Goal: Task Accomplishment & Management: Use online tool/utility

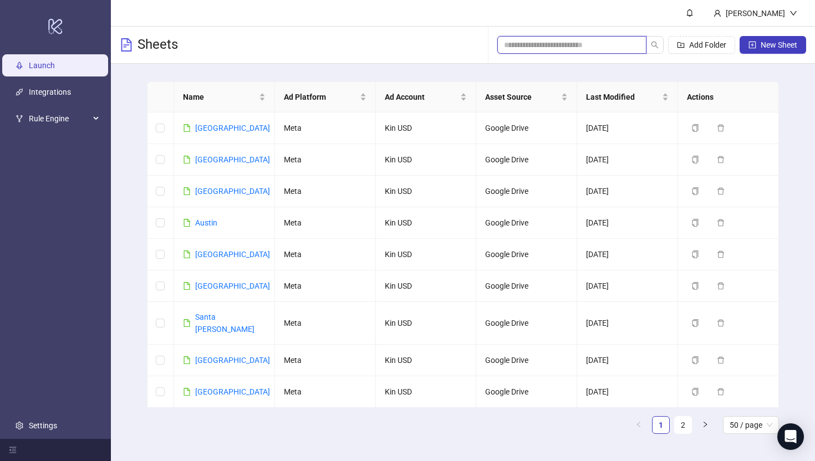
click at [578, 50] on input "search" at bounding box center [567, 45] width 127 height 12
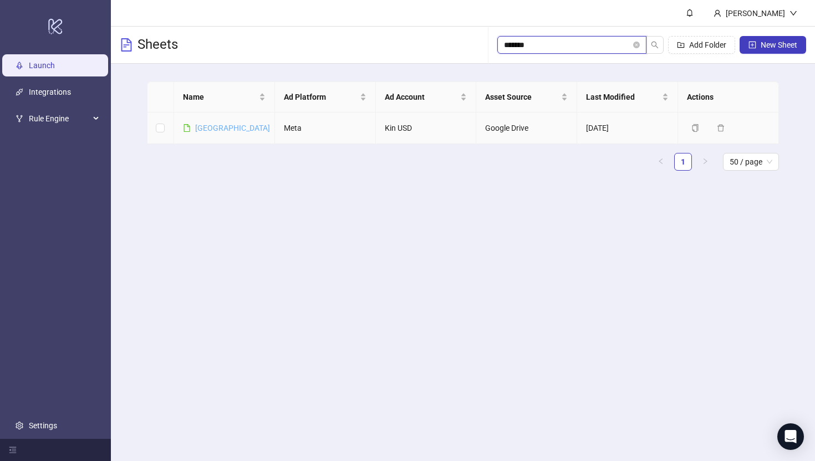
type input "*******"
click at [217, 126] on link "[GEOGRAPHIC_DATA]" at bounding box center [232, 128] width 75 height 9
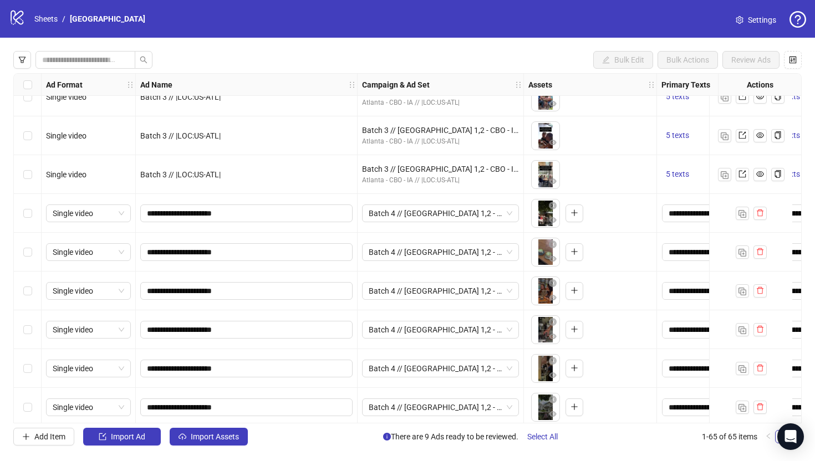
scroll to position [2129, 0]
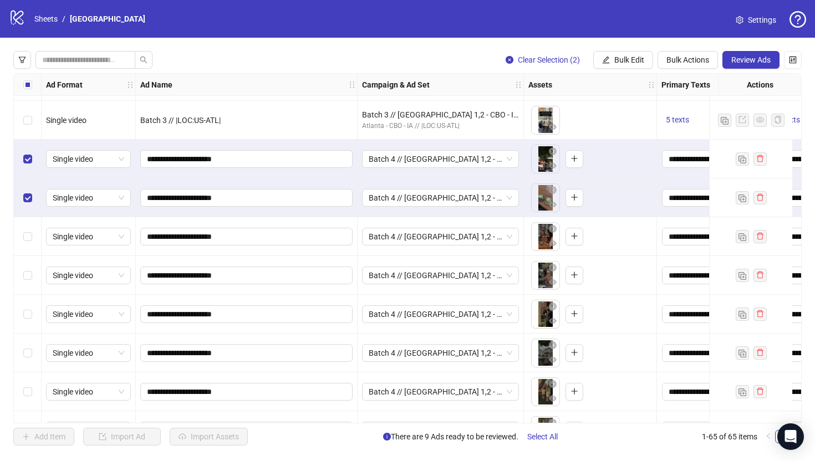
click at [28, 249] on div "Select row 59" at bounding box center [28, 236] width 28 height 39
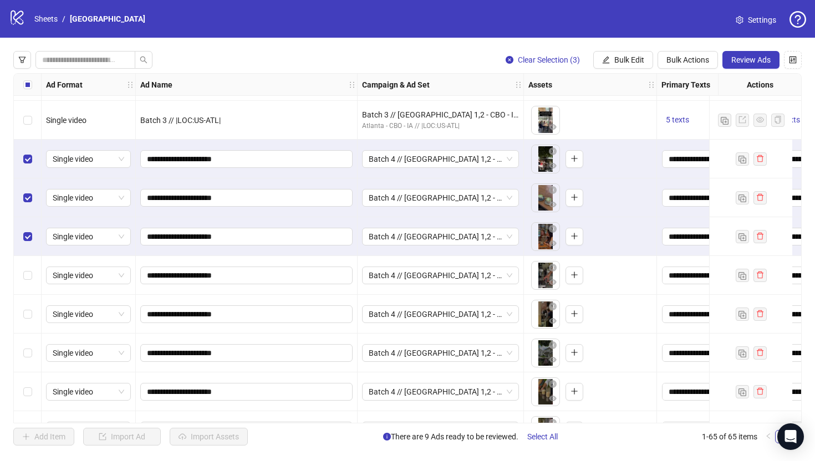
click at [28, 269] on div "Select row 60" at bounding box center [28, 275] width 28 height 39
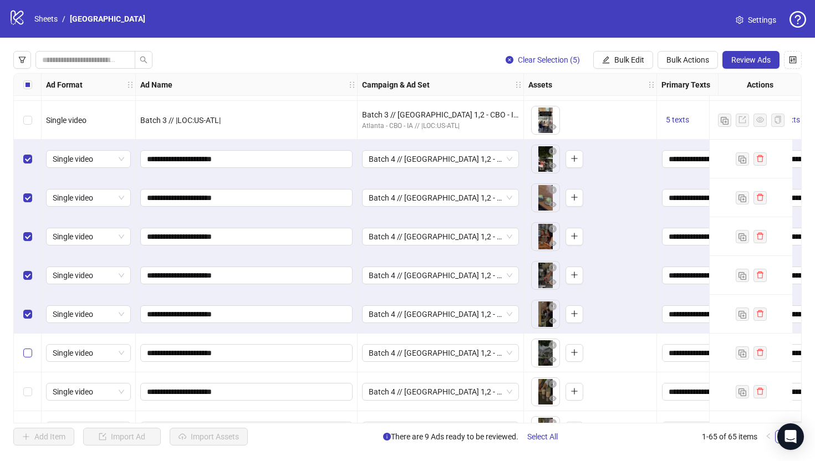
click at [27, 358] on label "Select row 62" at bounding box center [27, 353] width 9 height 12
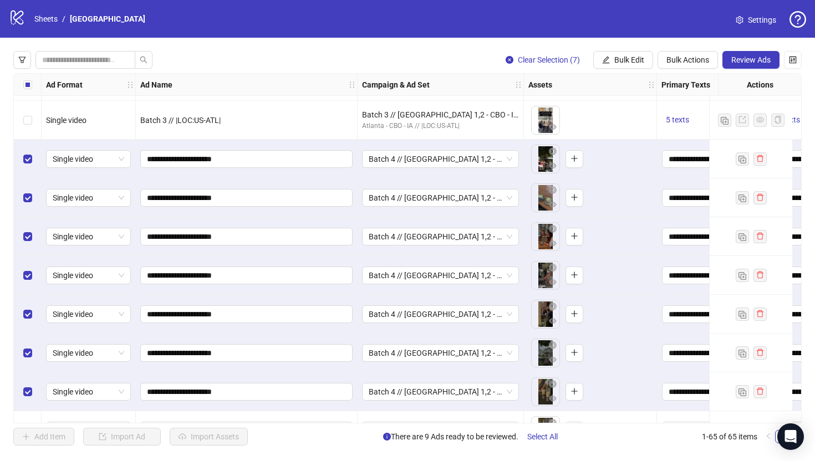
scroll to position [2200, 0]
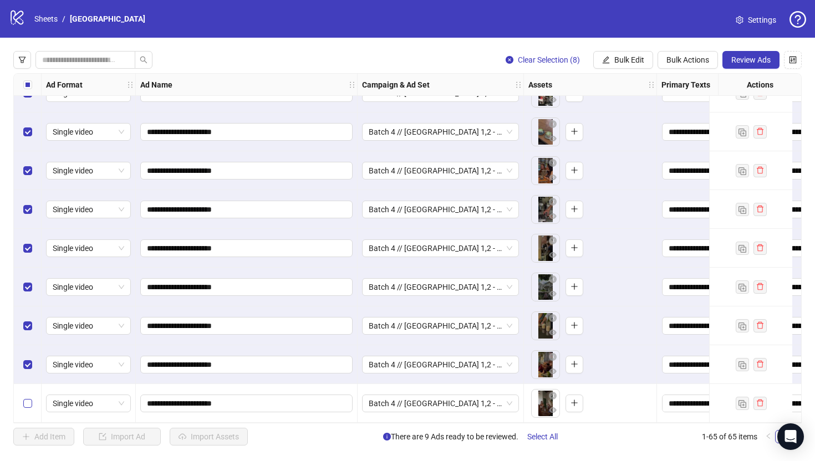
click at [28, 404] on label "Select row 65" at bounding box center [27, 403] width 9 height 12
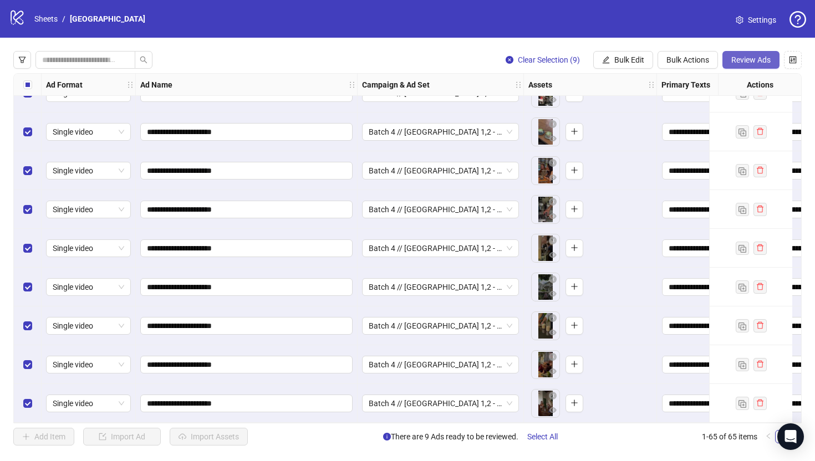
click at [753, 60] on span "Review Ads" at bounding box center [750, 59] width 39 height 9
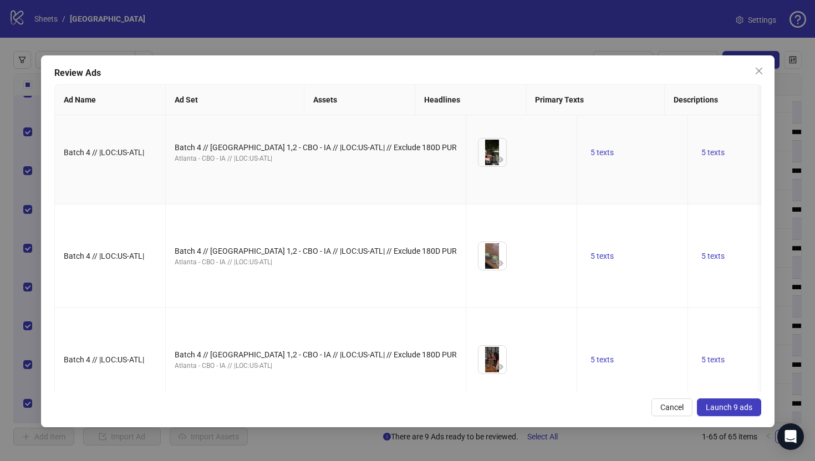
scroll to position [0, 0]
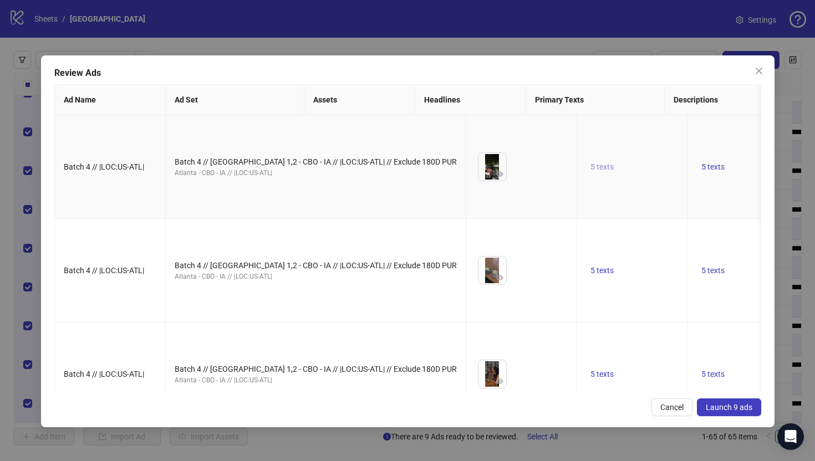
click at [590, 171] on span "5 texts" at bounding box center [601, 166] width 23 height 9
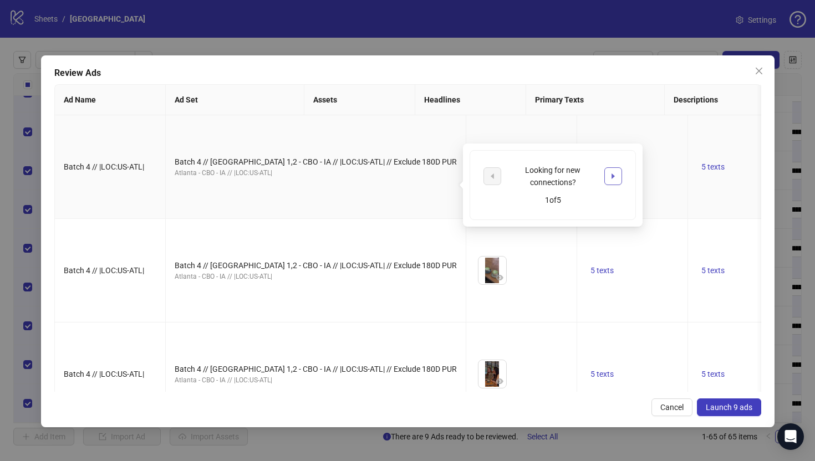
click at [613, 181] on button "button" at bounding box center [613, 176] width 18 height 18
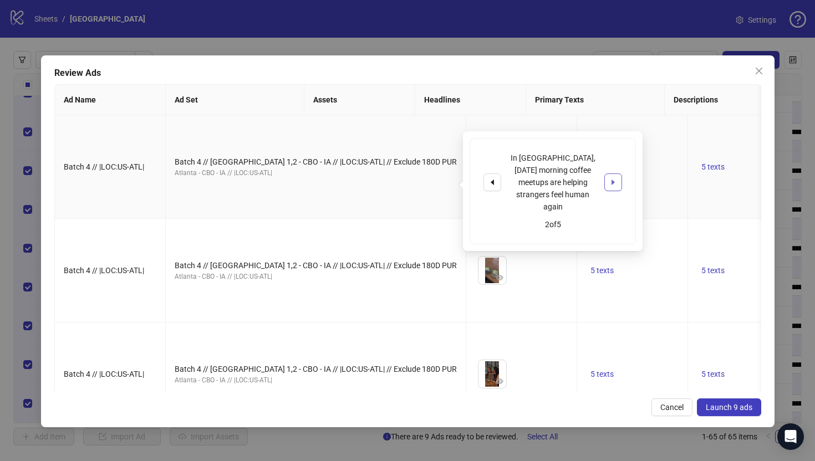
click at [613, 181] on button "button" at bounding box center [613, 183] width 18 height 18
click at [493, 181] on button "button" at bounding box center [499, 173] width 13 height 13
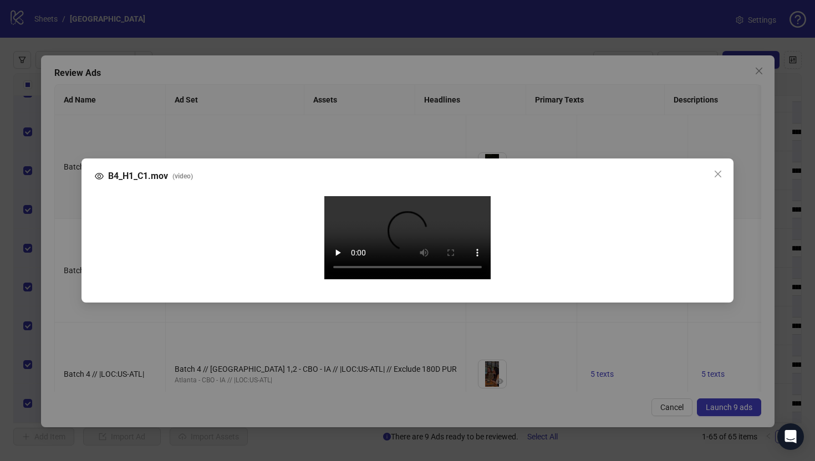
click at [64, 237] on div "B4_H1_C1.mov ( video ) Your browser does not support the video tag." at bounding box center [407, 230] width 815 height 461
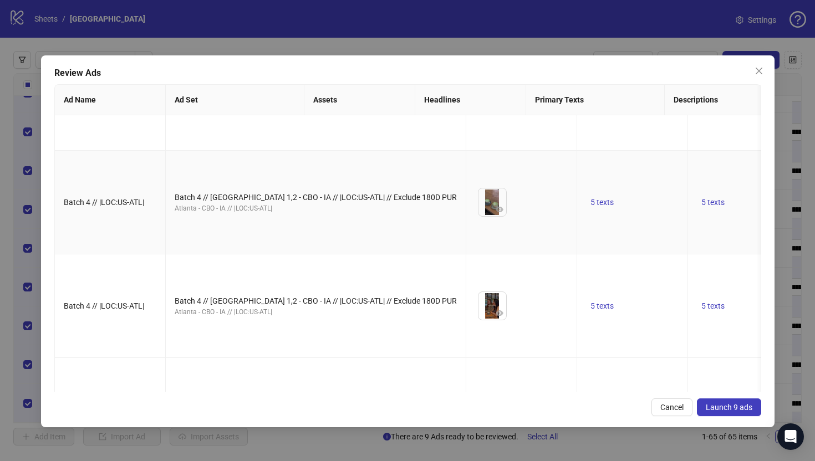
scroll to position [77, 0]
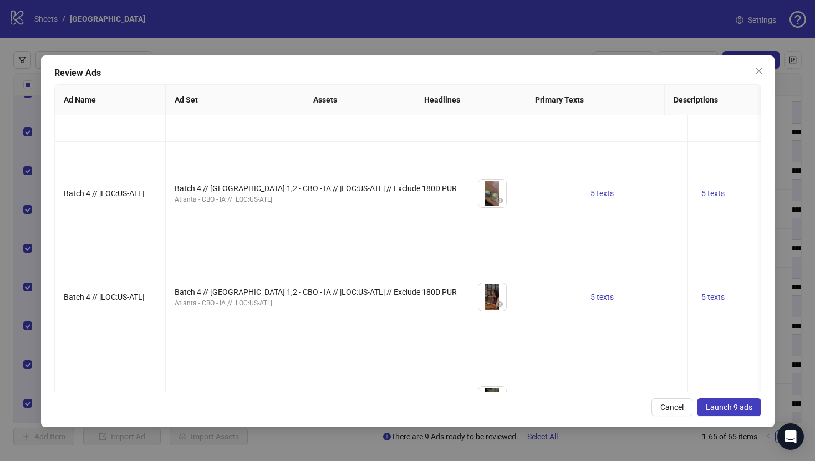
click at [743, 410] on span "Launch 9 ads" at bounding box center [729, 407] width 47 height 9
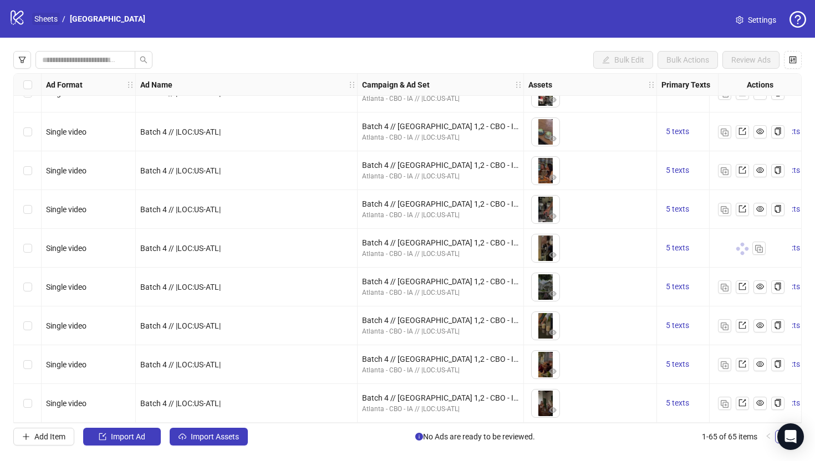
click at [50, 21] on link "Sheets" at bounding box center [46, 19] width 28 height 12
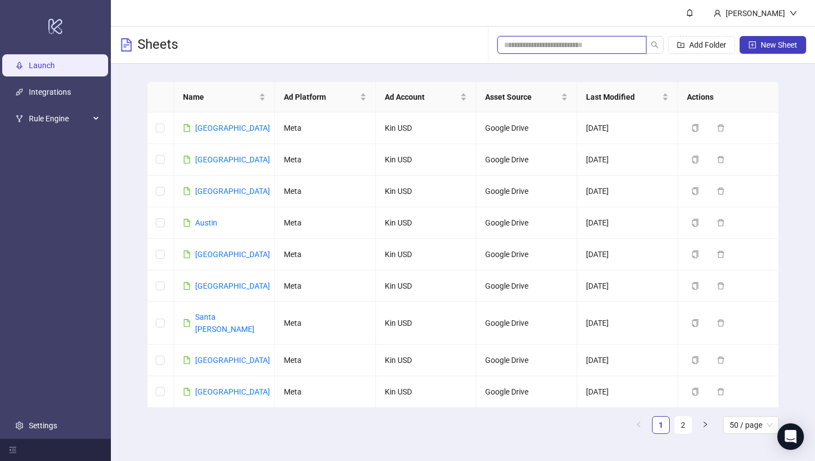
click at [566, 43] on input "search" at bounding box center [567, 45] width 127 height 12
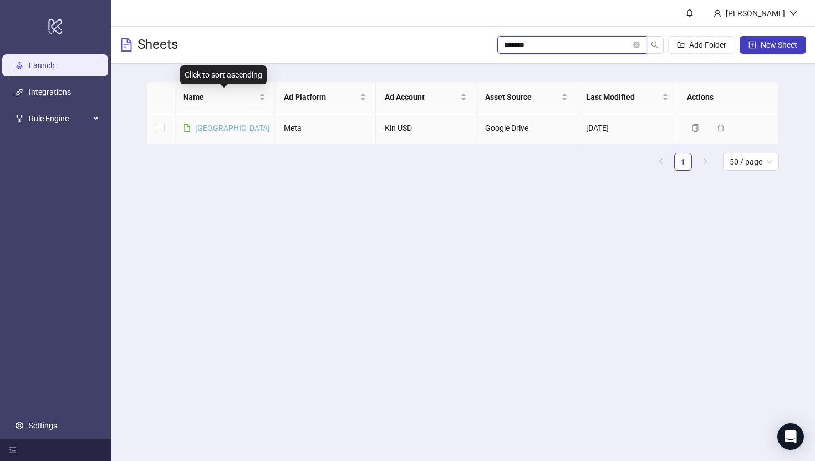
type input "*******"
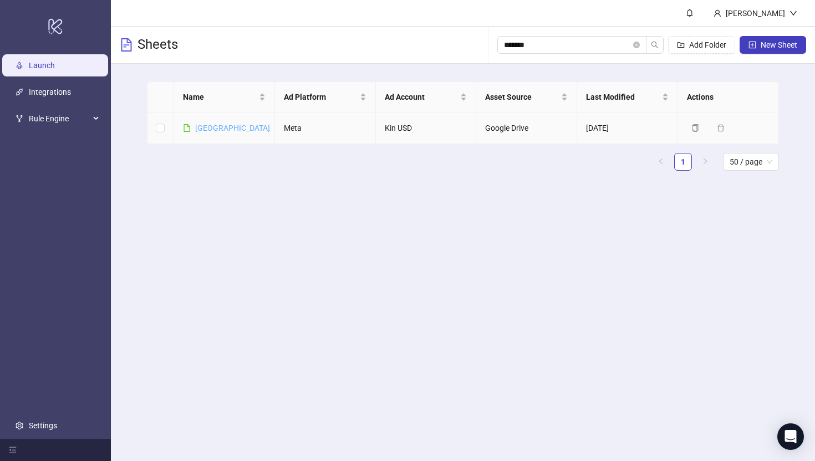
click at [206, 130] on link "[GEOGRAPHIC_DATA]" at bounding box center [232, 128] width 75 height 9
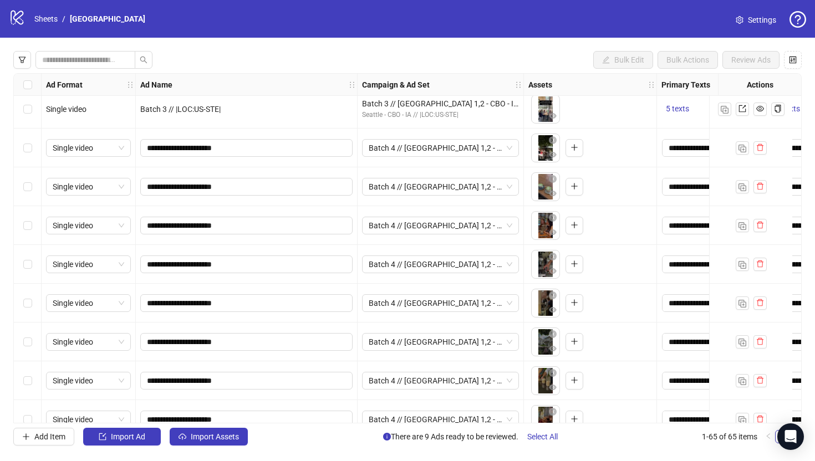
scroll to position [2150, 0]
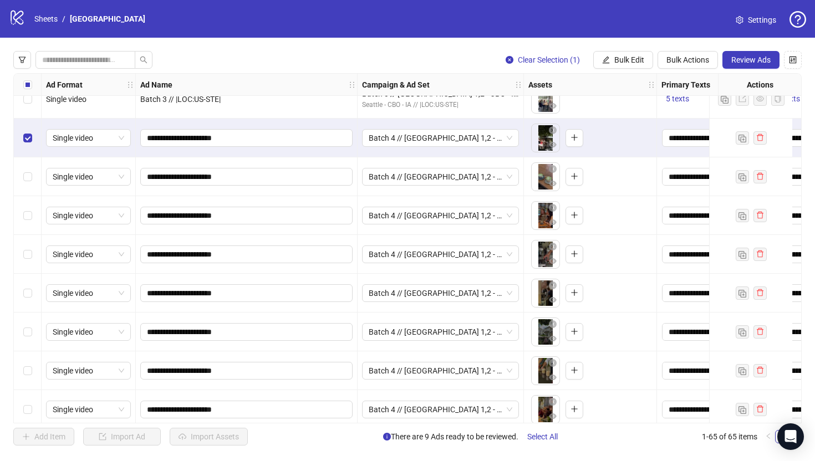
click at [24, 169] on div "Select row 58" at bounding box center [28, 176] width 28 height 39
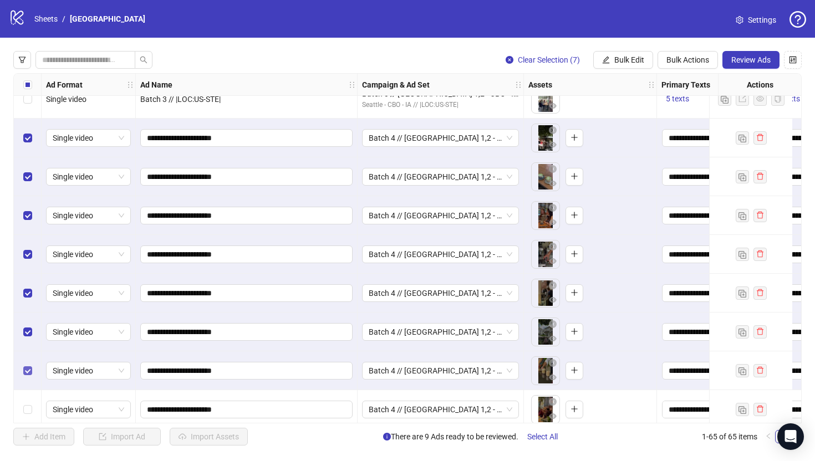
scroll to position [2200, 0]
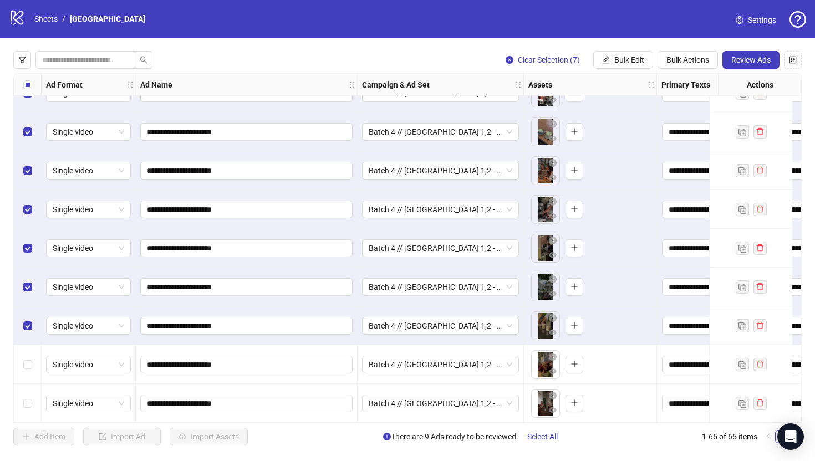
click at [33, 358] on div "Select row 64" at bounding box center [28, 364] width 28 height 39
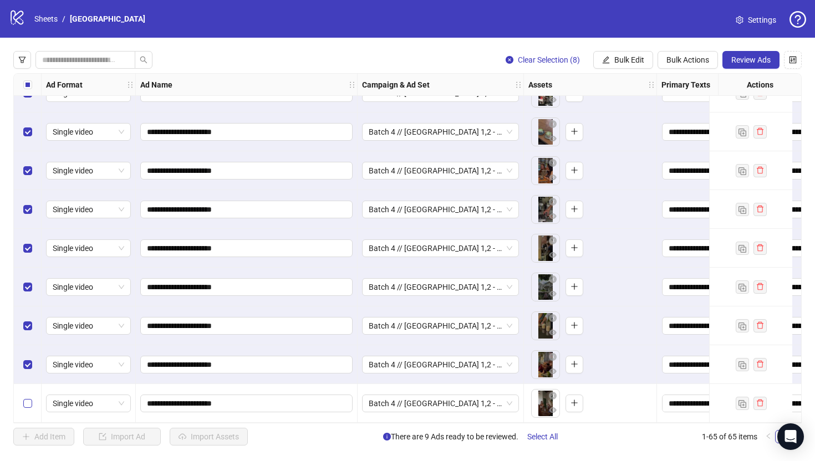
click at [27, 397] on label "Select row 65" at bounding box center [27, 403] width 9 height 12
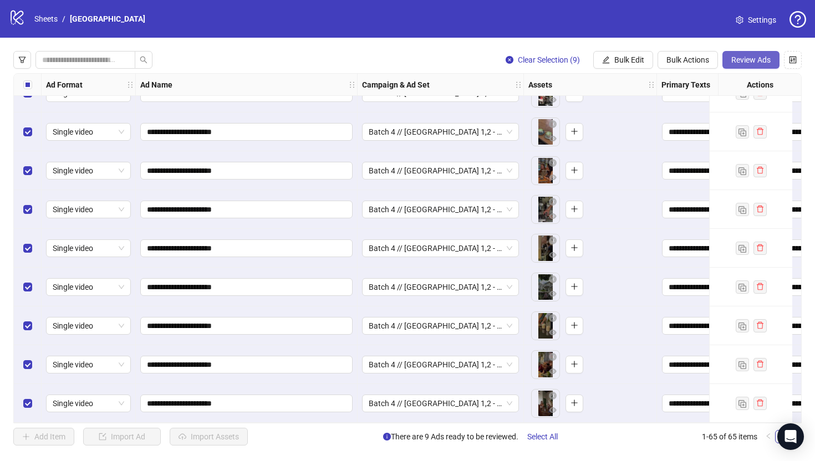
click at [747, 62] on span "Review Ads" at bounding box center [750, 59] width 39 height 9
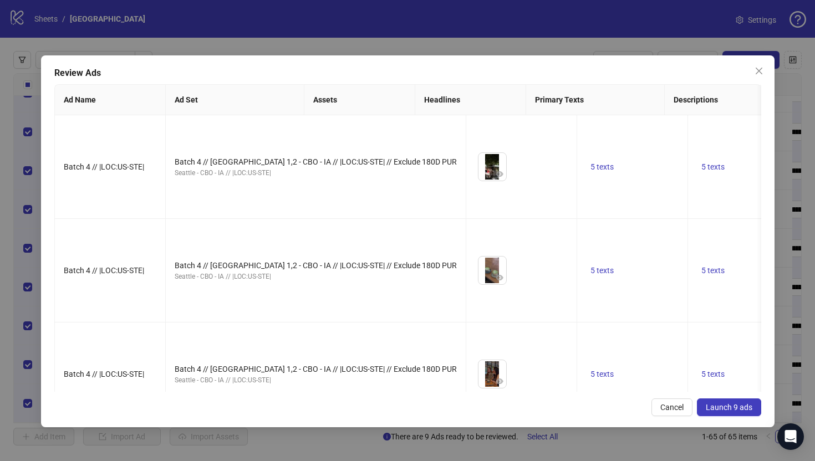
click at [716, 414] on button "Launch 9 ads" at bounding box center [729, 408] width 64 height 18
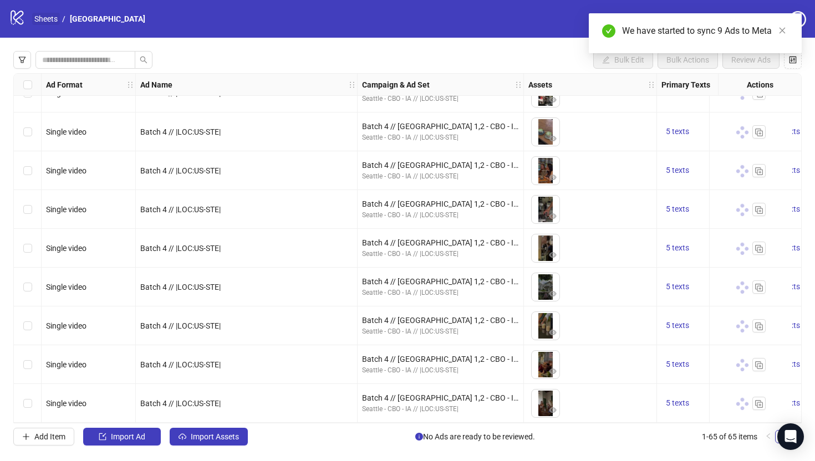
click at [49, 17] on link "Sheets" at bounding box center [46, 19] width 28 height 12
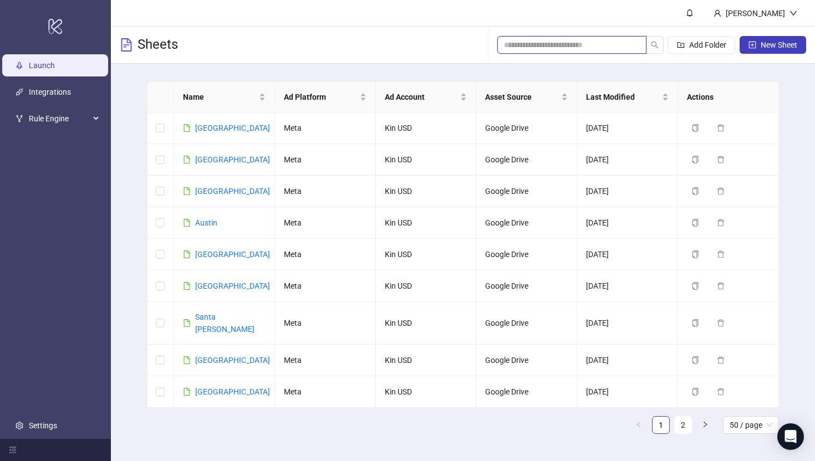
click at [523, 45] on input "search" at bounding box center [567, 45] width 127 height 12
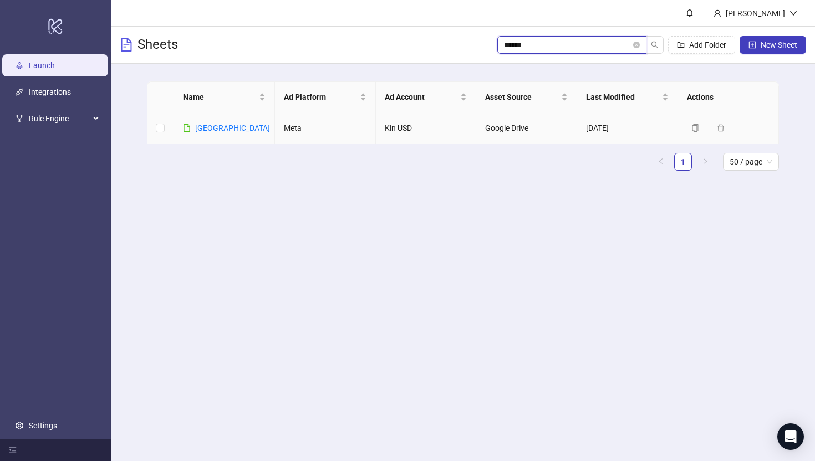
type input "******"
click at [212, 132] on div "[GEOGRAPHIC_DATA]" at bounding box center [232, 128] width 75 height 12
click at [206, 129] on link "[GEOGRAPHIC_DATA]" at bounding box center [232, 128] width 75 height 9
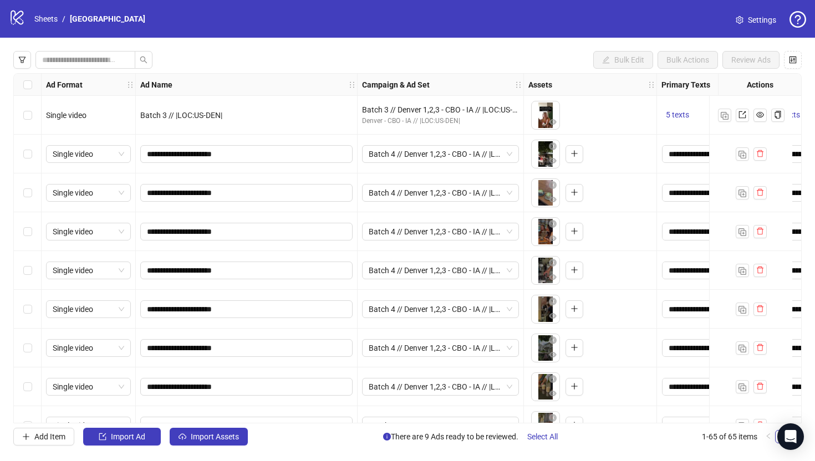
scroll to position [2137, 0]
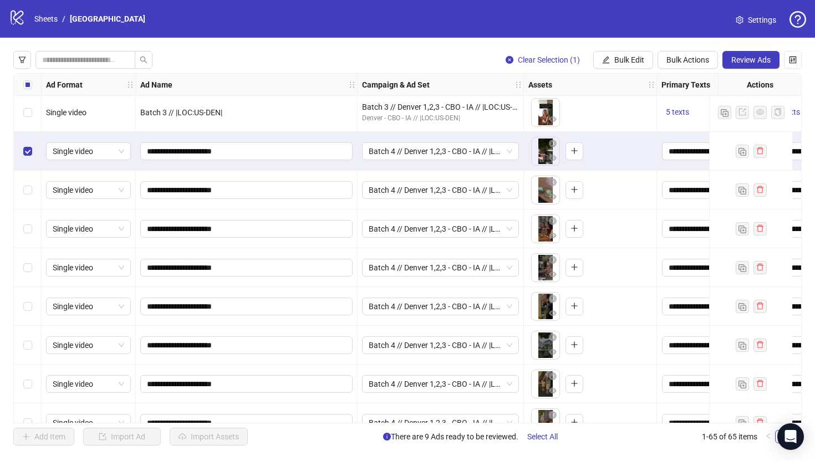
click at [29, 183] on div "Select row 58" at bounding box center [28, 190] width 28 height 39
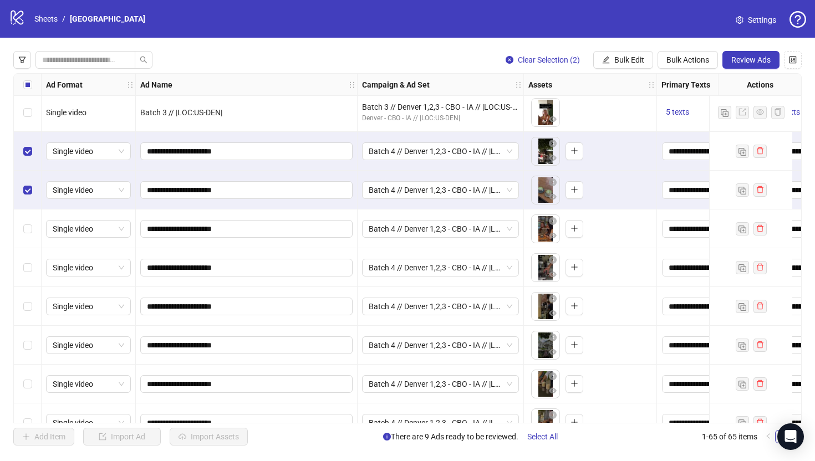
click at [29, 222] on div "Select row 59" at bounding box center [28, 229] width 28 height 39
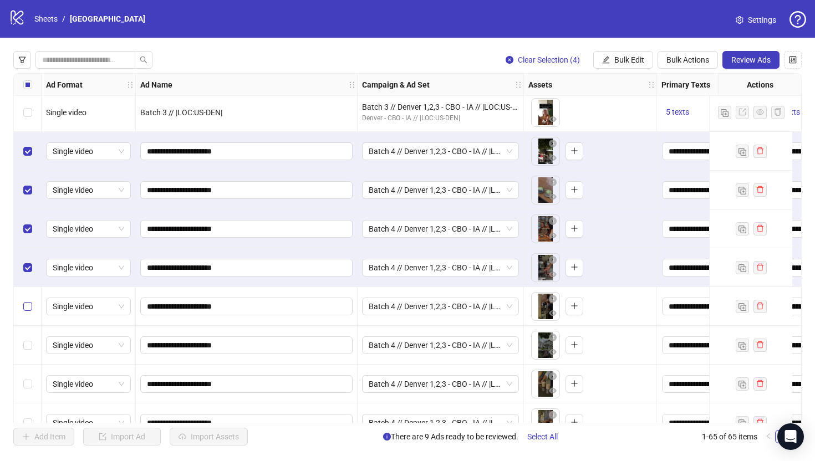
click at [28, 312] on label "Select row 61" at bounding box center [27, 306] width 9 height 12
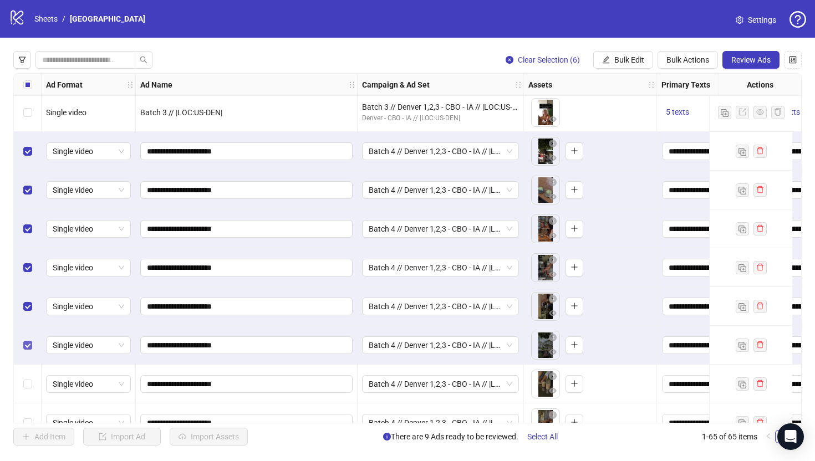
scroll to position [2200, 0]
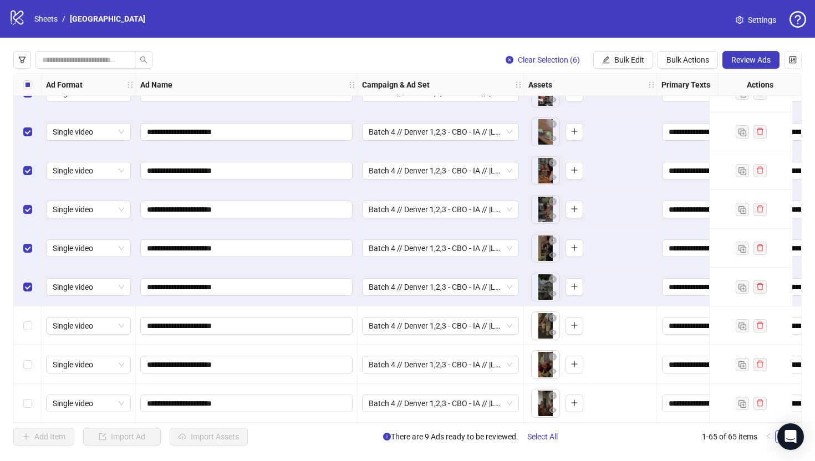
click at [35, 325] on div "Select row 63" at bounding box center [28, 326] width 28 height 39
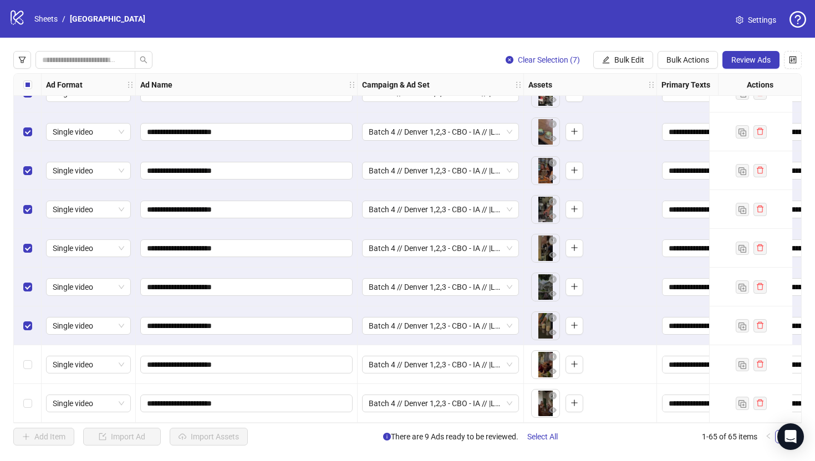
click at [34, 359] on div "Select row 64" at bounding box center [28, 364] width 28 height 39
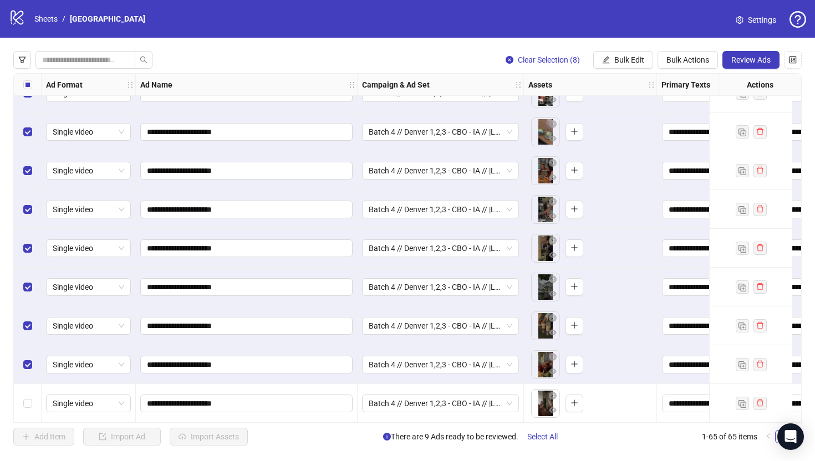
click at [26, 406] on div "Select row 65" at bounding box center [28, 403] width 28 height 39
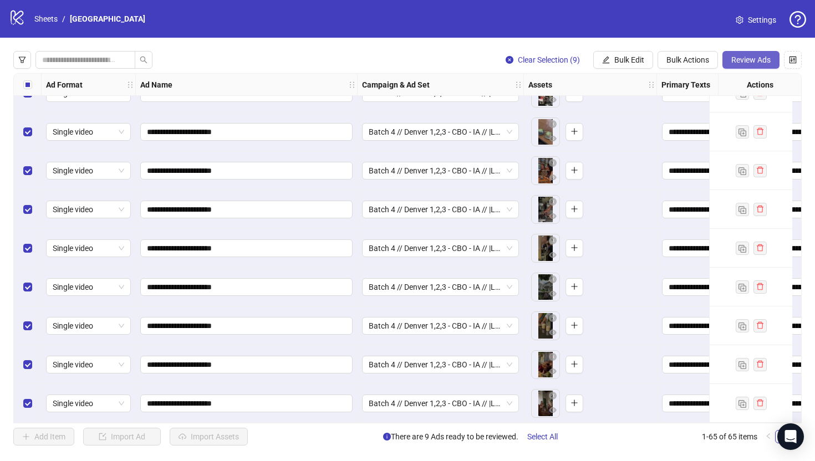
click at [742, 57] on span "Review Ads" at bounding box center [750, 59] width 39 height 9
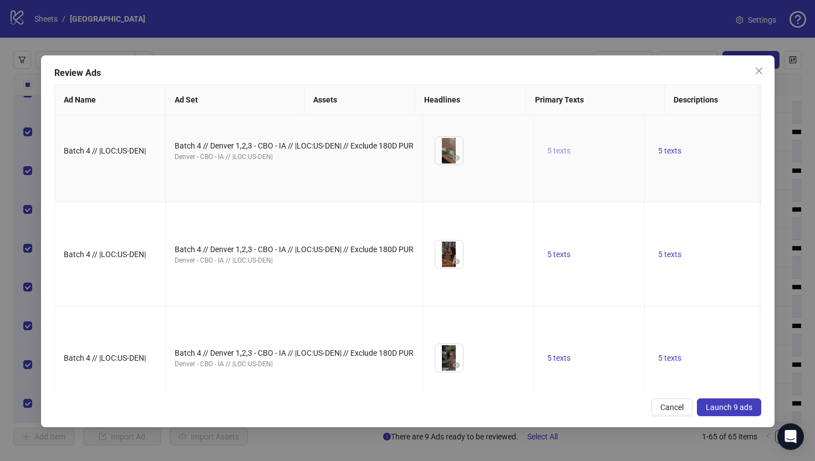
scroll to position [0, 0]
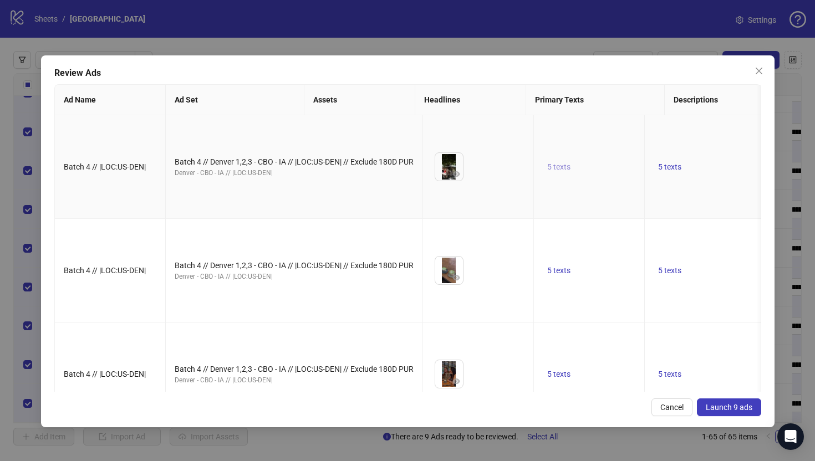
click at [547, 171] on span "5 texts" at bounding box center [558, 166] width 23 height 9
click at [618, 174] on button "button" at bounding box center [613, 176] width 18 height 18
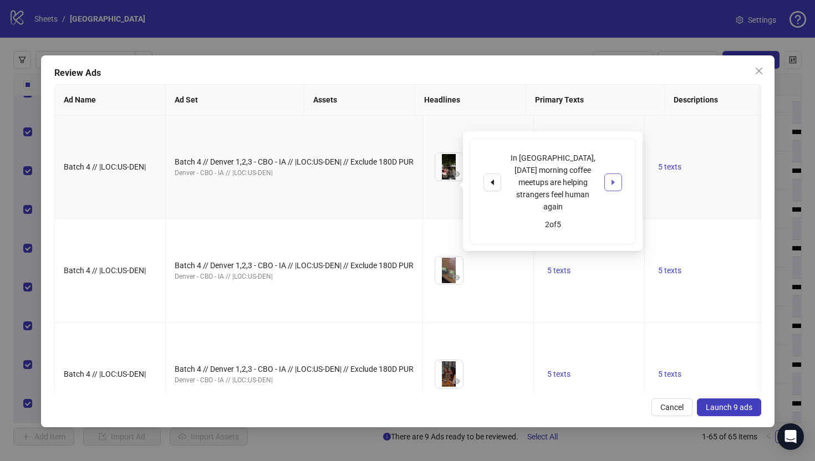
click at [618, 174] on button "button" at bounding box center [613, 183] width 18 height 18
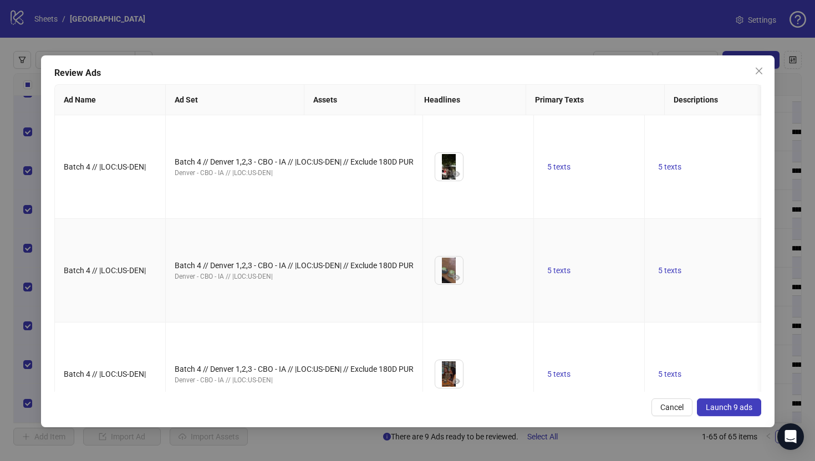
click at [534, 294] on td "5 texts" at bounding box center [589, 271] width 111 height 104
click at [726, 413] on button "Launch 9 ads" at bounding box center [729, 408] width 64 height 18
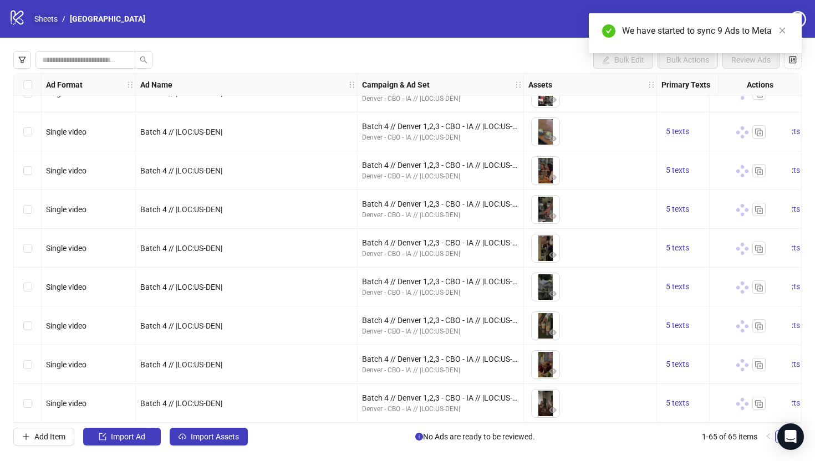
click at [39, 22] on link "Sheets" at bounding box center [46, 19] width 28 height 12
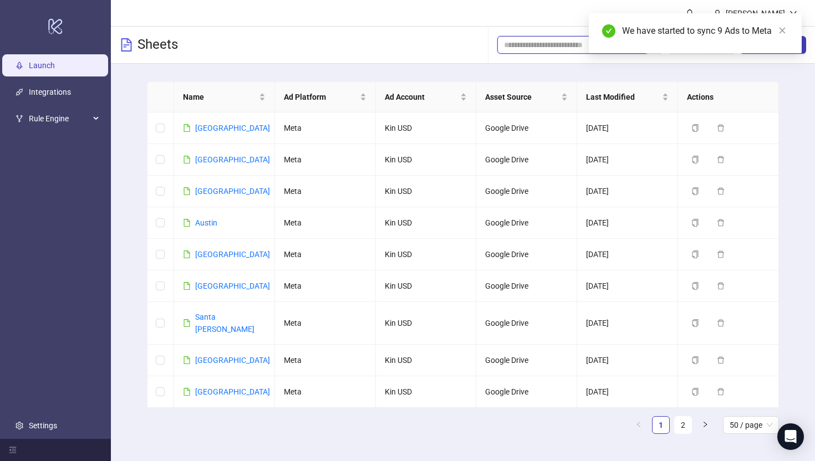
click at [560, 47] on input "search" at bounding box center [567, 45] width 127 height 12
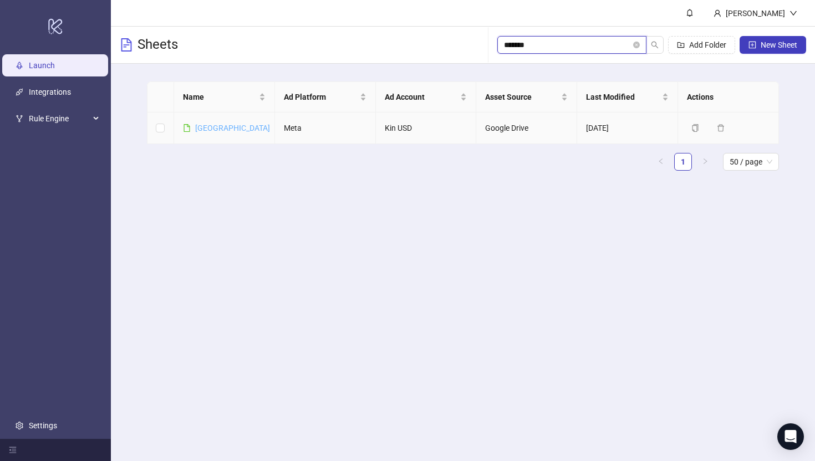
type input "*******"
click at [210, 129] on link "[GEOGRAPHIC_DATA]" at bounding box center [232, 128] width 75 height 9
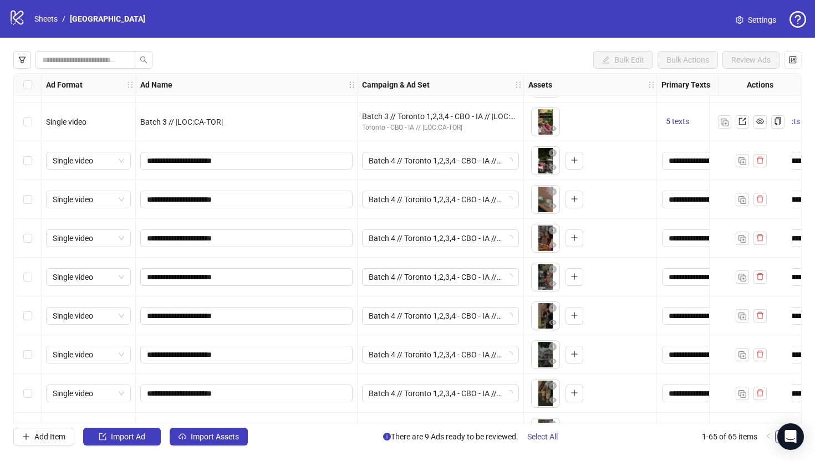
scroll to position [2200, 0]
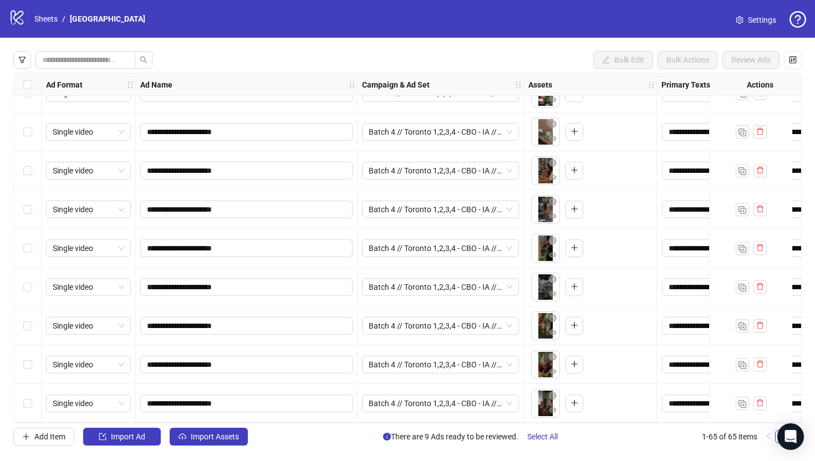
click at [32, 126] on div "Select row 58" at bounding box center [28, 132] width 28 height 39
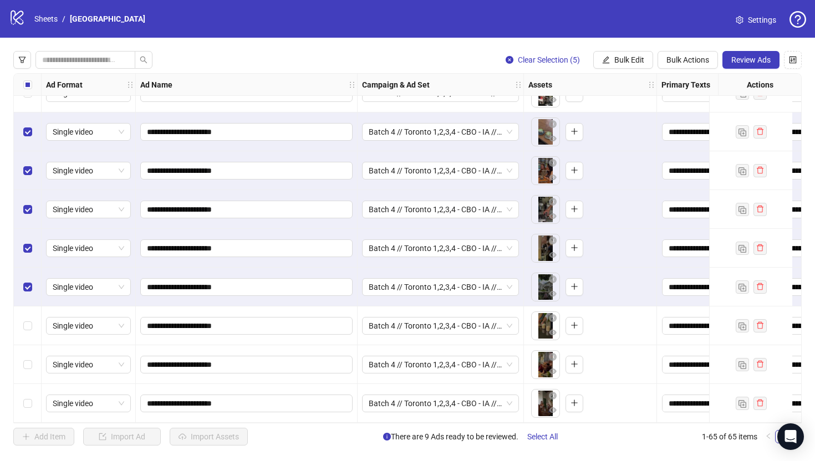
click at [26, 315] on div "Select row 63" at bounding box center [28, 326] width 28 height 39
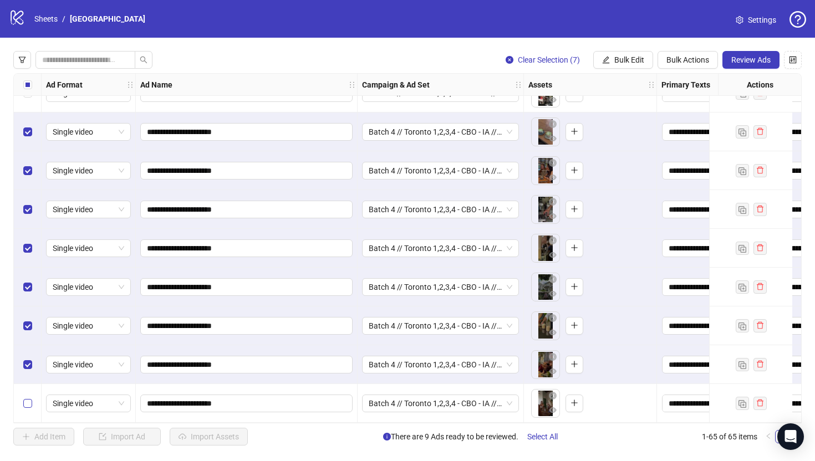
click at [27, 404] on label "Select row 65" at bounding box center [27, 403] width 9 height 12
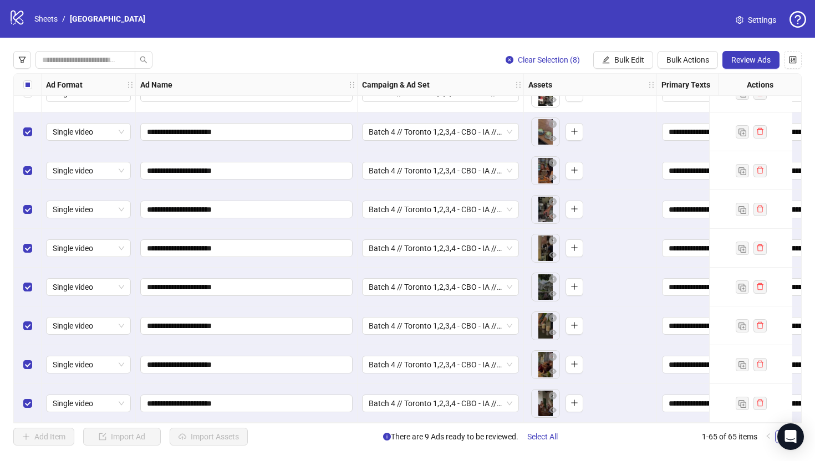
scroll to position [2122, 0]
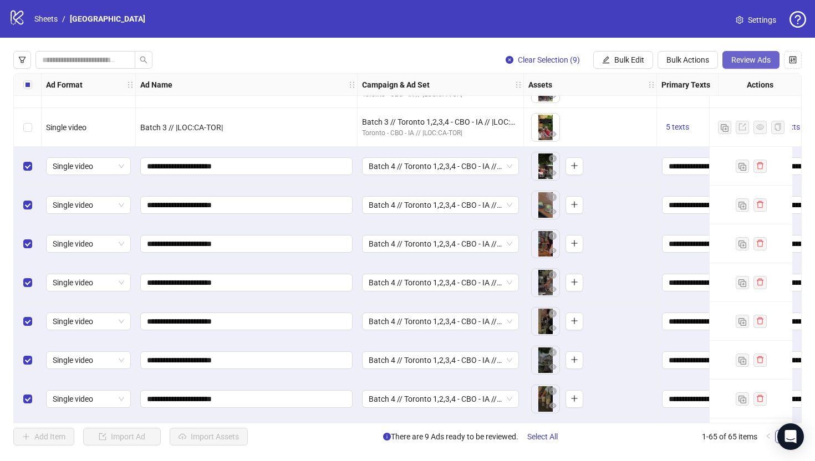
click at [737, 59] on span "Review Ads" at bounding box center [750, 59] width 39 height 9
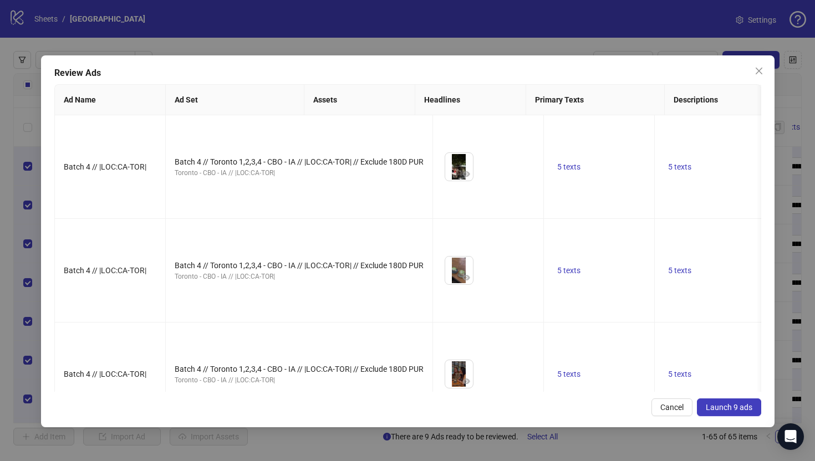
click at [726, 405] on span "Launch 9 ads" at bounding box center [729, 407] width 47 height 9
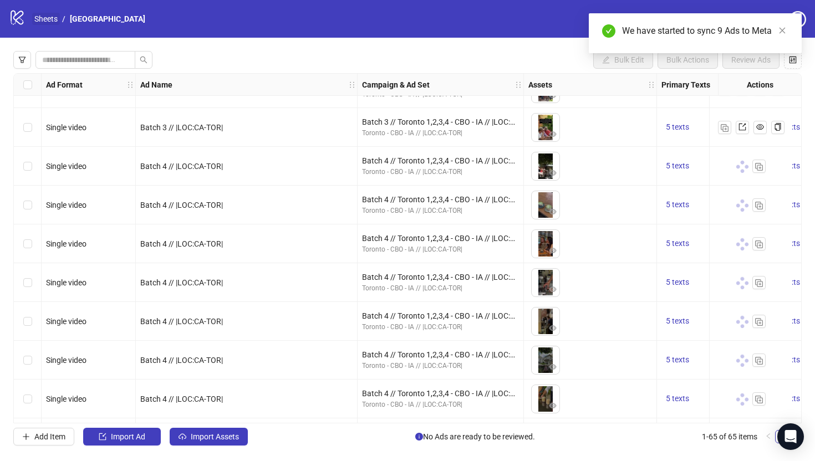
click at [53, 18] on link "Sheets" at bounding box center [46, 19] width 28 height 12
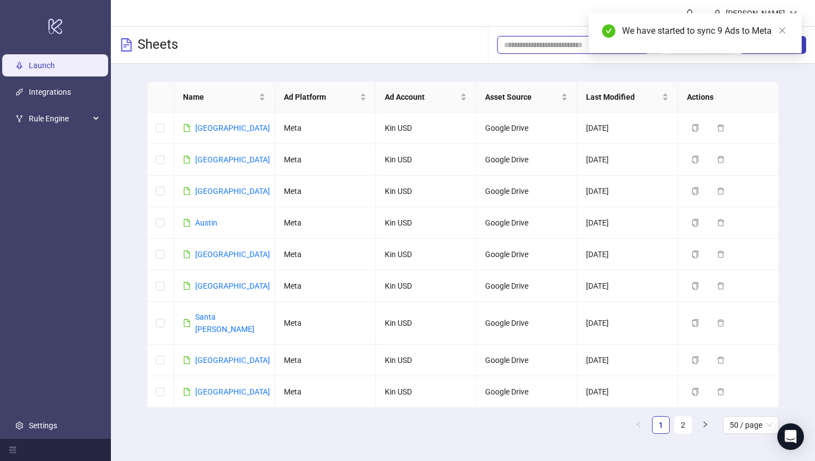
click at [540, 43] on input "search" at bounding box center [567, 45] width 127 height 12
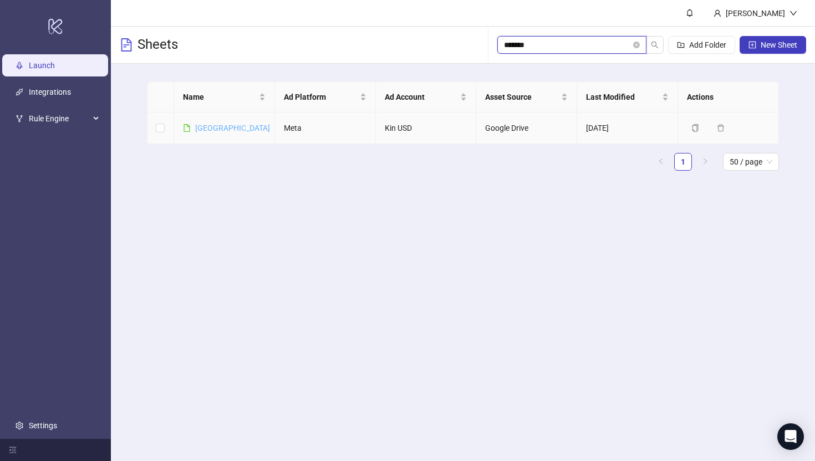
type input "*******"
click at [200, 130] on link "[GEOGRAPHIC_DATA]" at bounding box center [232, 128] width 75 height 9
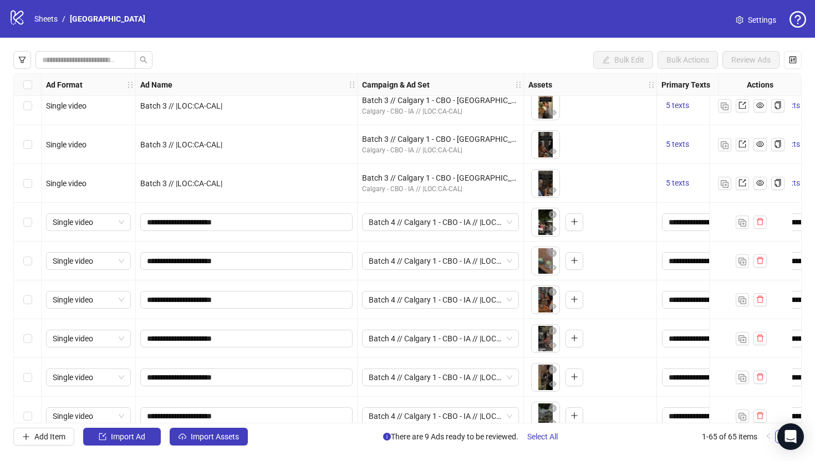
scroll to position [2152, 0]
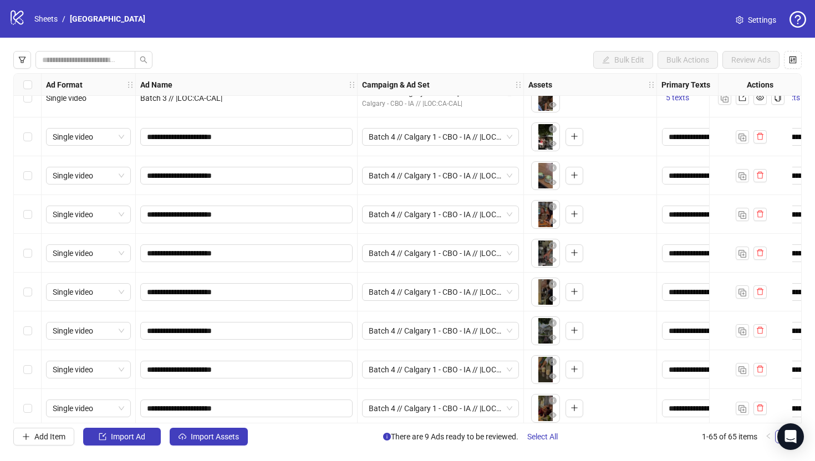
click at [23, 141] on div "Select row 57" at bounding box center [28, 137] width 28 height 39
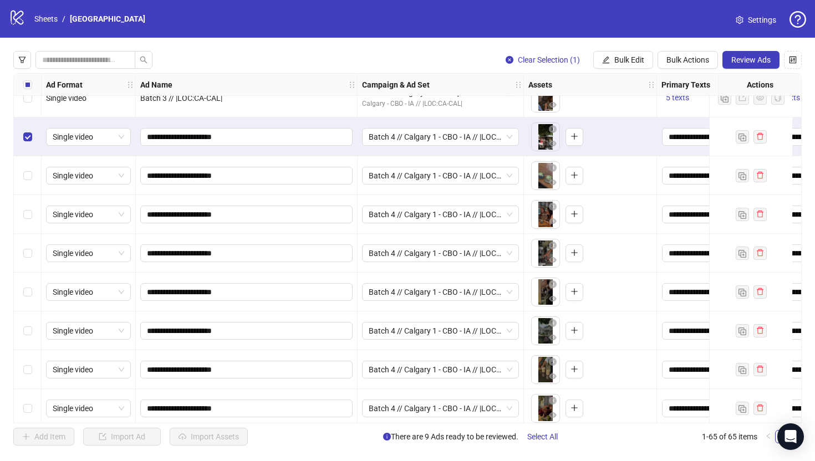
click at [24, 169] on div "Select row 58" at bounding box center [28, 175] width 28 height 39
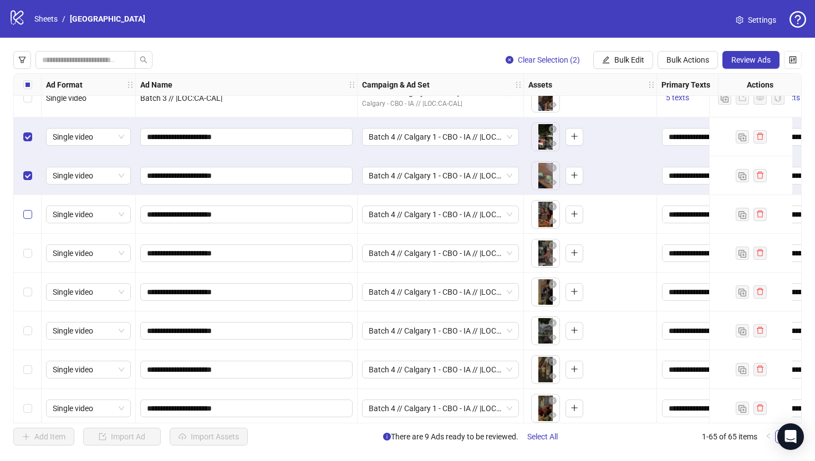
click at [24, 208] on label "Select row 59" at bounding box center [27, 214] width 9 height 12
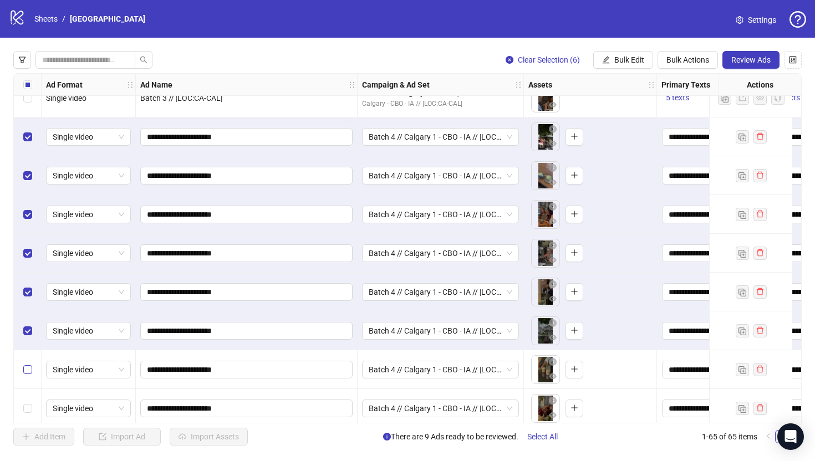
click at [29, 364] on label "Select row 63" at bounding box center [27, 370] width 9 height 12
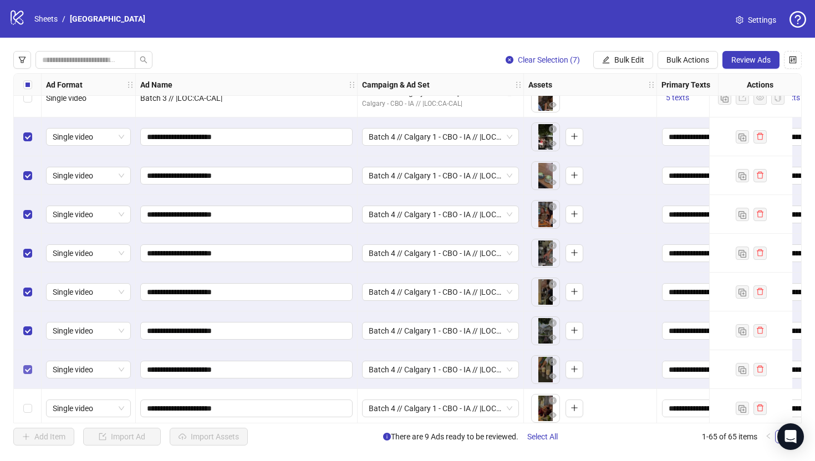
scroll to position [2200, 0]
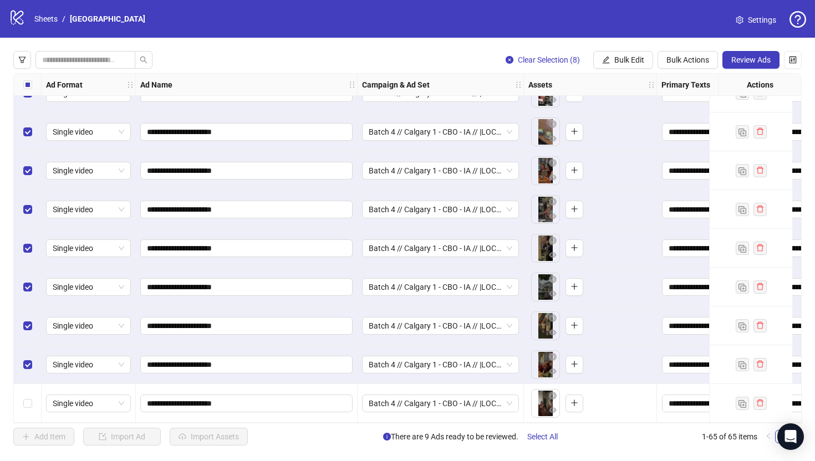
click at [28, 409] on div "Select row 65" at bounding box center [28, 403] width 28 height 39
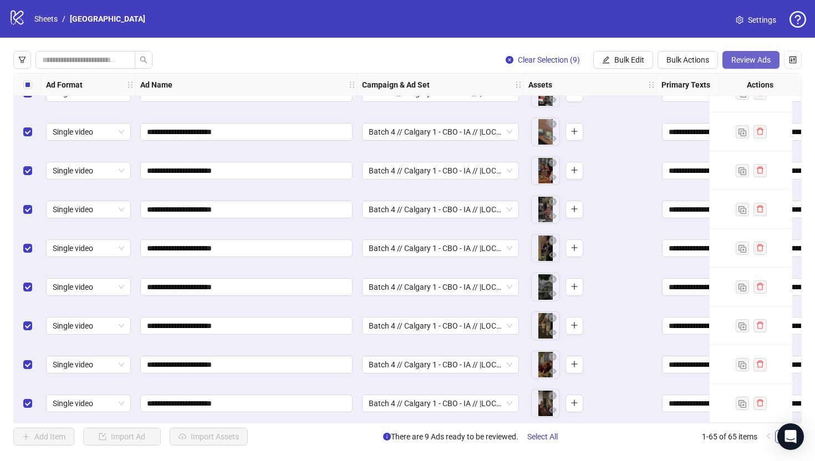
click at [737, 61] on span "Review Ads" at bounding box center [750, 59] width 39 height 9
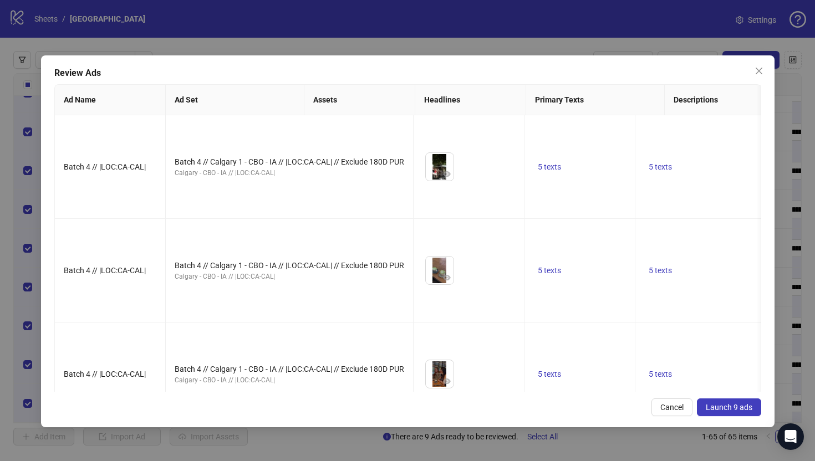
click at [725, 415] on button "Launch 9 ads" at bounding box center [729, 408] width 64 height 18
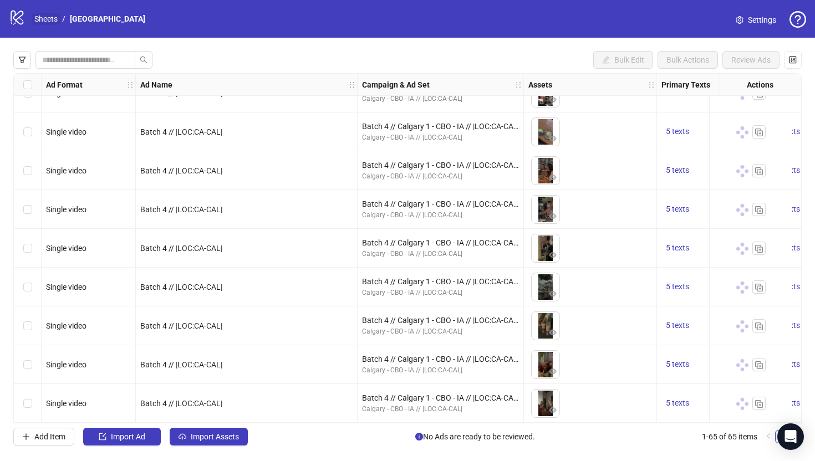
click at [55, 21] on link "Sheets" at bounding box center [46, 19] width 28 height 12
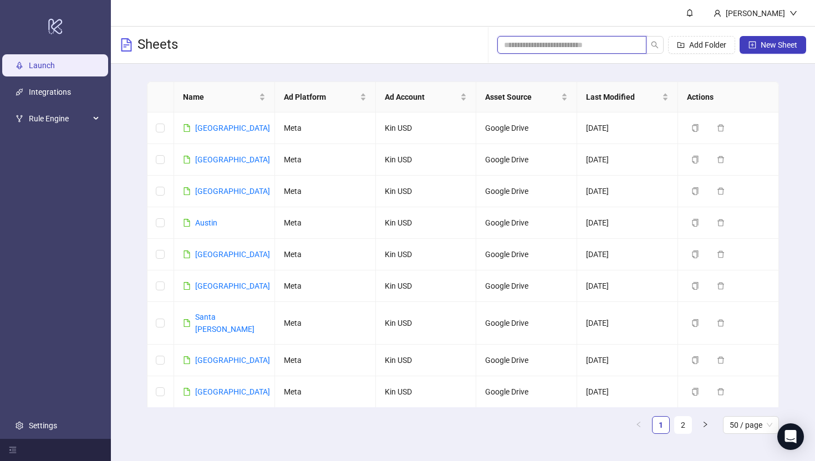
click at [595, 42] on input "search" at bounding box center [567, 45] width 127 height 12
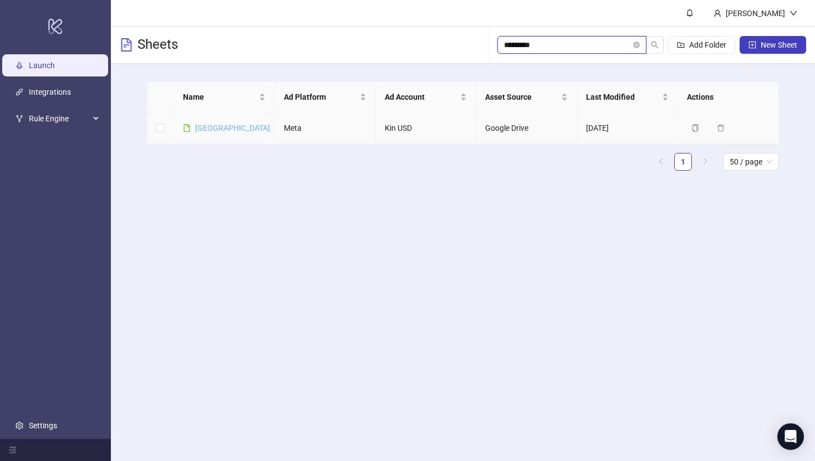
type input "*********"
click at [219, 129] on link "[GEOGRAPHIC_DATA]" at bounding box center [232, 128] width 75 height 9
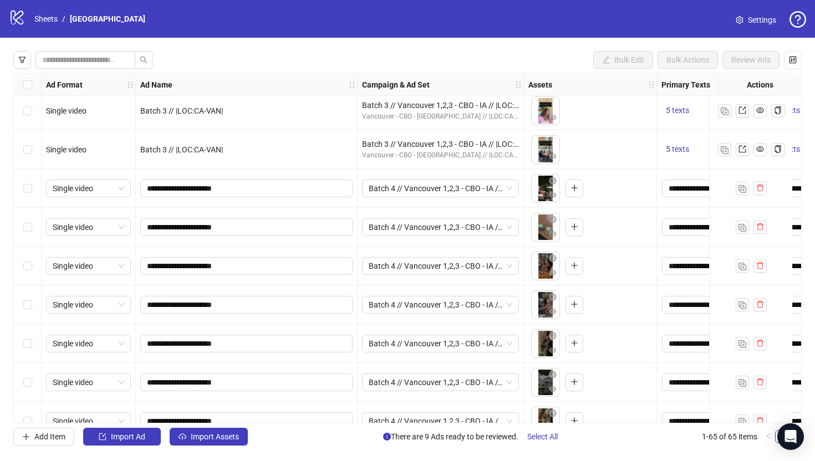
scroll to position [2090, 0]
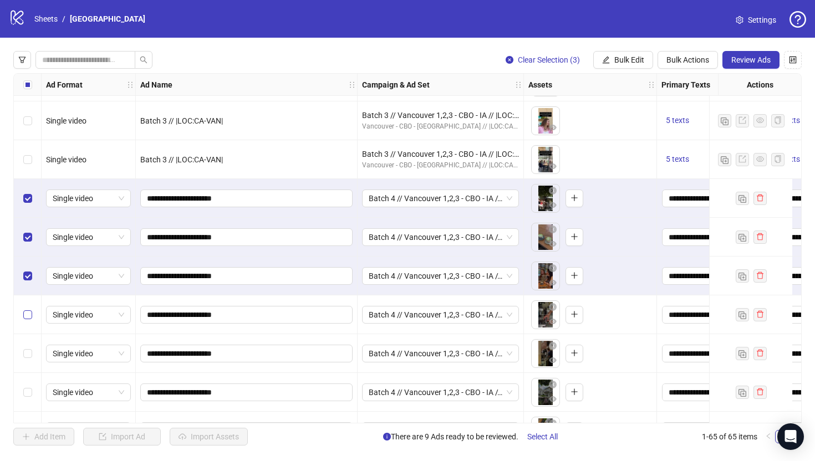
click at [29, 320] on label "Select row 60" at bounding box center [27, 315] width 9 height 12
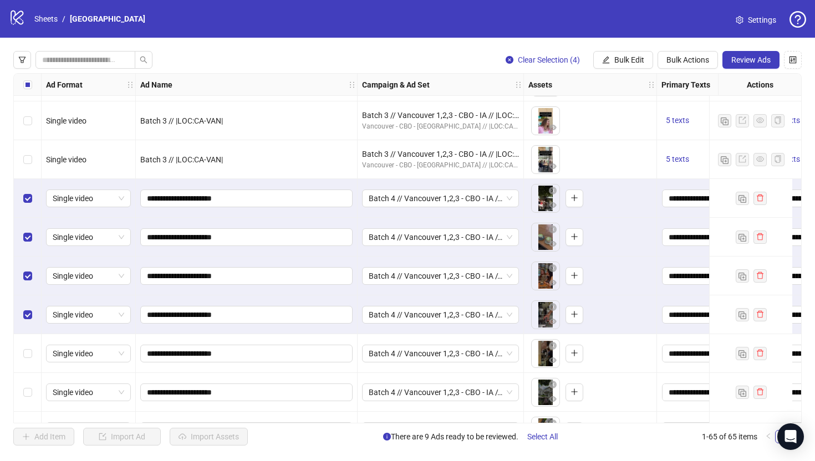
click at [23, 345] on div "Select row 61" at bounding box center [28, 353] width 28 height 39
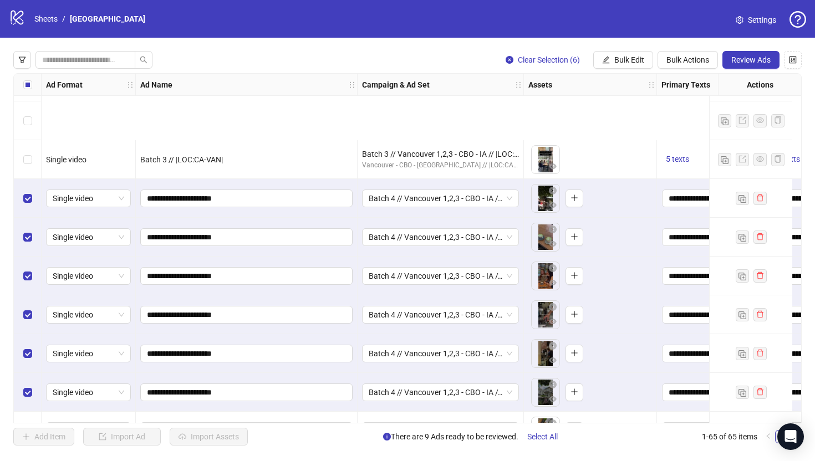
scroll to position [2200, 0]
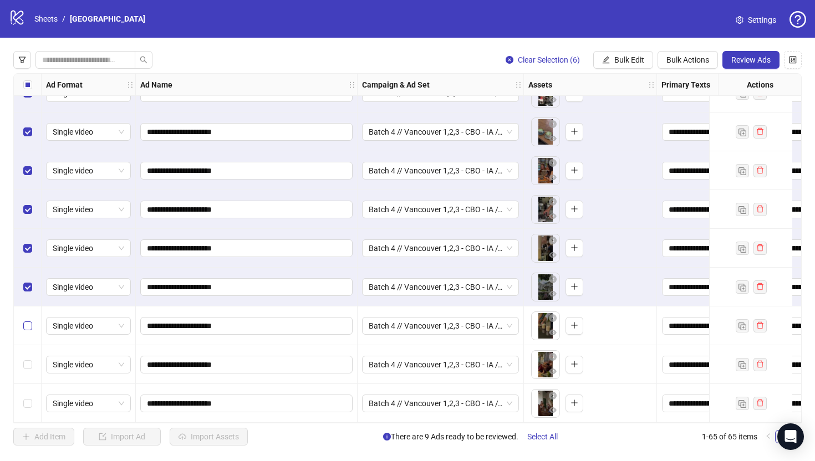
click at [30, 326] on label "Select row 63" at bounding box center [27, 326] width 9 height 12
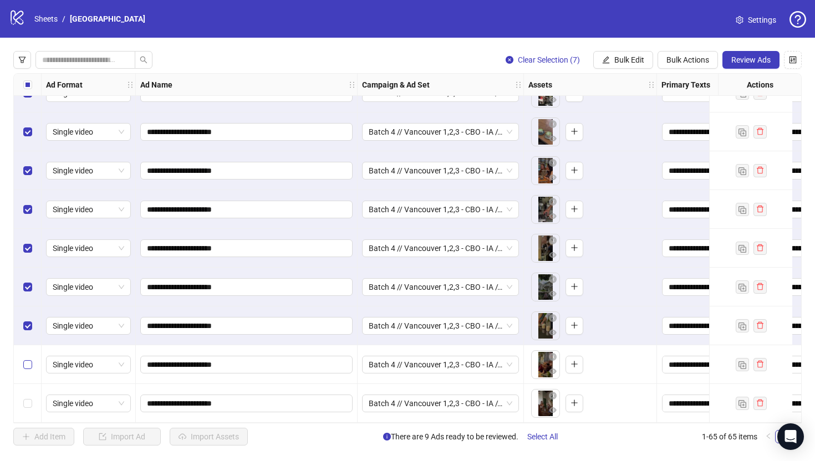
click at [31, 365] on label "Select row 64" at bounding box center [27, 365] width 9 height 12
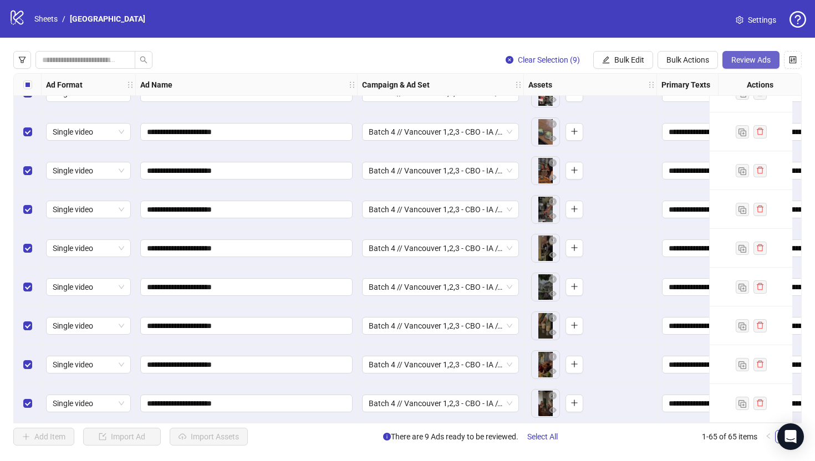
click at [748, 65] on button "Review Ads" at bounding box center [750, 60] width 57 height 18
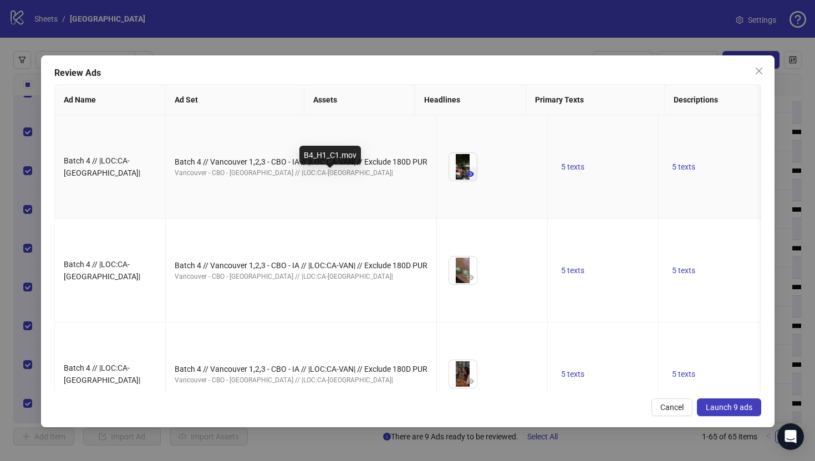
click at [463, 181] on button "button" at bounding box center [469, 173] width 13 height 13
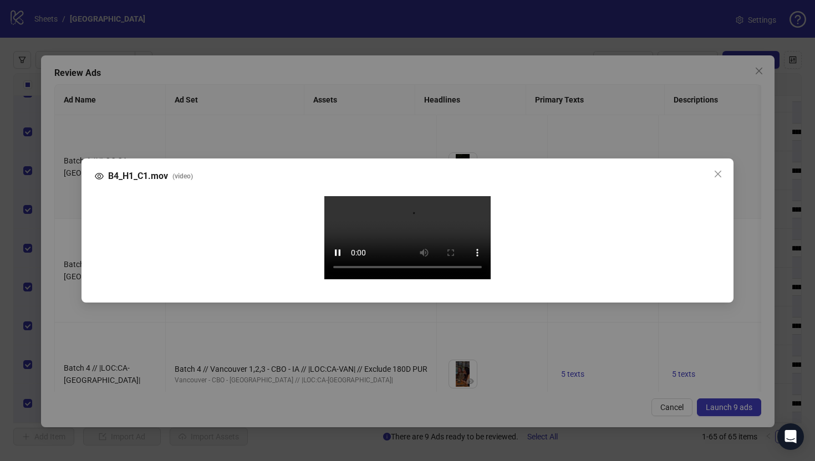
click at [68, 253] on div "B4_H1_C1.mov ( video ) Your browser does not support the video tag." at bounding box center [407, 230] width 815 height 461
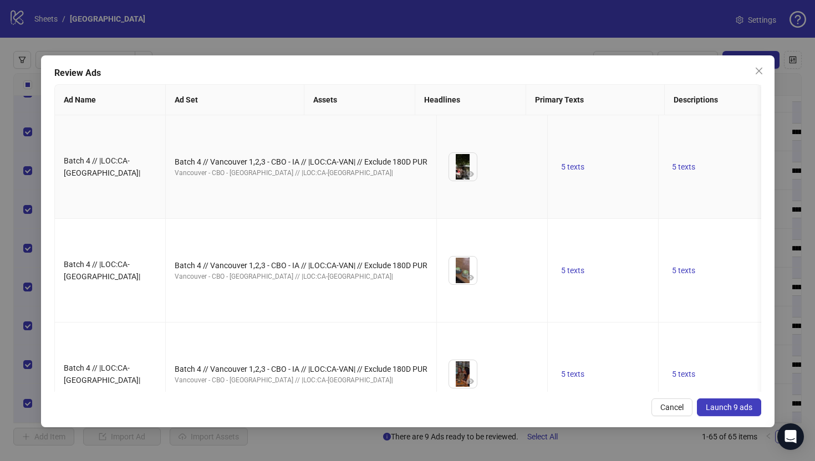
scroll to position [37, 0]
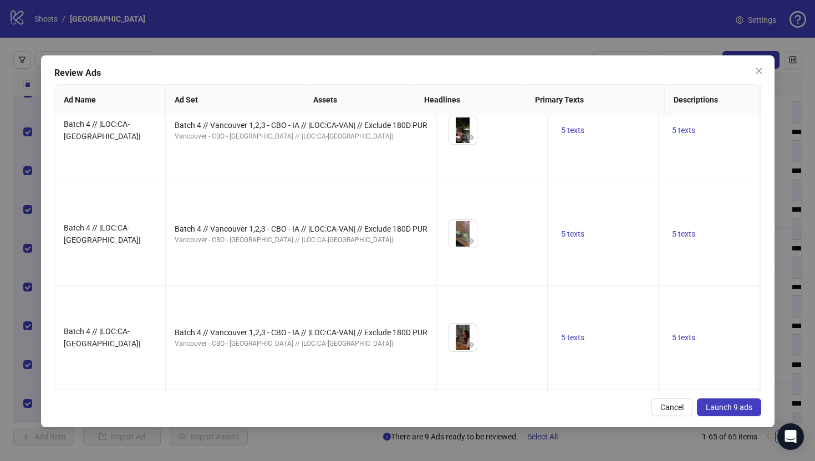
click at [749, 405] on span "Launch 9 ads" at bounding box center [729, 407] width 47 height 9
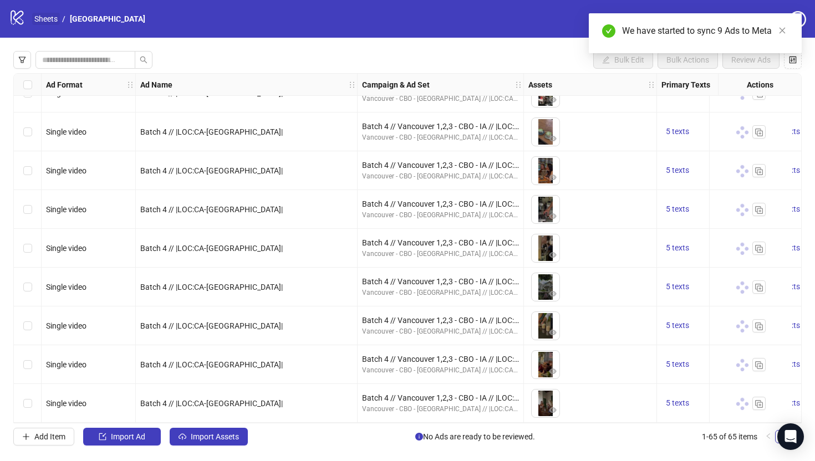
click at [53, 18] on link "Sheets" at bounding box center [46, 19] width 28 height 12
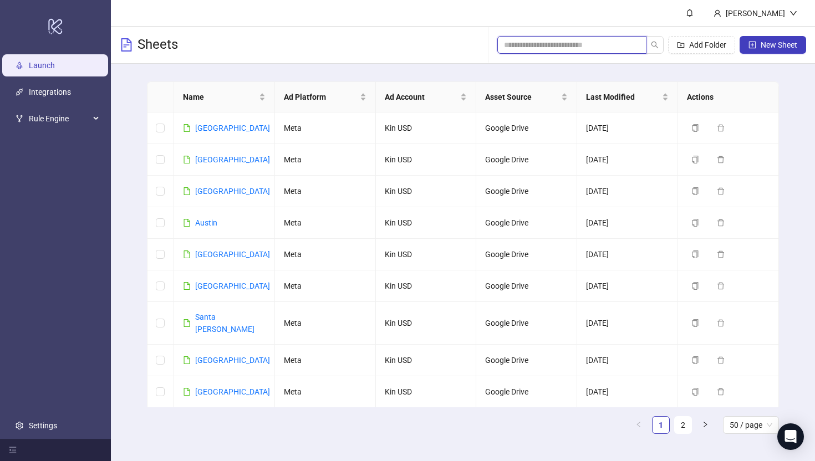
click at [552, 45] on input "search" at bounding box center [567, 45] width 127 height 12
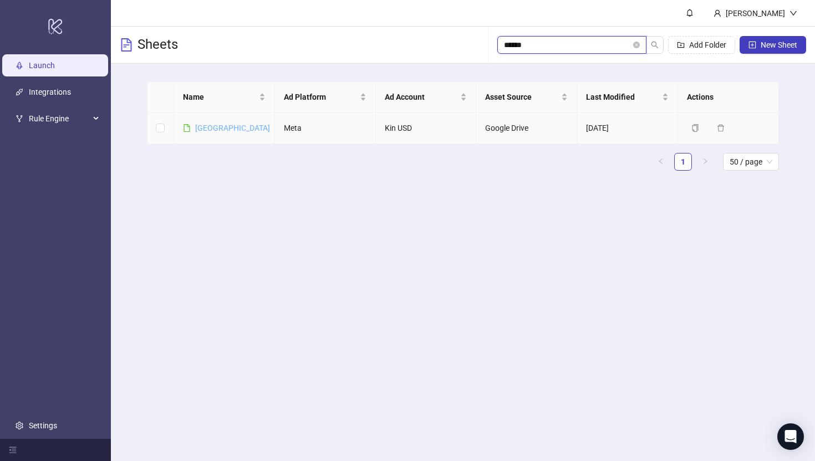
type input "******"
click at [195, 131] on link "[GEOGRAPHIC_DATA]" at bounding box center [232, 128] width 75 height 9
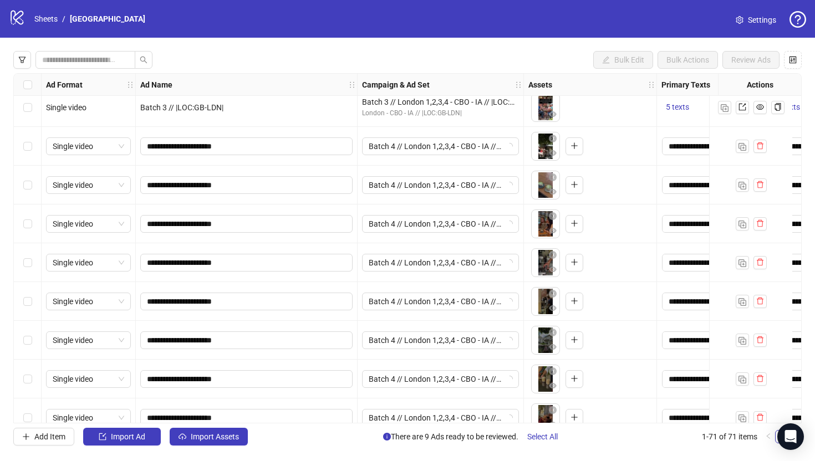
scroll to position [2382, 0]
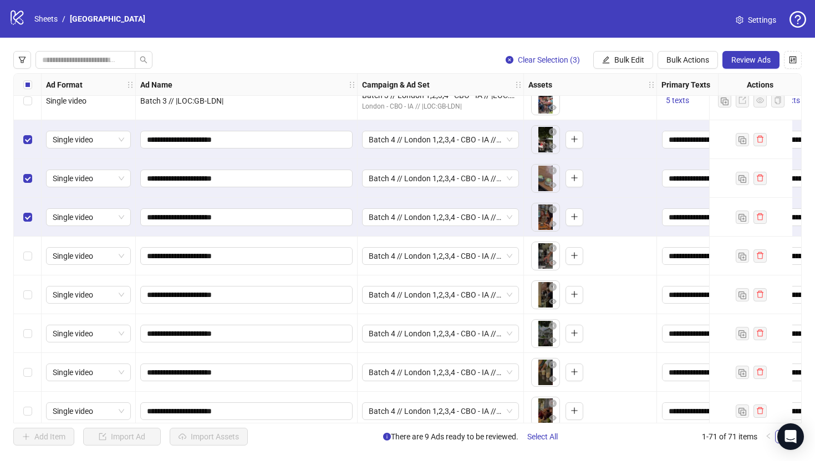
click at [29, 247] on div "Select row 66" at bounding box center [28, 256] width 28 height 39
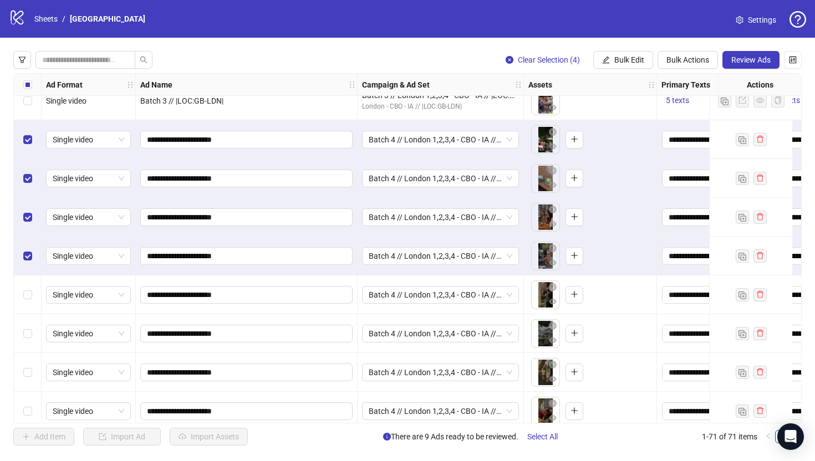
click at [29, 287] on div "Select row 67" at bounding box center [28, 295] width 28 height 39
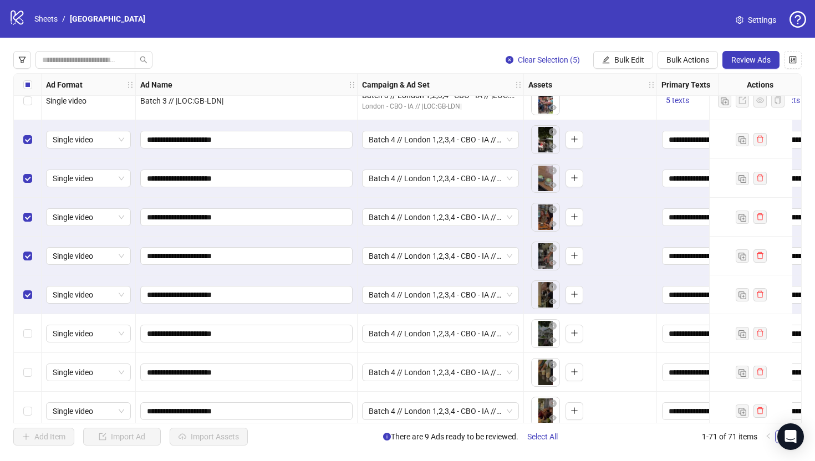
click at [27, 341] on div "Select row 68" at bounding box center [28, 333] width 28 height 39
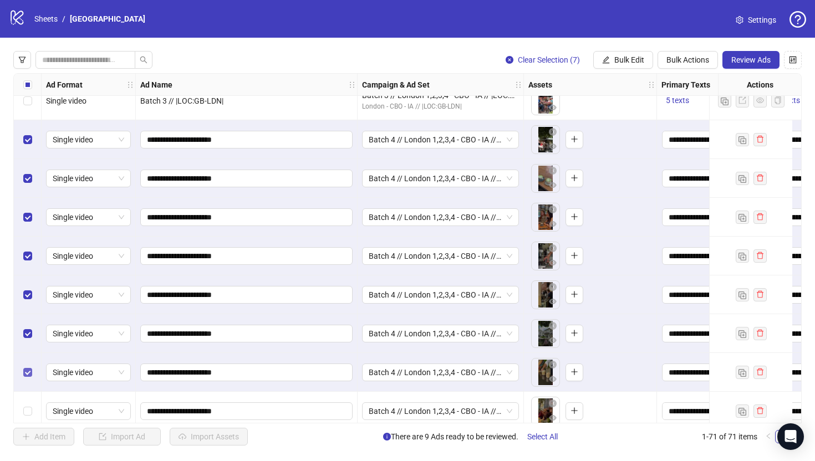
scroll to position [2433, 0]
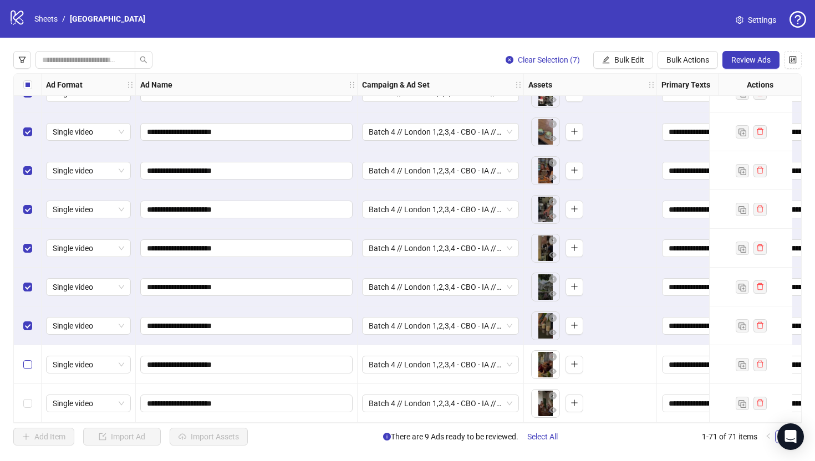
click at [27, 366] on label "Select row 70" at bounding box center [27, 365] width 9 height 12
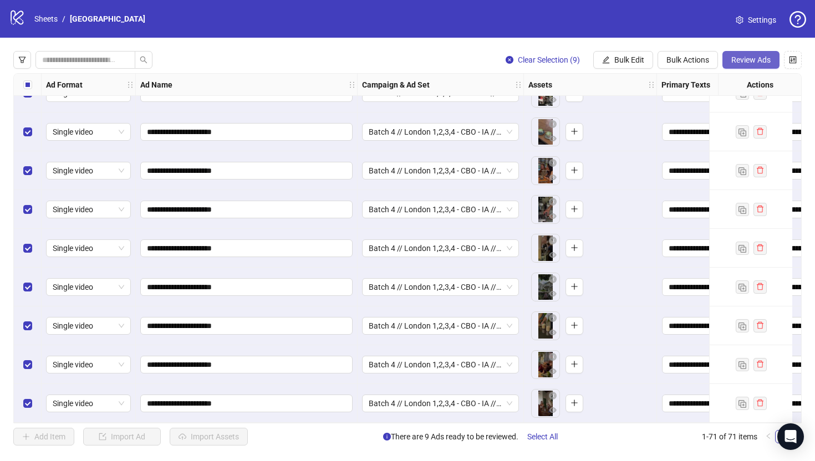
click at [742, 58] on span "Review Ads" at bounding box center [750, 59] width 39 height 9
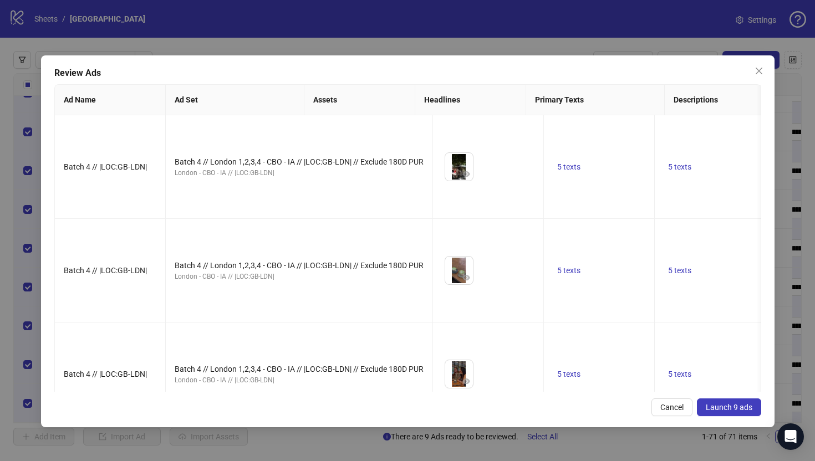
click at [751, 406] on span "Launch 9 ads" at bounding box center [729, 407] width 47 height 9
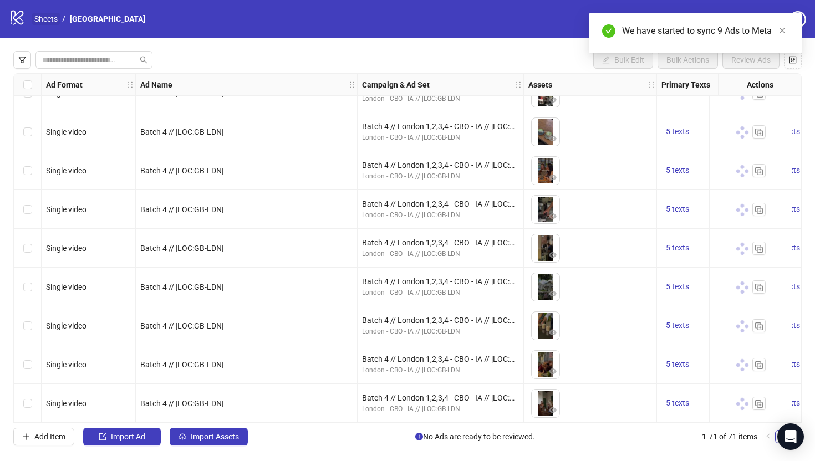
click at [51, 19] on link "Sheets" at bounding box center [46, 19] width 28 height 12
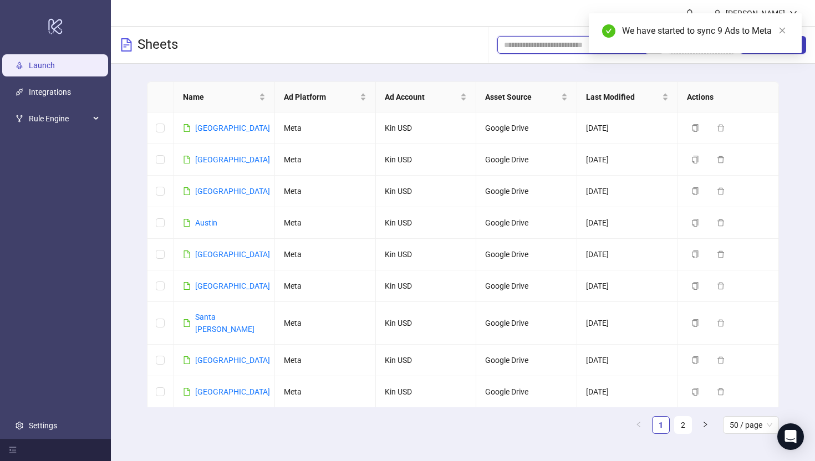
click at [524, 48] on input "search" at bounding box center [567, 45] width 127 height 12
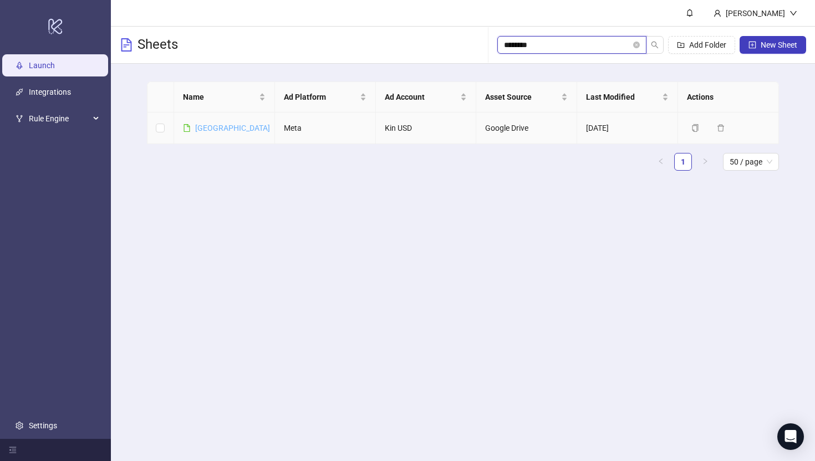
type input "********"
click at [211, 124] on link "[GEOGRAPHIC_DATA]" at bounding box center [232, 128] width 75 height 9
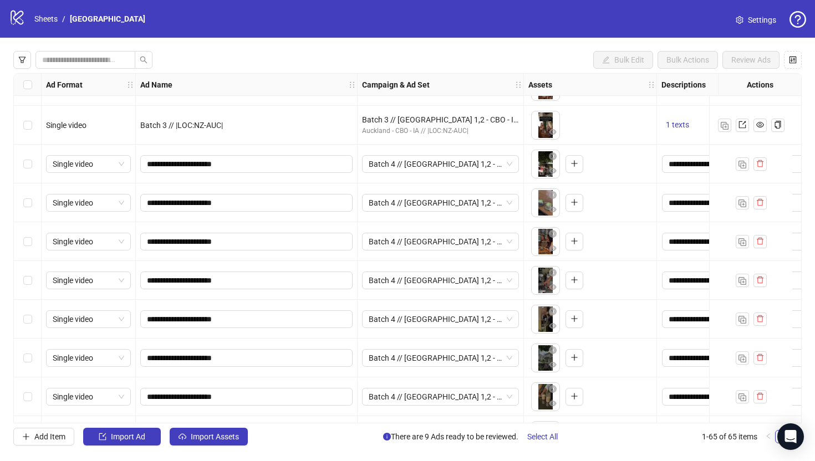
scroll to position [2121, 0]
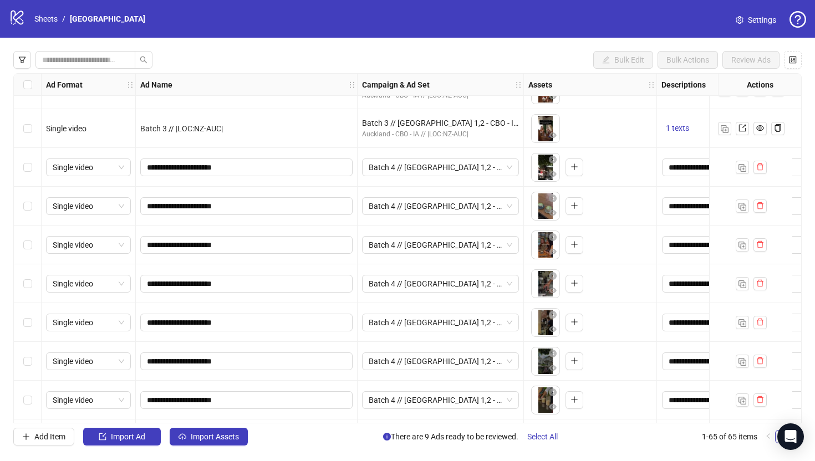
click at [21, 162] on div "Select row 57" at bounding box center [28, 167] width 28 height 39
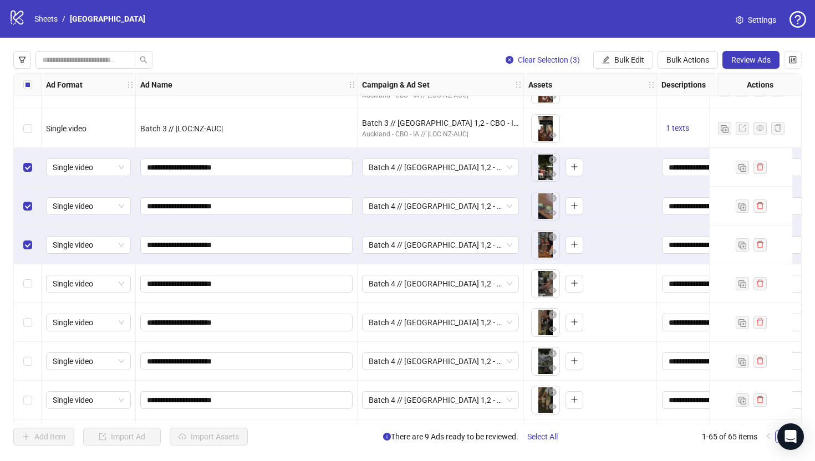
click at [28, 269] on div "Select row 60" at bounding box center [28, 283] width 28 height 39
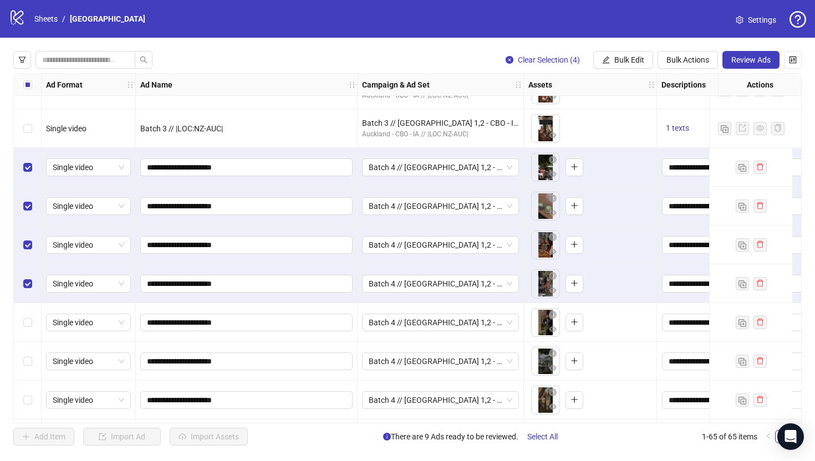
click at [23, 331] on div "Select row 61" at bounding box center [28, 322] width 28 height 39
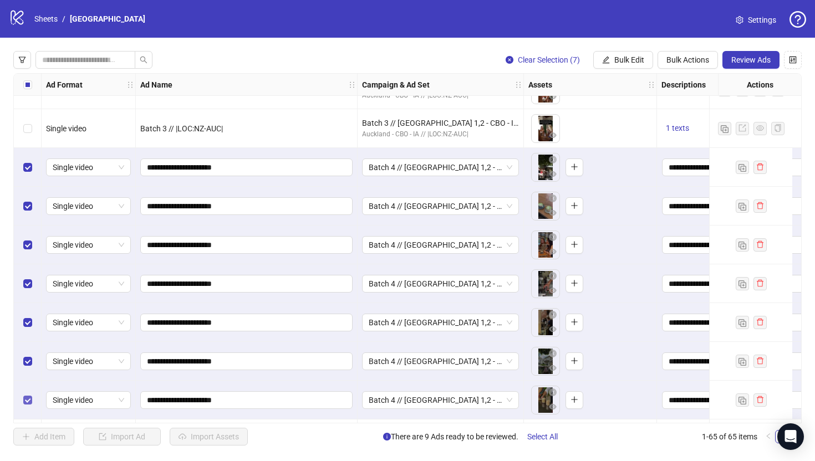
scroll to position [2200, 0]
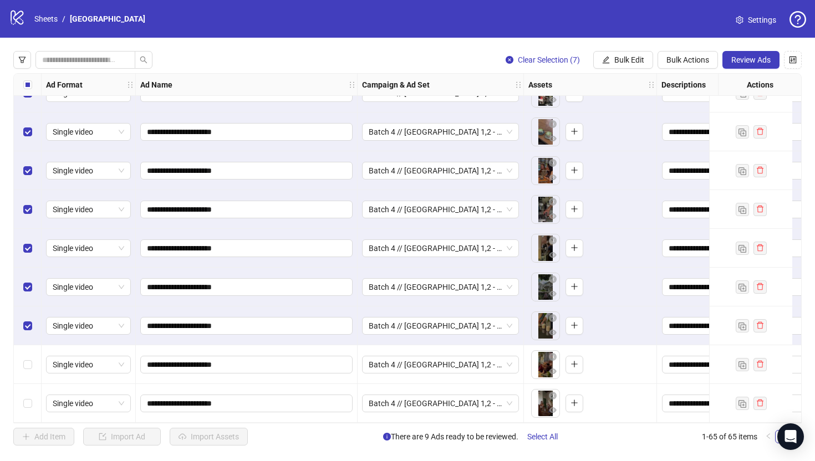
click at [32, 361] on div "Select row 64" at bounding box center [28, 364] width 28 height 39
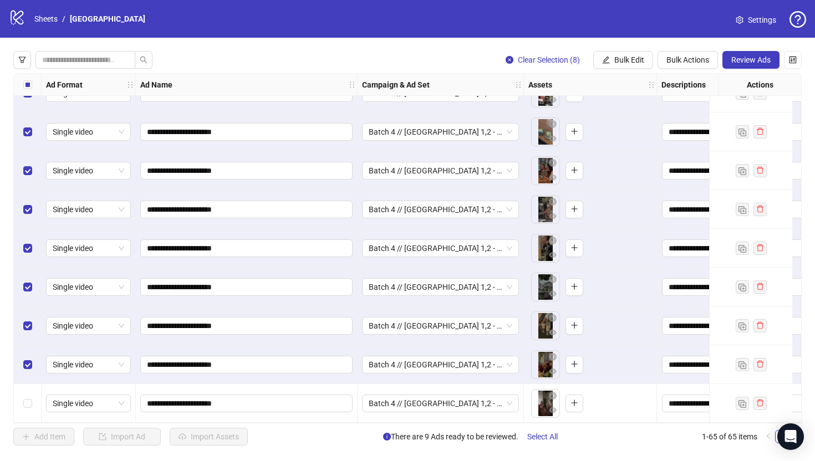
click at [32, 386] on div "Select row 65" at bounding box center [28, 403] width 28 height 39
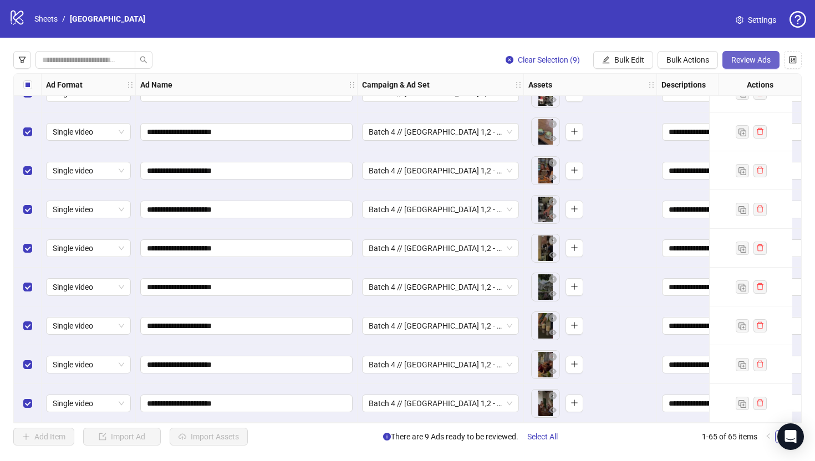
click at [743, 59] on span "Review Ads" at bounding box center [750, 59] width 39 height 9
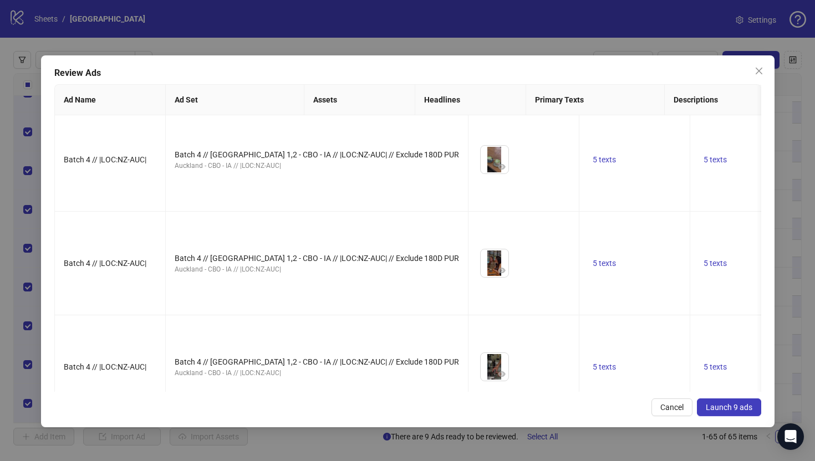
scroll to position [131, 0]
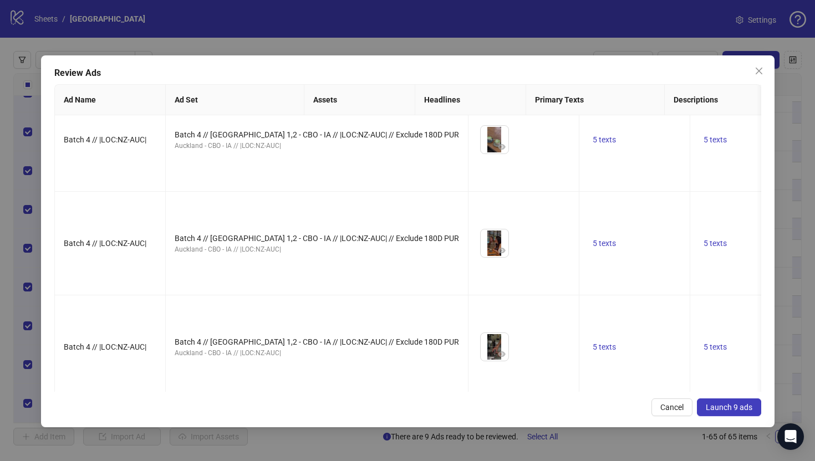
click at [730, 411] on span "Launch 9 ads" at bounding box center [729, 407] width 47 height 9
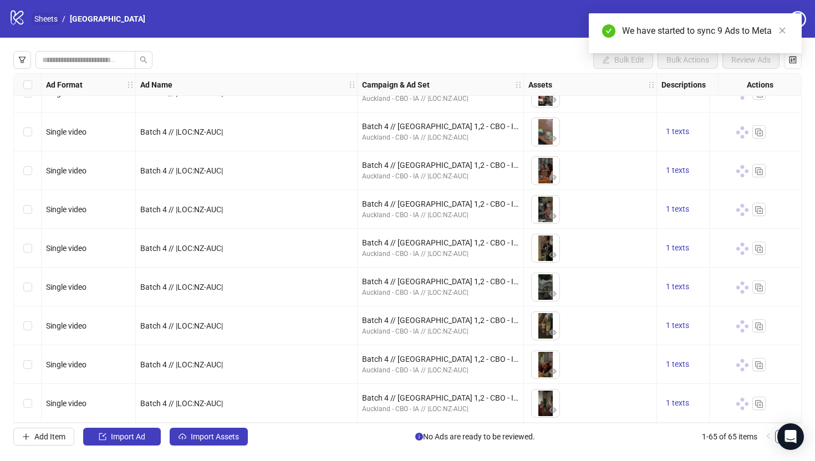
click at [49, 22] on link "Sheets" at bounding box center [46, 19] width 28 height 12
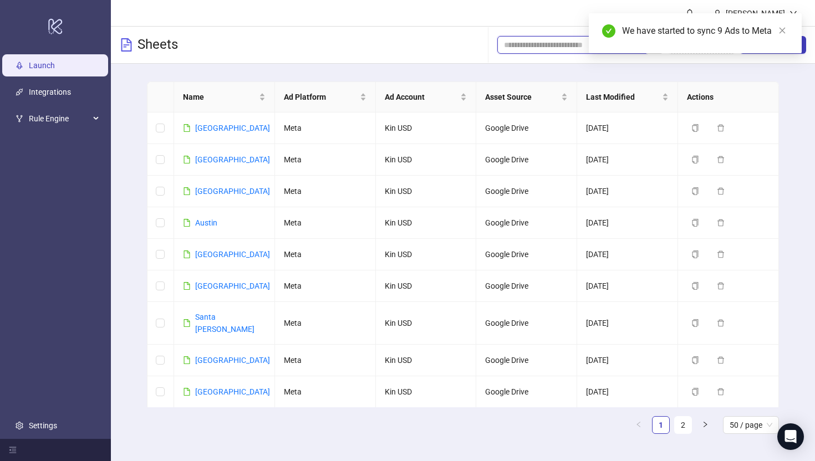
click at [539, 48] on input "search" at bounding box center [567, 45] width 127 height 12
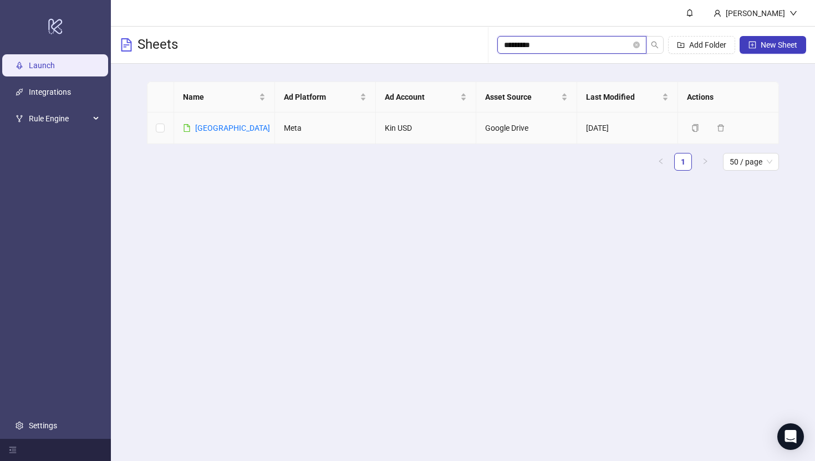
type input "*********"
click at [221, 134] on td "[GEOGRAPHIC_DATA]" at bounding box center [224, 129] width 101 height 32
click at [223, 120] on td "[GEOGRAPHIC_DATA]" at bounding box center [224, 129] width 101 height 32
click at [224, 125] on link "[GEOGRAPHIC_DATA]" at bounding box center [232, 128] width 75 height 9
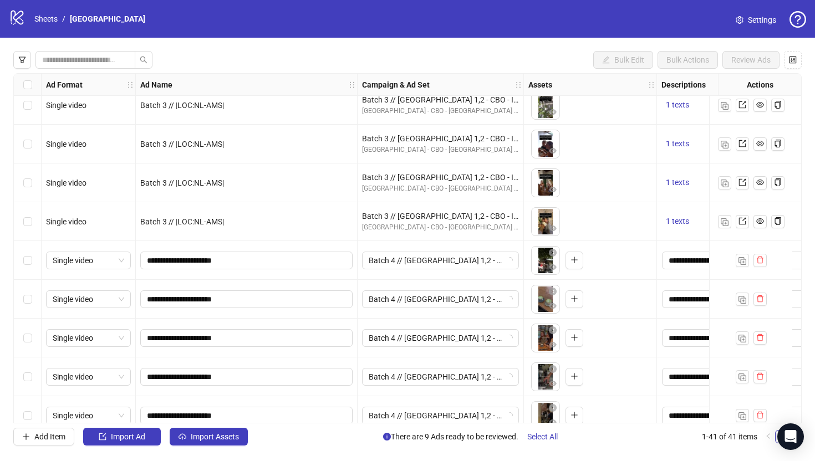
scroll to position [1173, 0]
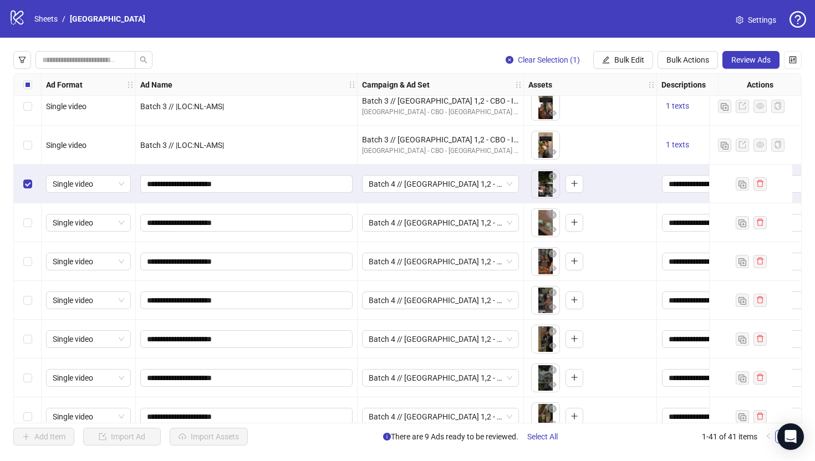
click at [33, 218] on div "Select row 34" at bounding box center [28, 222] width 28 height 39
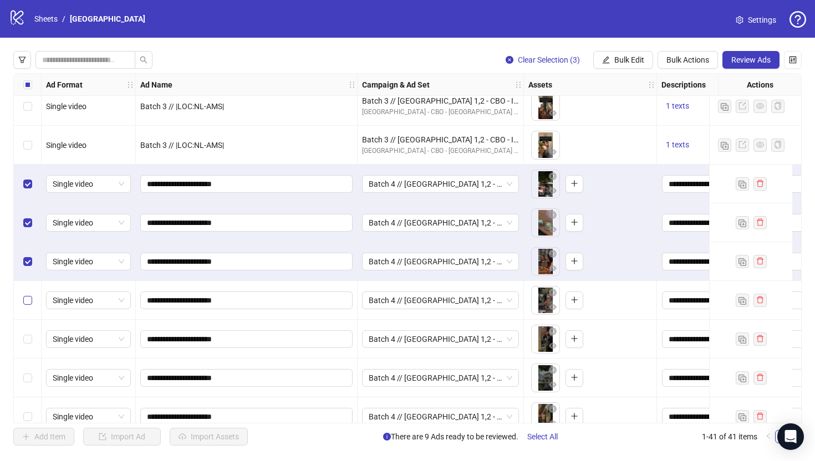
click at [27, 305] on label "Select row 36" at bounding box center [27, 300] width 9 height 12
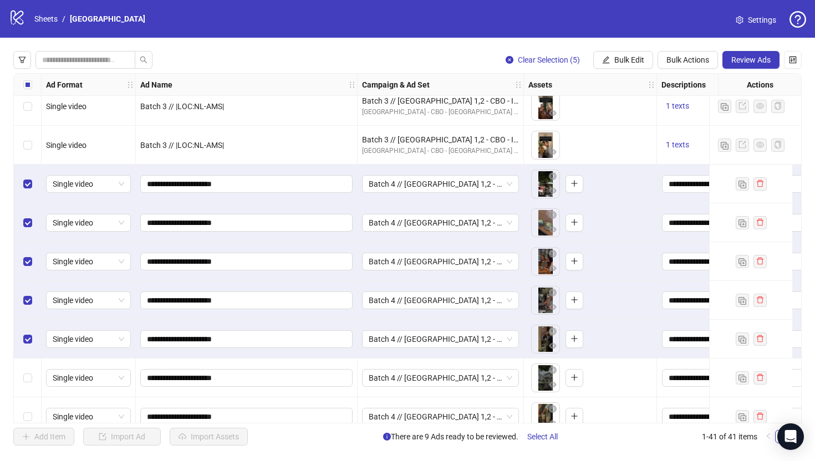
click at [28, 369] on div "Select row 38" at bounding box center [28, 378] width 28 height 39
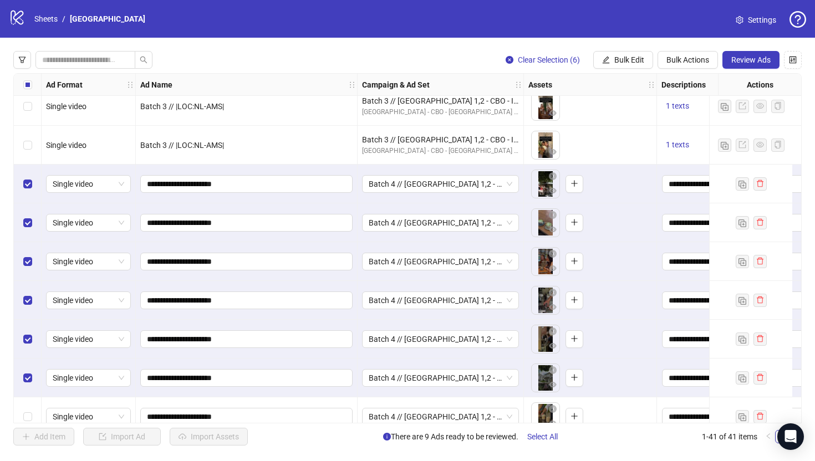
scroll to position [1268, 0]
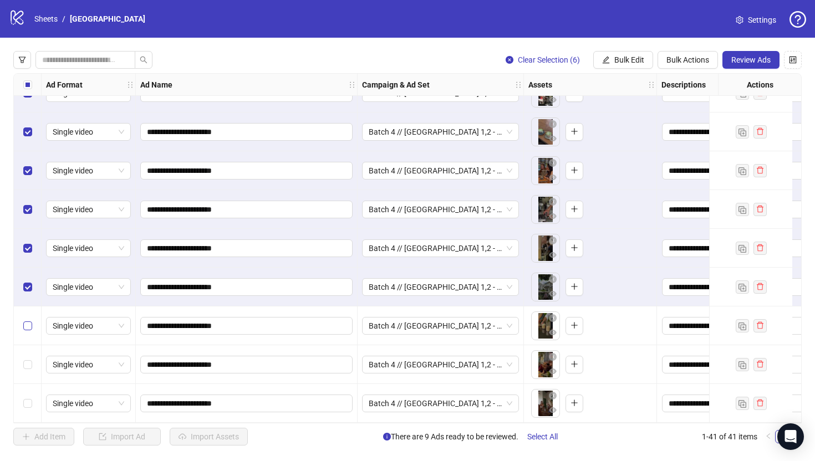
click at [29, 326] on label "Select row 39" at bounding box center [27, 326] width 9 height 12
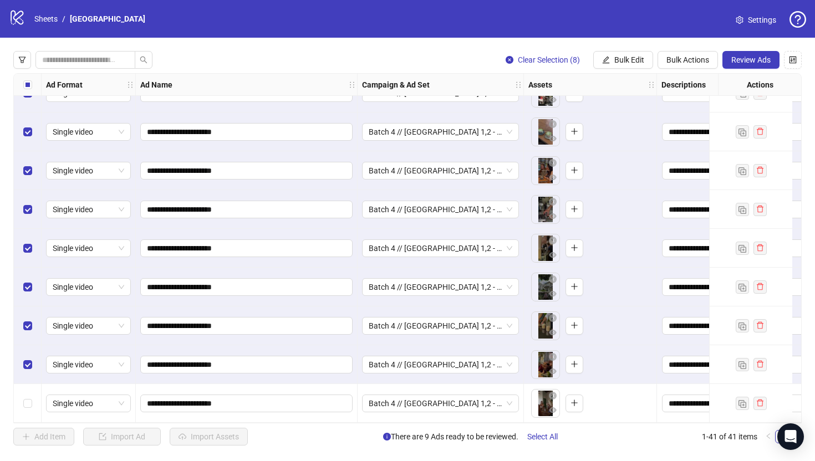
click at [28, 409] on div "Select row 41" at bounding box center [28, 403] width 28 height 39
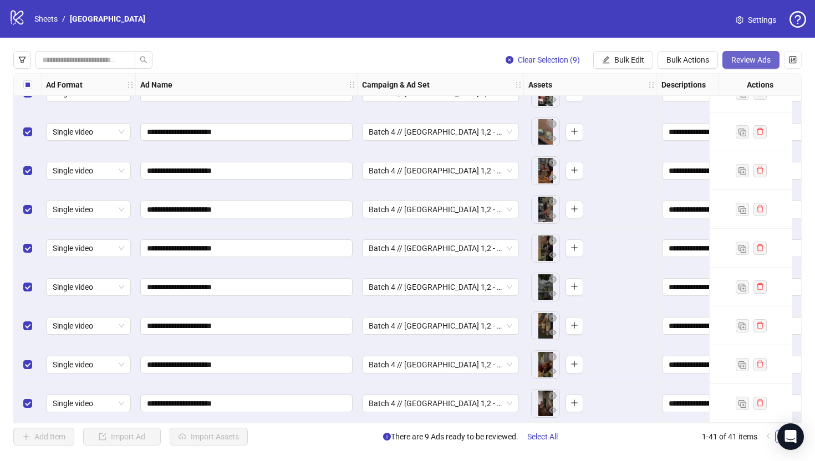
click at [742, 57] on span "Review Ads" at bounding box center [750, 59] width 39 height 9
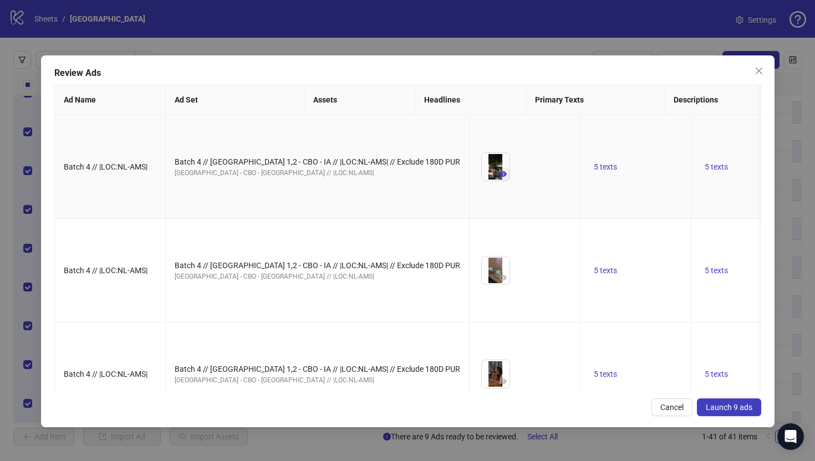
click at [499, 178] on icon "eye" at bounding box center [503, 174] width 8 height 8
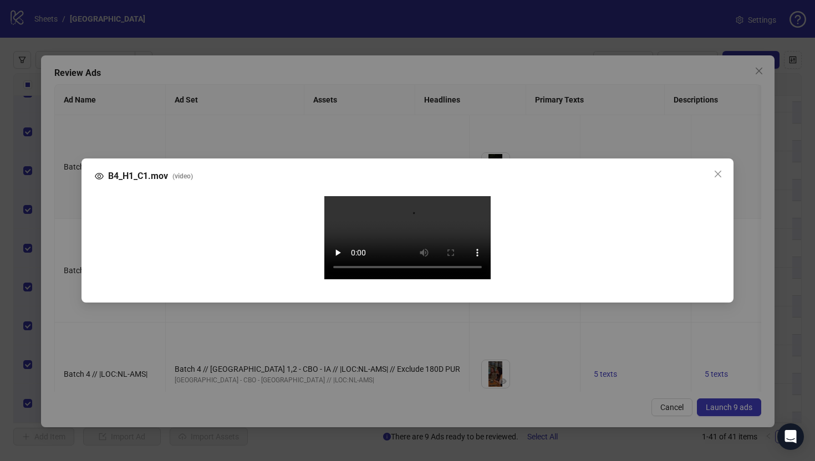
click at [61, 248] on div "B4_H1_C1.mov ( video ) Your browser does not support the video tag." at bounding box center [407, 230] width 815 height 461
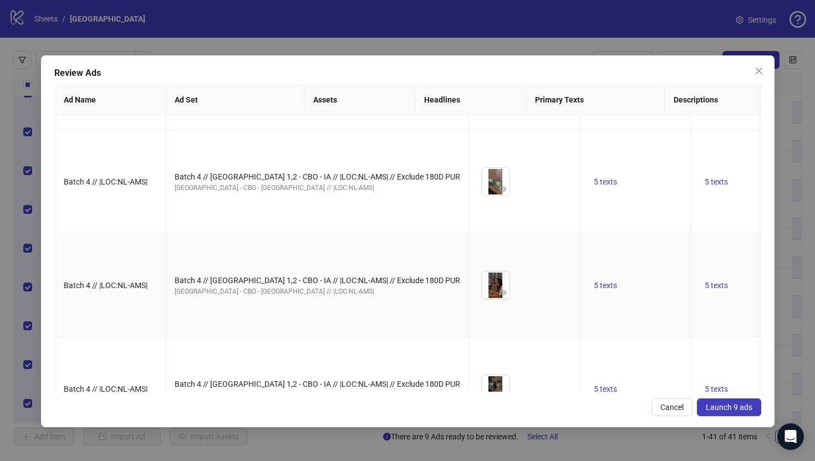
scroll to position [0, 0]
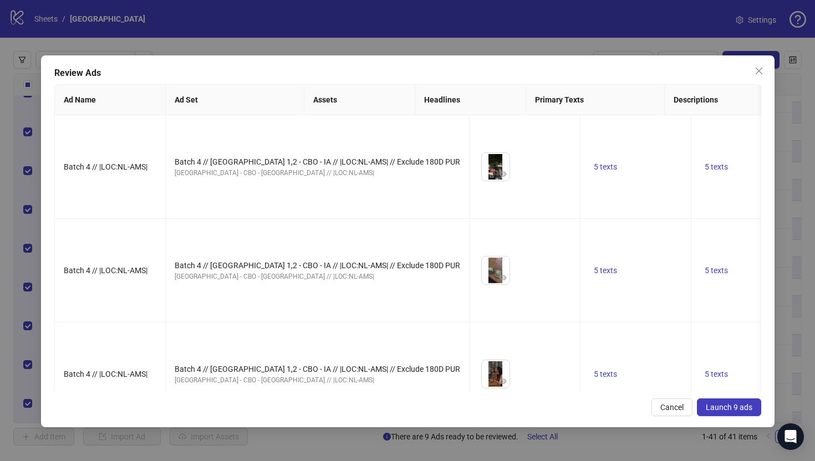
click at [719, 411] on span "Launch 9 ads" at bounding box center [729, 407] width 47 height 9
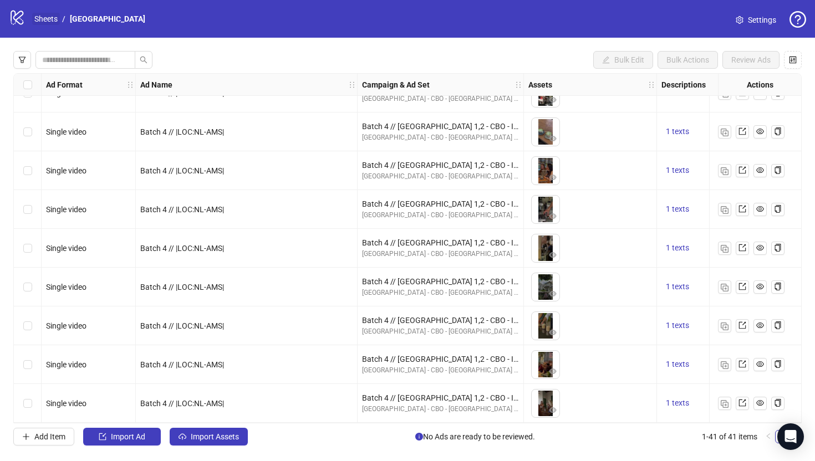
click at [51, 17] on link "Sheets" at bounding box center [46, 19] width 28 height 12
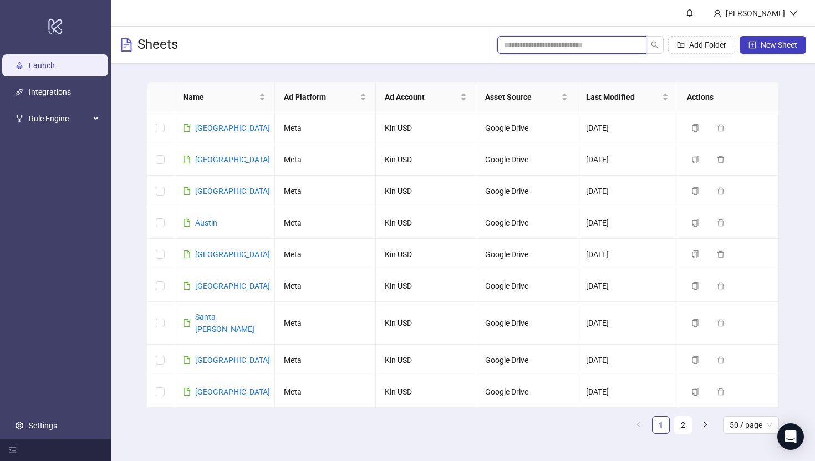
click at [533, 43] on input "search" at bounding box center [567, 45] width 127 height 12
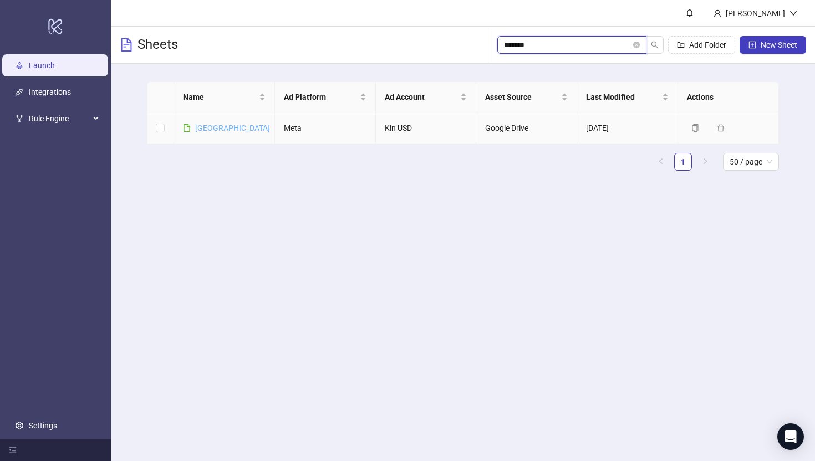
type input "*******"
click at [215, 128] on link "[GEOGRAPHIC_DATA]" at bounding box center [232, 128] width 75 height 9
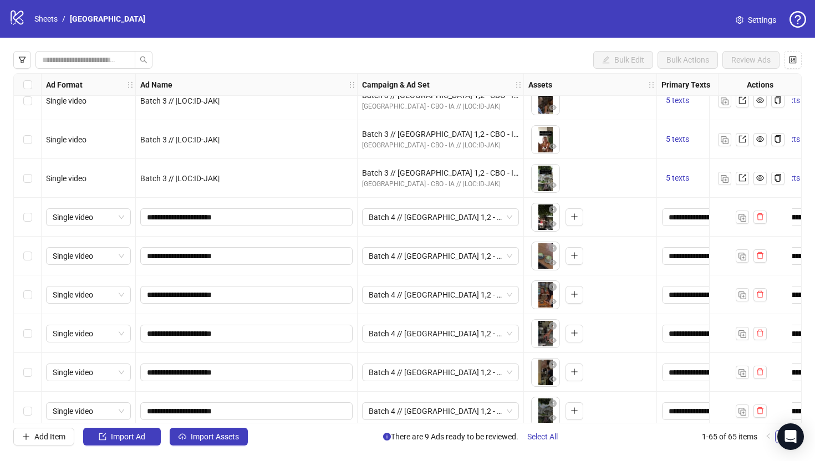
scroll to position [2118, 0]
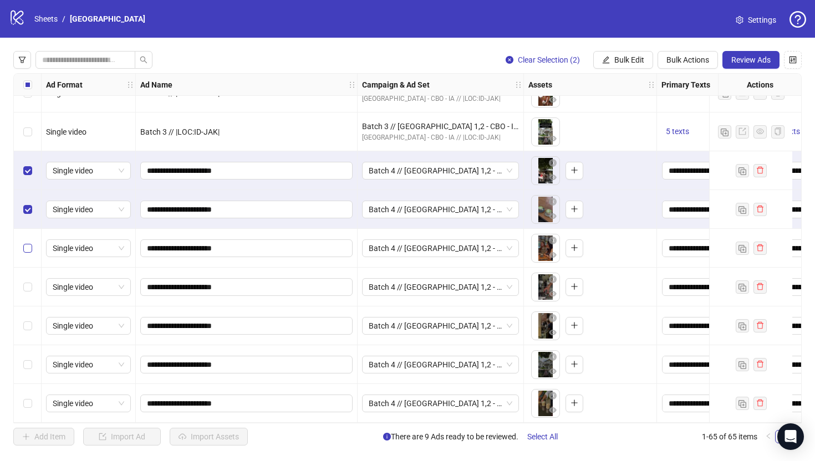
click at [27, 253] on label "Select row 59" at bounding box center [27, 248] width 9 height 12
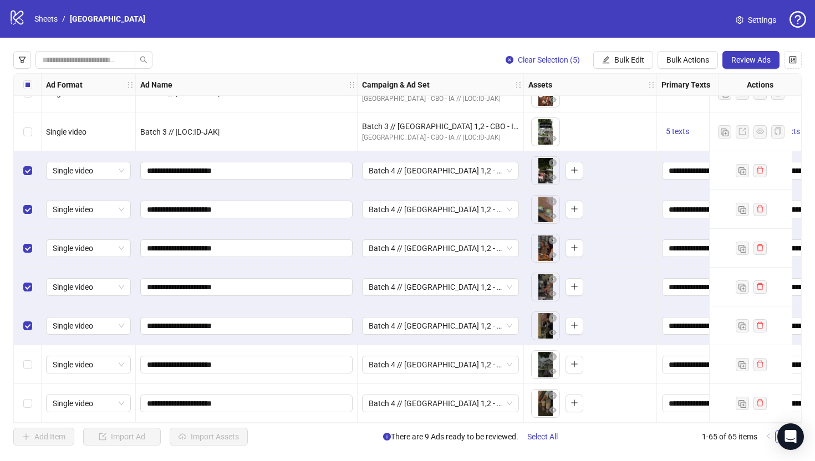
click at [27, 373] on div "Select row 62" at bounding box center [28, 364] width 28 height 39
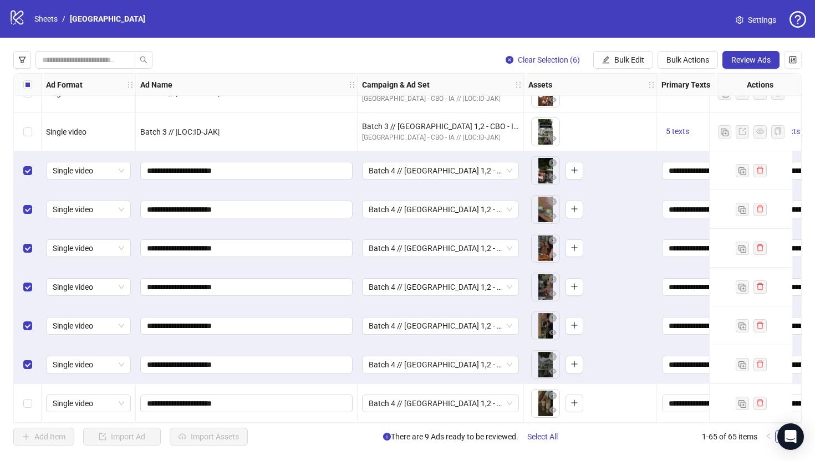
scroll to position [2200, 0]
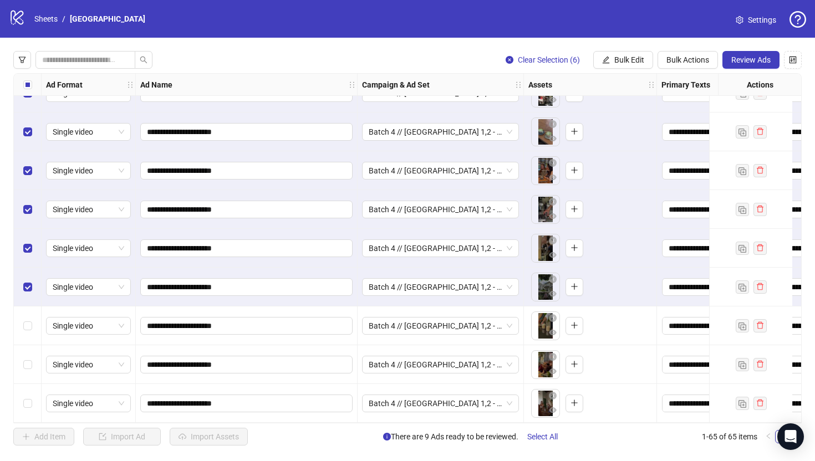
click at [32, 322] on div "Select row 63" at bounding box center [28, 326] width 28 height 39
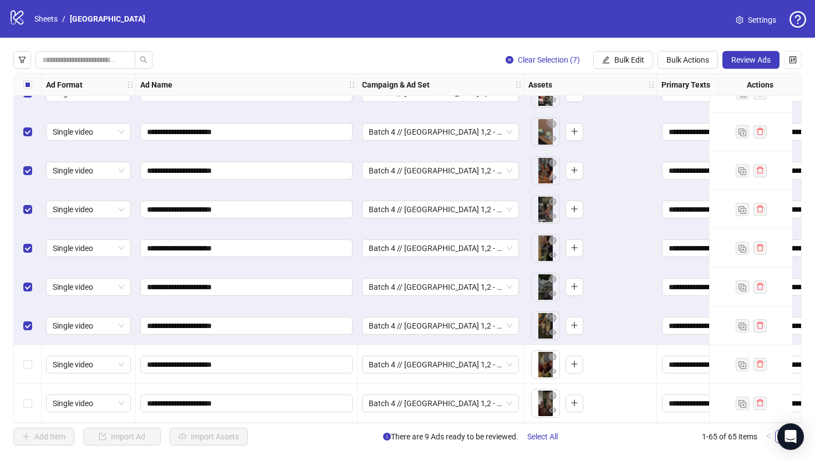
click at [34, 362] on div "Select row 64" at bounding box center [28, 364] width 28 height 39
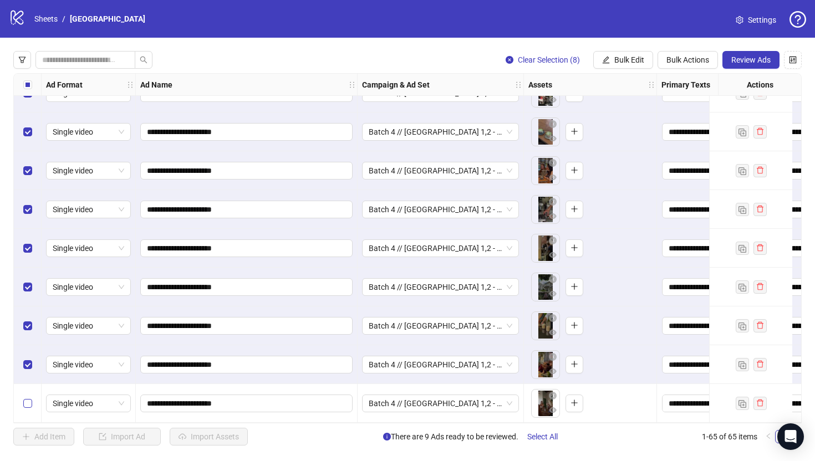
click at [30, 404] on label "Select row 65" at bounding box center [27, 403] width 9 height 12
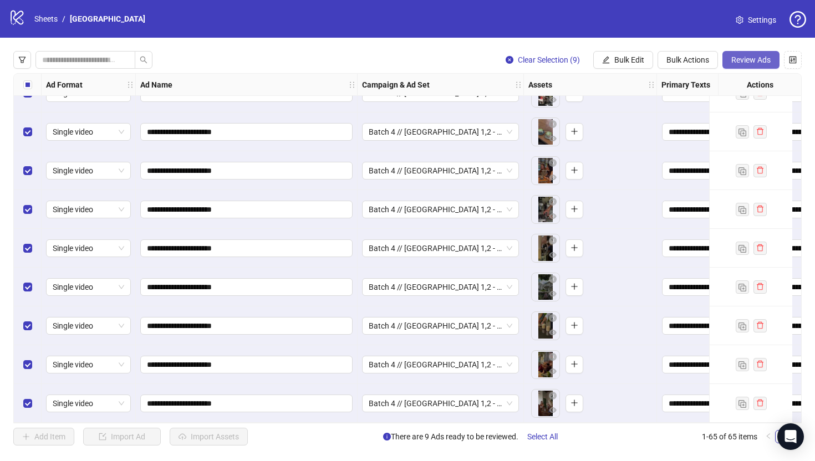
click at [735, 62] on span "Review Ads" at bounding box center [750, 59] width 39 height 9
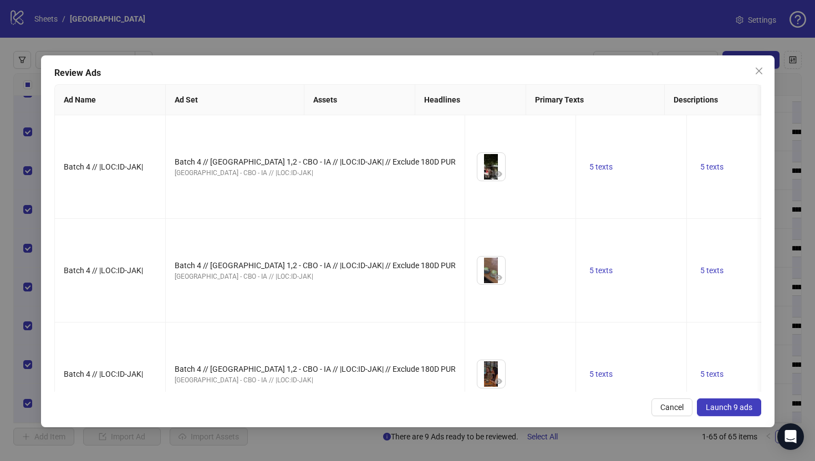
click at [724, 406] on span "Launch 9 ads" at bounding box center [729, 407] width 47 height 9
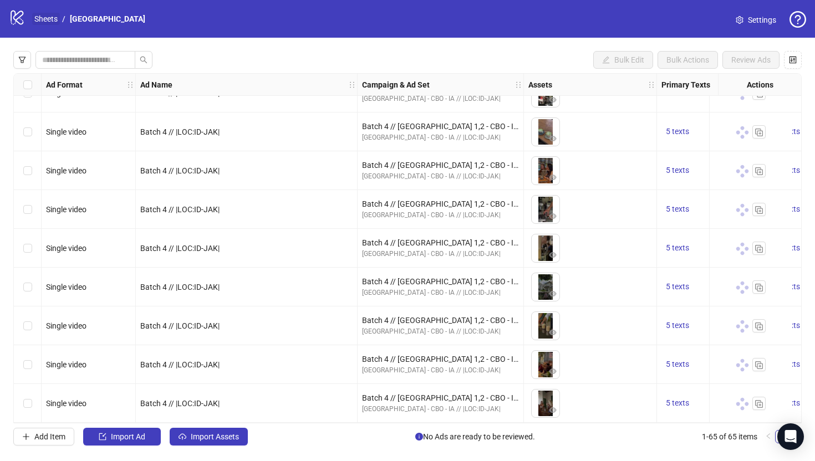
click at [40, 19] on link "Sheets" at bounding box center [46, 19] width 28 height 12
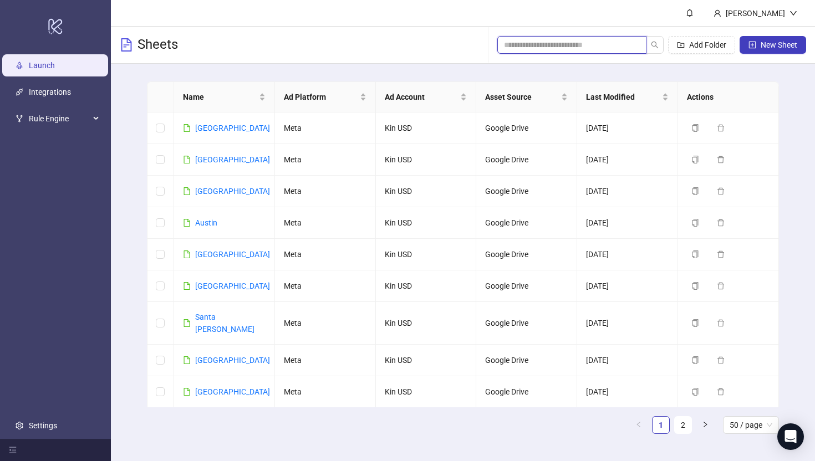
click at [590, 49] on input "search" at bounding box center [567, 45] width 127 height 12
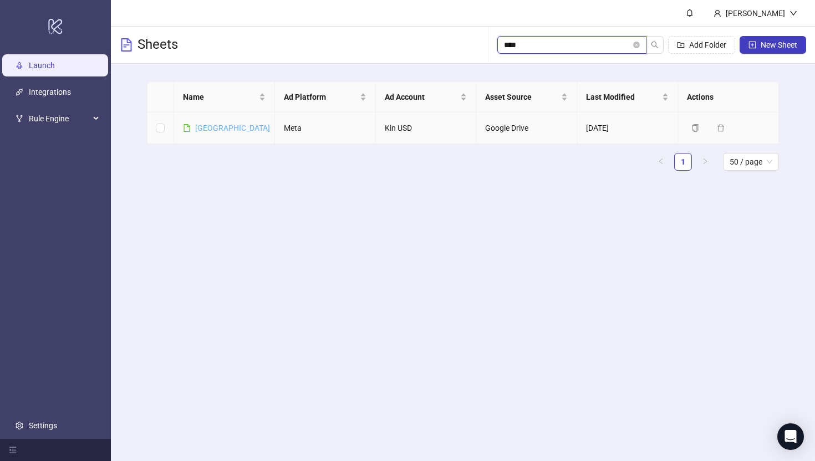
type input "****"
click at [196, 126] on link "[GEOGRAPHIC_DATA]" at bounding box center [232, 128] width 75 height 9
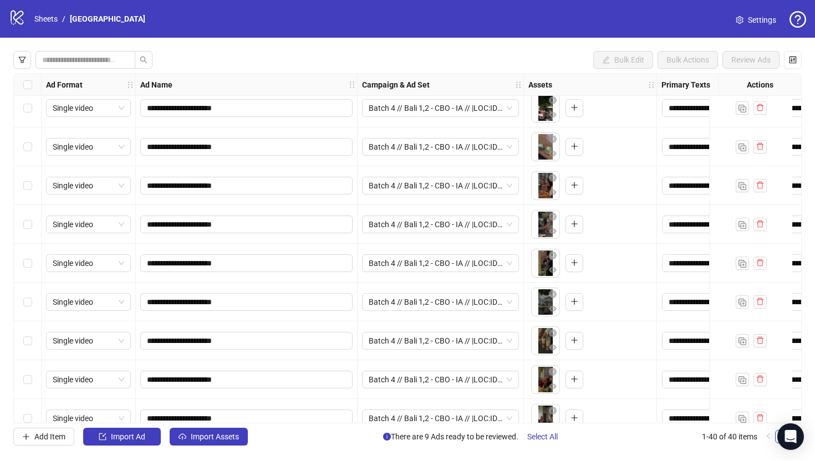
scroll to position [1206, 0]
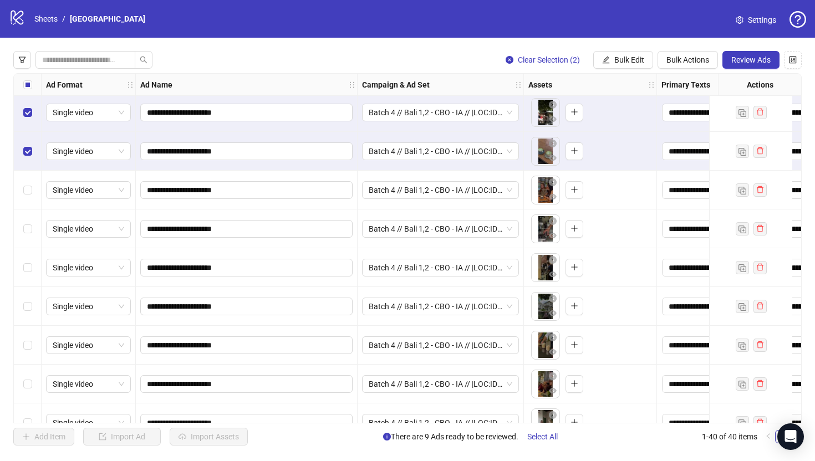
click at [28, 196] on div "Select row 34" at bounding box center [28, 190] width 28 height 39
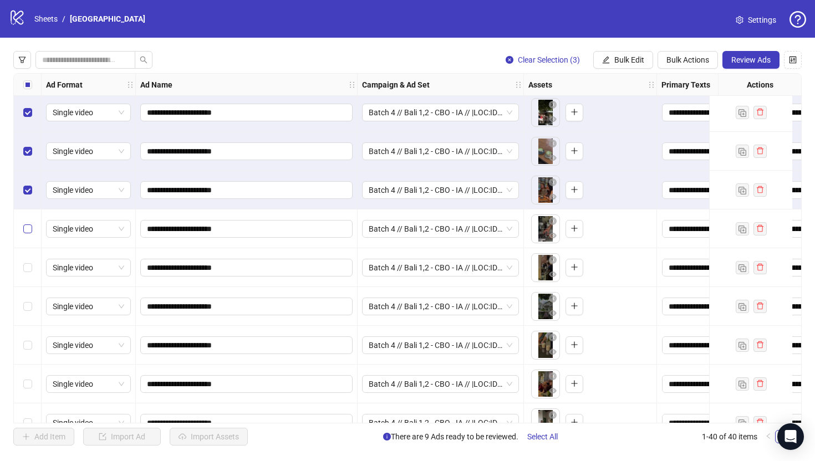
click at [25, 233] on label "Select row 35" at bounding box center [27, 229] width 9 height 12
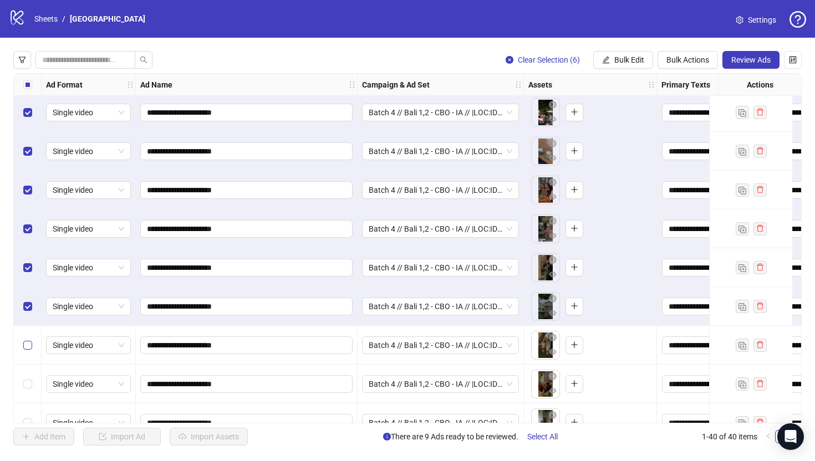
click at [24, 340] on label "Select row 38" at bounding box center [27, 345] width 9 height 12
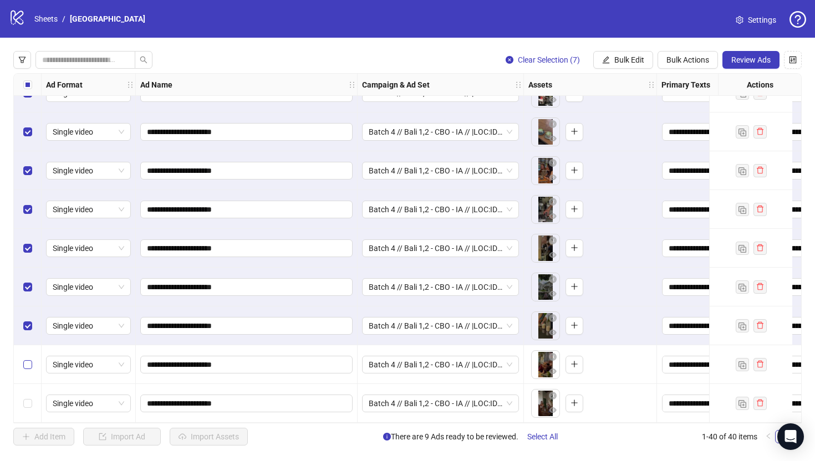
scroll to position [1230, 0]
click at [28, 359] on label "Select row 39" at bounding box center [27, 365] width 9 height 12
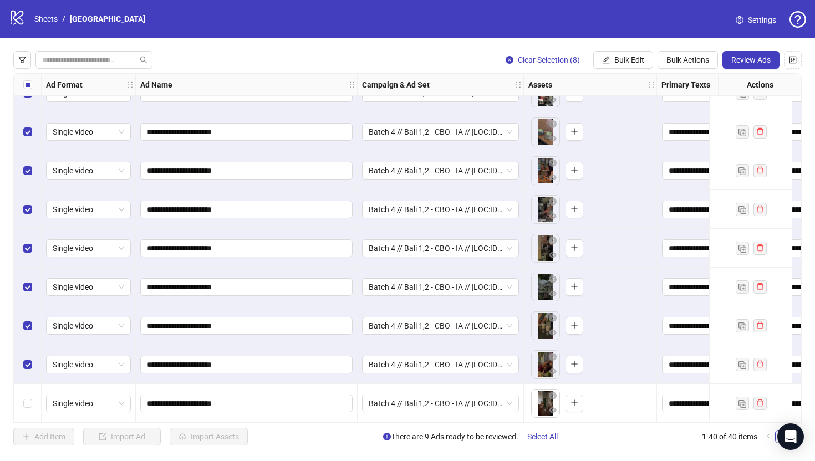
click at [28, 390] on div "Select row 40" at bounding box center [28, 403] width 28 height 39
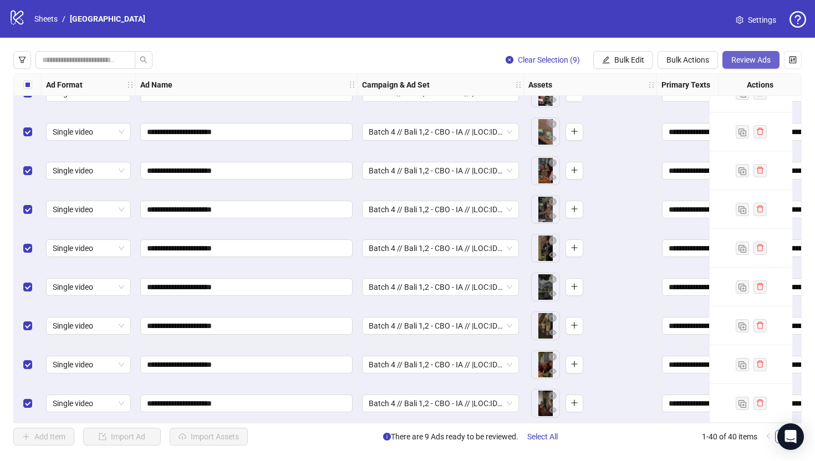
click at [742, 65] on button "Review Ads" at bounding box center [750, 60] width 57 height 18
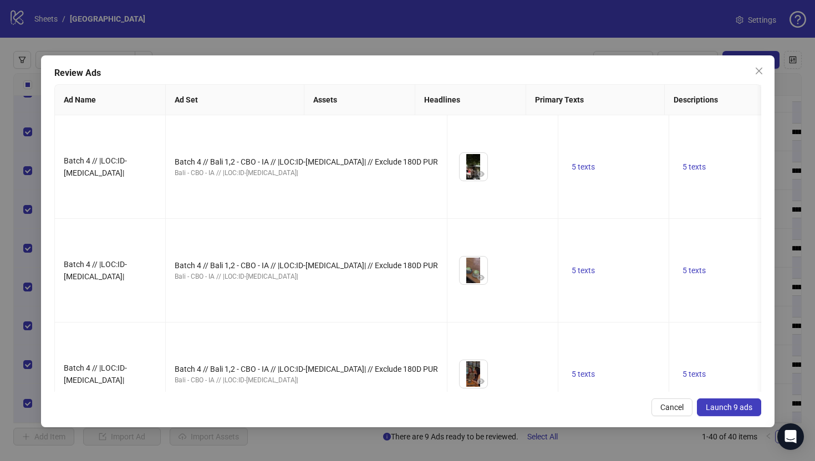
click at [720, 400] on button "Launch 9 ads" at bounding box center [729, 408] width 64 height 18
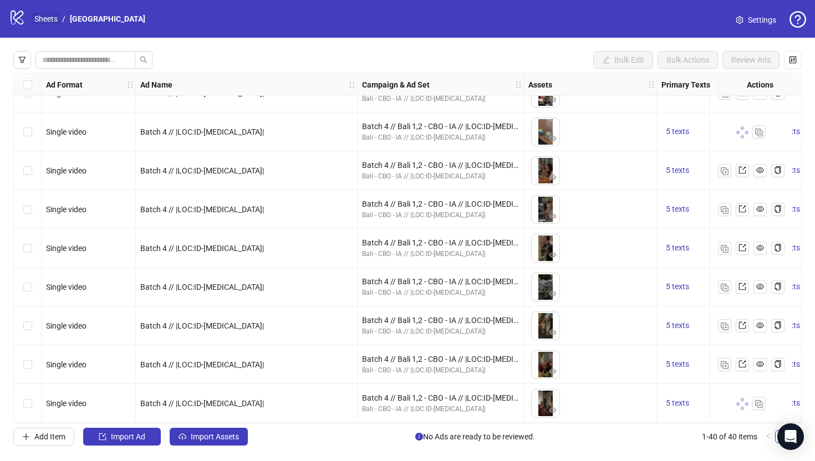
click at [59, 16] on link "Sheets" at bounding box center [46, 19] width 28 height 12
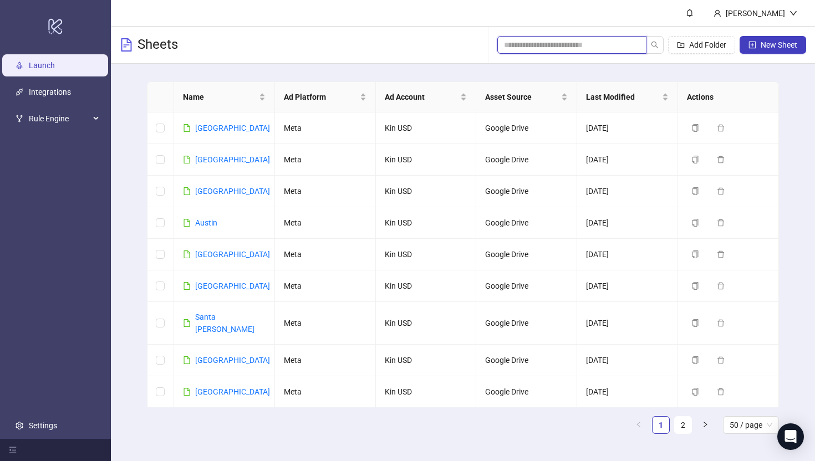
click at [575, 48] on input "search" at bounding box center [567, 45] width 127 height 12
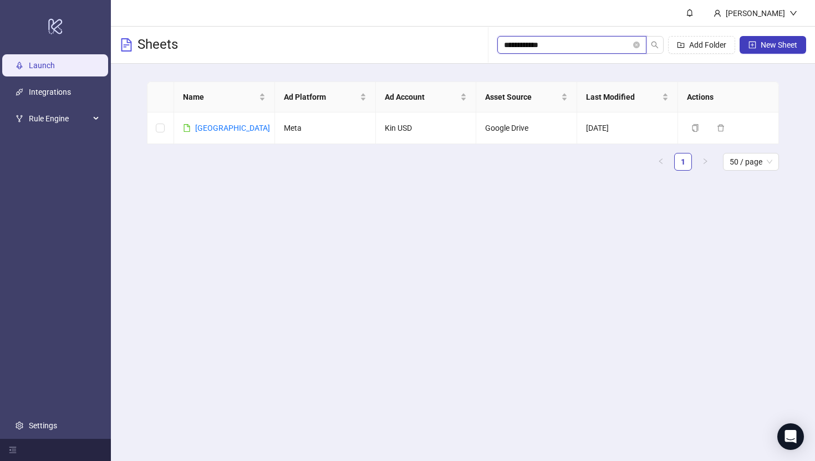
type input "**********"
click at [218, 135] on td "[GEOGRAPHIC_DATA]" at bounding box center [224, 129] width 101 height 32
click at [221, 124] on link "[GEOGRAPHIC_DATA]" at bounding box center [232, 128] width 75 height 9
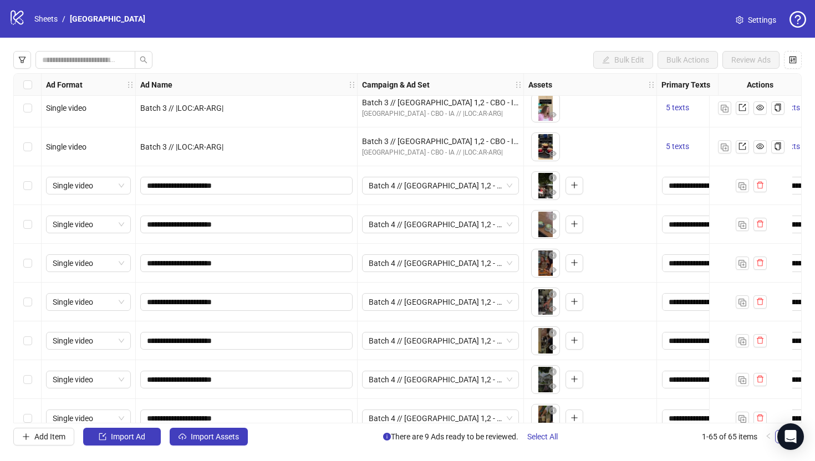
scroll to position [2144, 0]
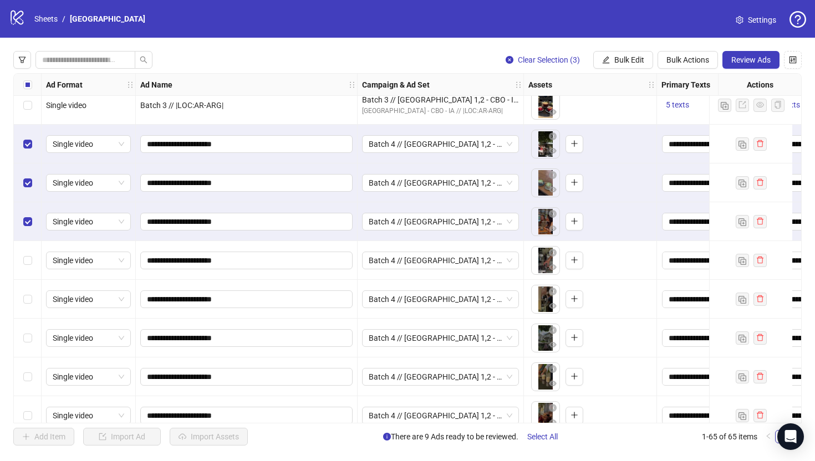
click at [27, 253] on div "Select row 60" at bounding box center [28, 260] width 28 height 39
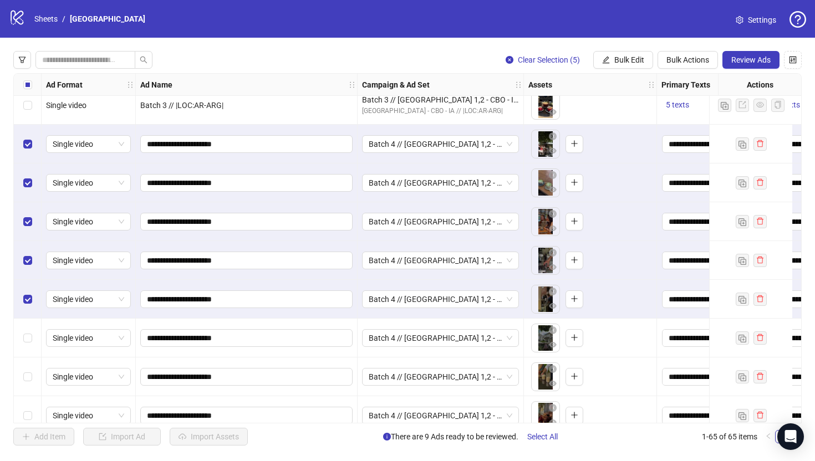
click at [27, 348] on div "Select row 62" at bounding box center [28, 338] width 28 height 39
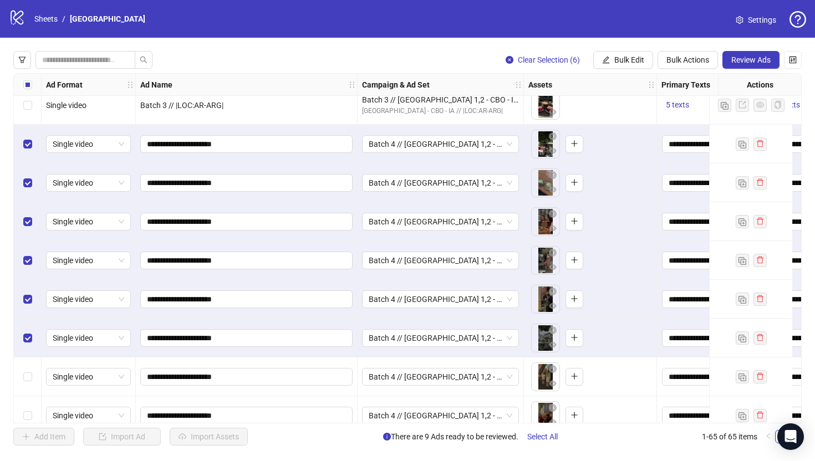
scroll to position [2200, 0]
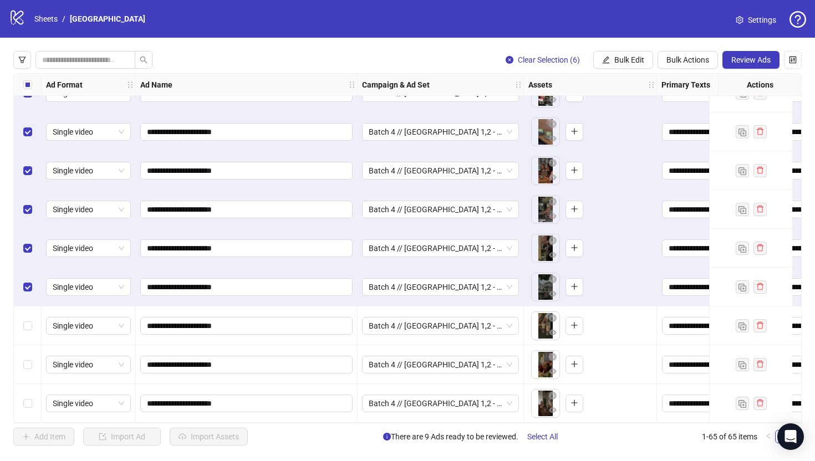
click at [33, 319] on div "Select row 63" at bounding box center [28, 326] width 28 height 39
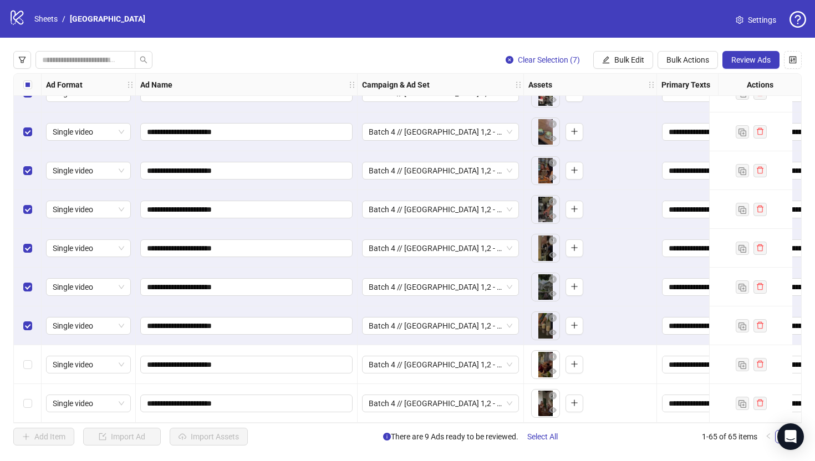
click at [33, 365] on div "Select row 64" at bounding box center [28, 364] width 28 height 39
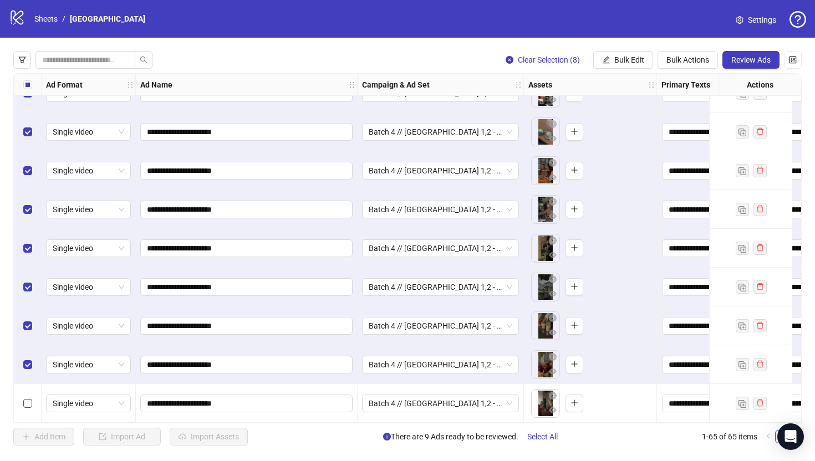
click at [28, 397] on label "Select row 65" at bounding box center [27, 403] width 9 height 12
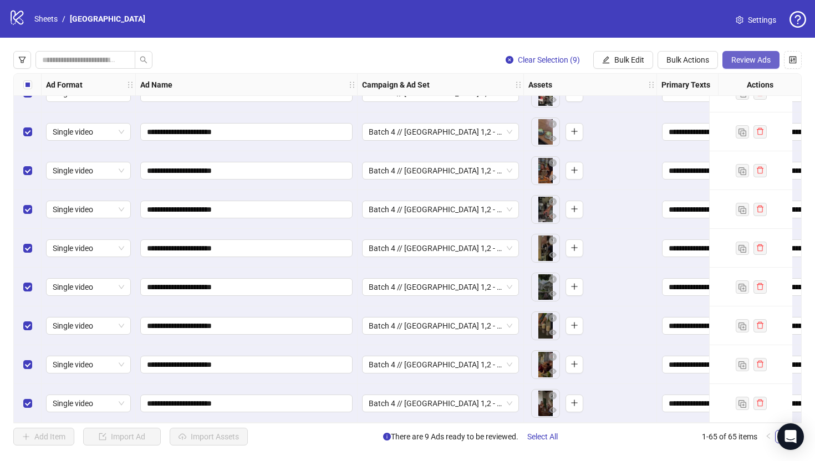
click at [754, 66] on button "Review Ads" at bounding box center [750, 60] width 57 height 18
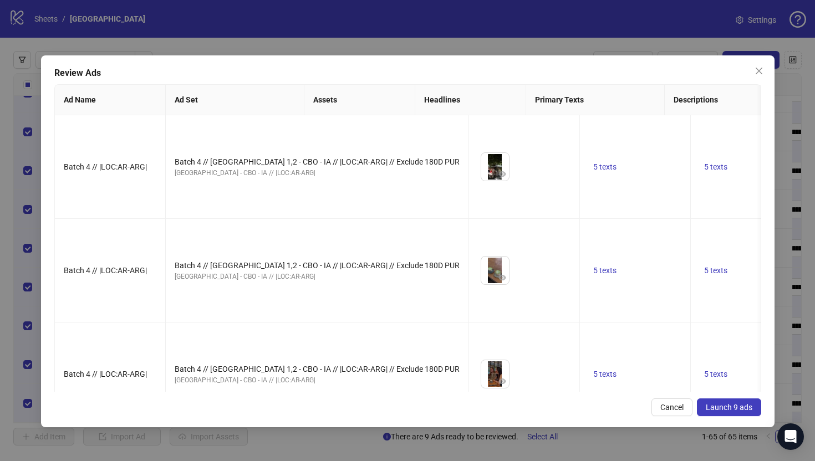
click at [748, 405] on span "Launch 9 ads" at bounding box center [729, 407] width 47 height 9
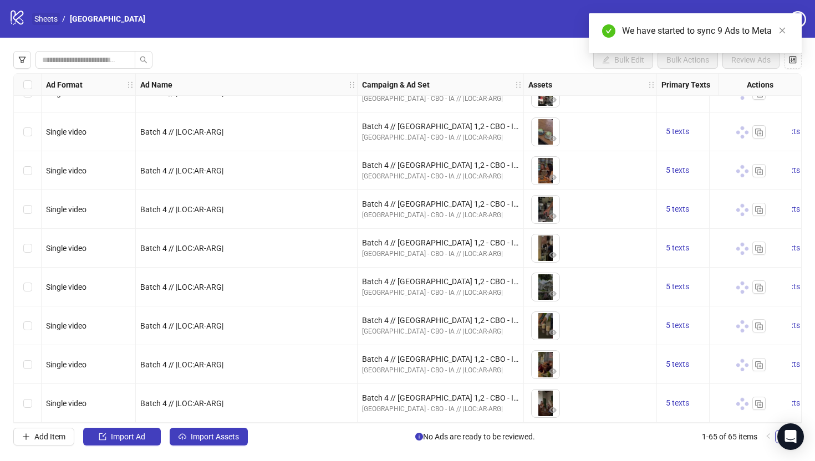
click at [56, 20] on link "Sheets" at bounding box center [46, 19] width 28 height 12
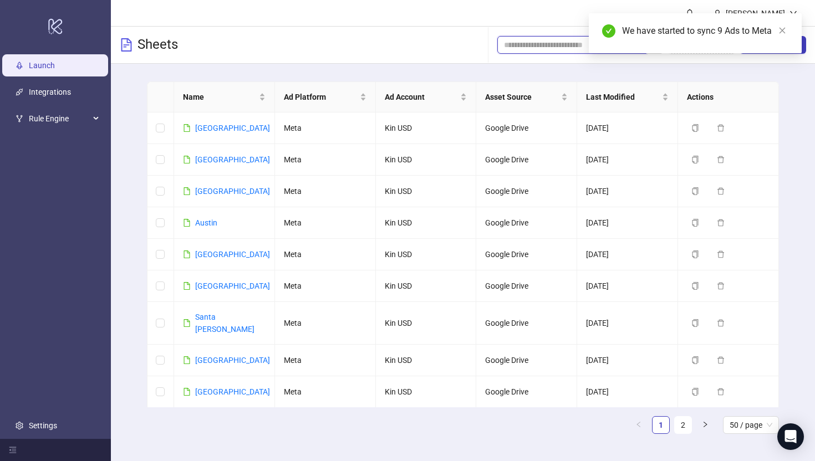
click at [554, 47] on input "search" at bounding box center [567, 45] width 127 height 12
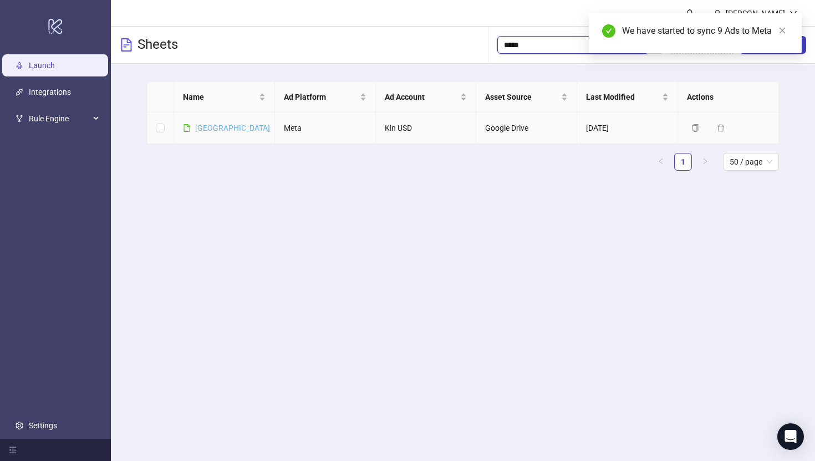
type input "*****"
click at [200, 130] on link "[GEOGRAPHIC_DATA]" at bounding box center [232, 128] width 75 height 9
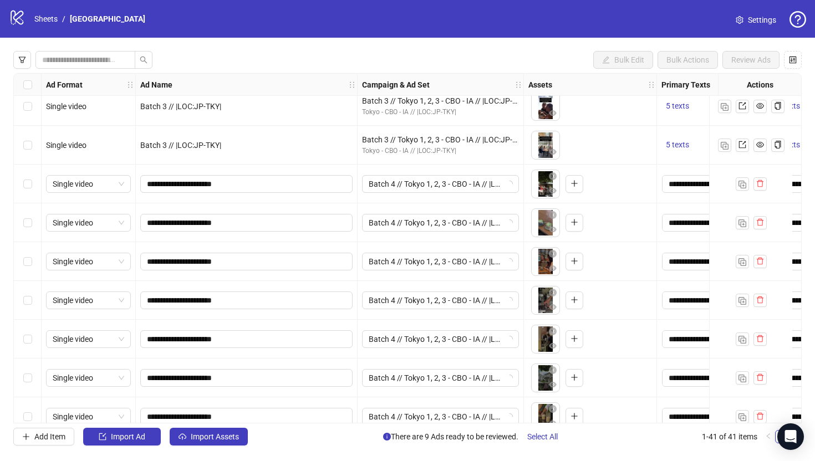
scroll to position [1206, 0]
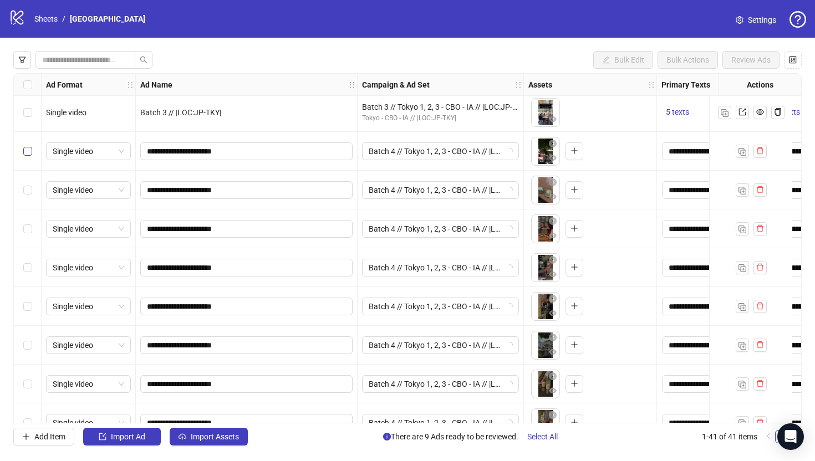
click at [29, 145] on label "Select row 33" at bounding box center [27, 151] width 9 height 12
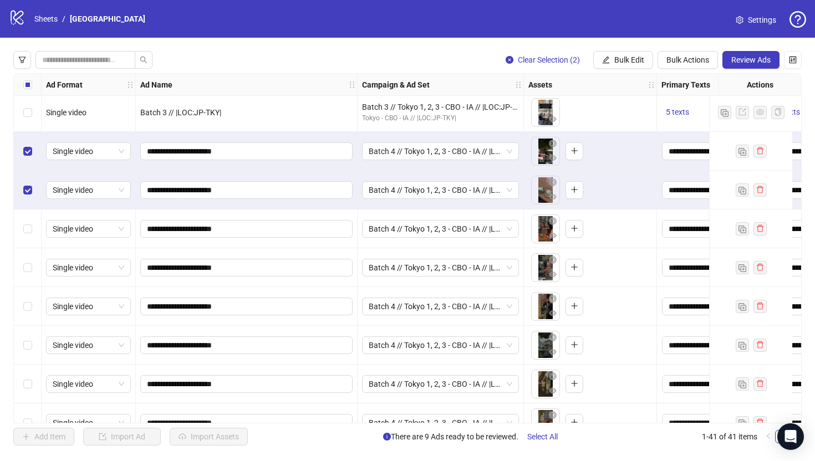
click at [28, 237] on div "Select row 35" at bounding box center [28, 229] width 28 height 39
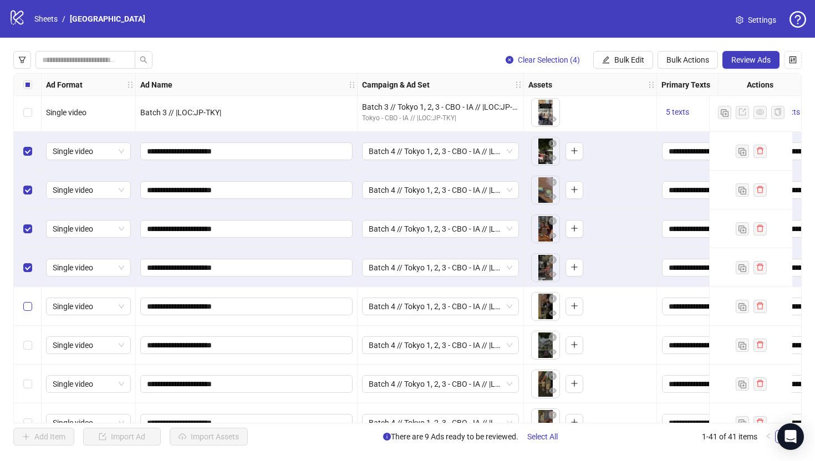
click at [28, 311] on label "Select row 37" at bounding box center [27, 306] width 9 height 12
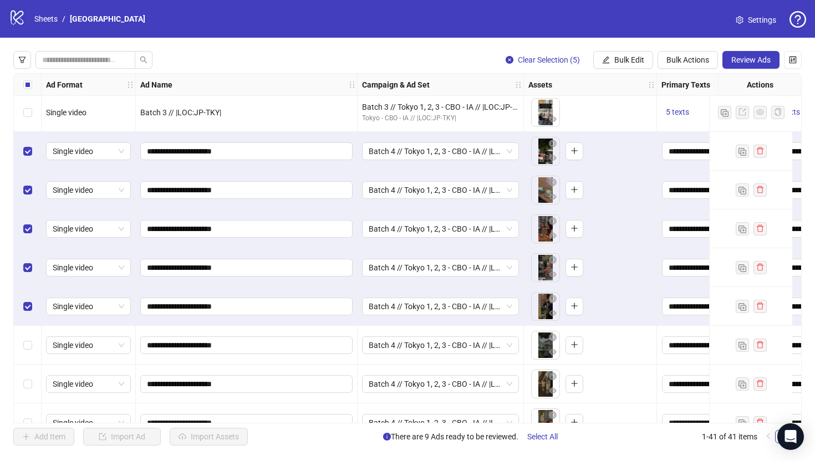
click at [28, 338] on div "Select row 38" at bounding box center [28, 345] width 28 height 39
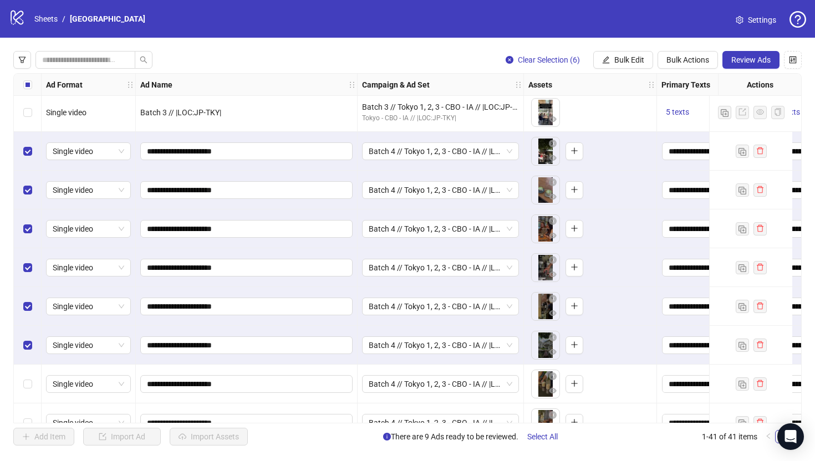
scroll to position [1268, 0]
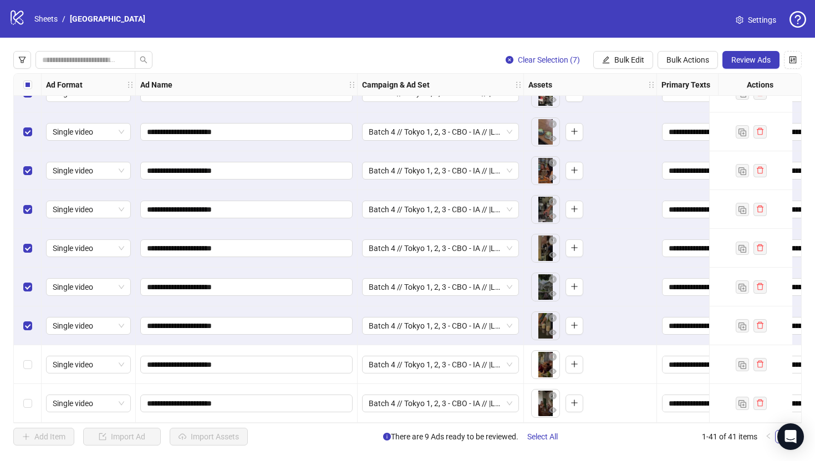
click at [26, 370] on div "Select row 40" at bounding box center [28, 364] width 28 height 39
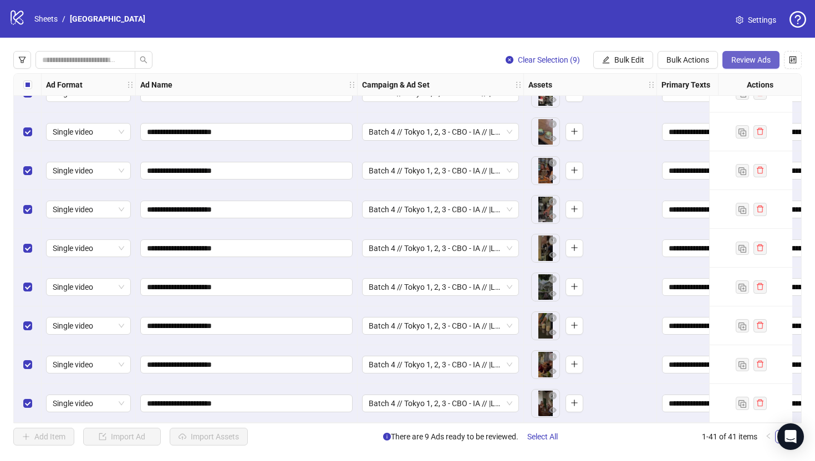
click at [749, 58] on span "Review Ads" at bounding box center [750, 59] width 39 height 9
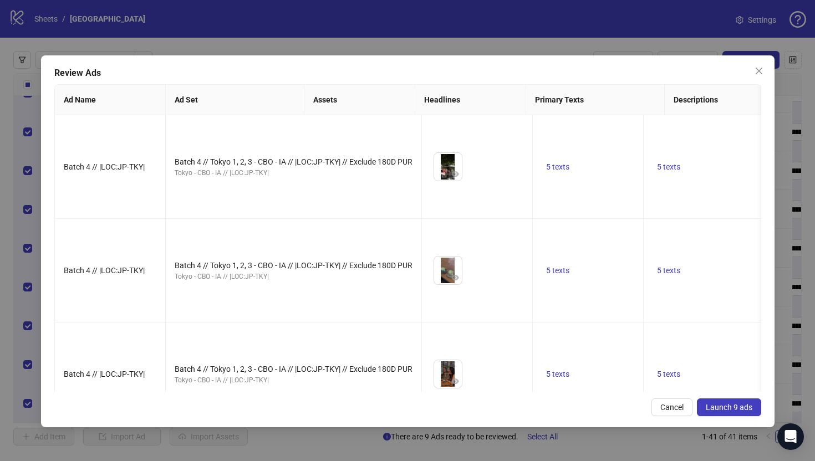
click at [726, 410] on span "Launch 9 ads" at bounding box center [729, 407] width 47 height 9
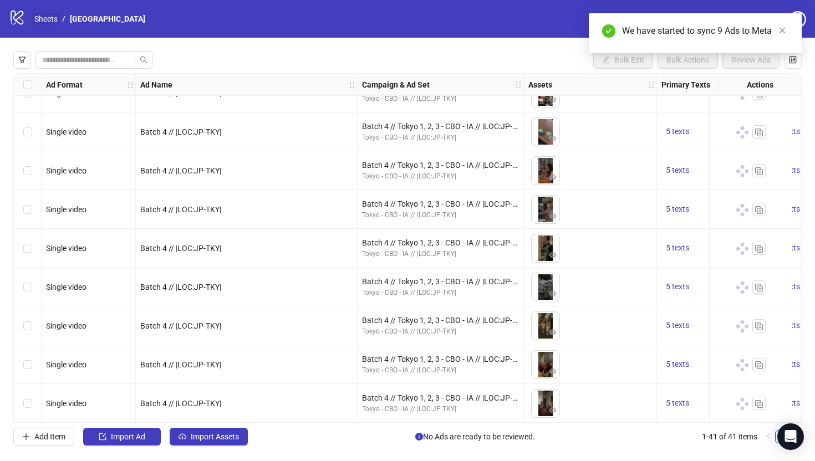
click at [44, 18] on link "Sheets" at bounding box center [46, 19] width 28 height 12
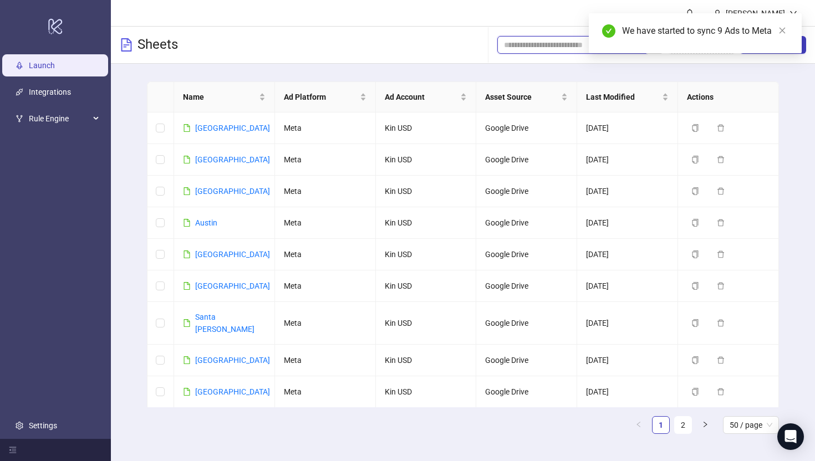
click at [564, 46] on input "search" at bounding box center [567, 45] width 127 height 12
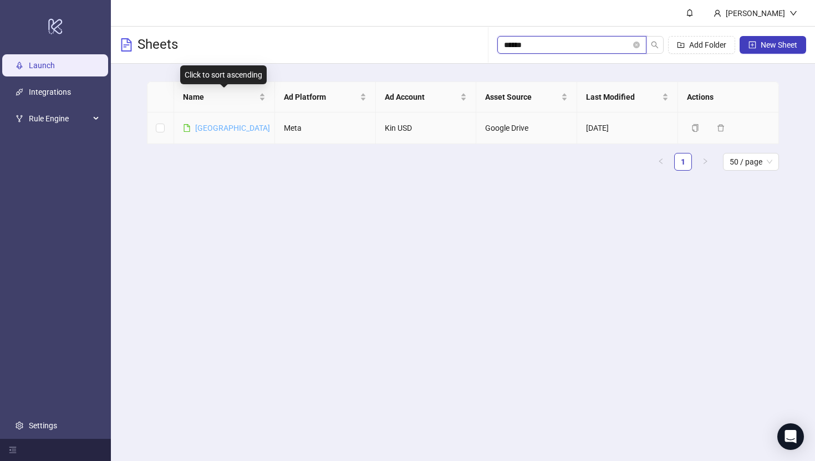
type input "******"
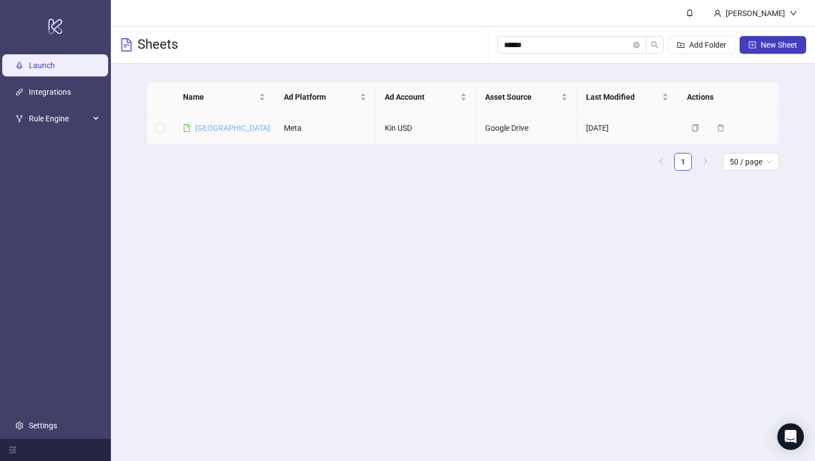
click at [200, 130] on link "[GEOGRAPHIC_DATA]" at bounding box center [232, 128] width 75 height 9
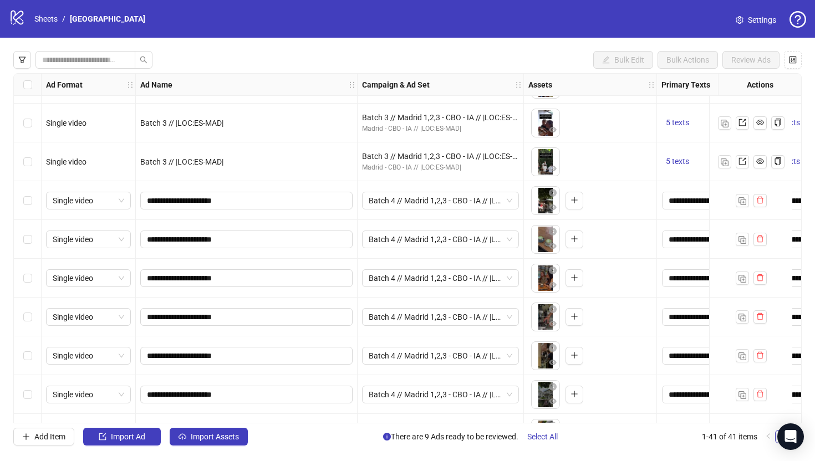
scroll to position [1192, 0]
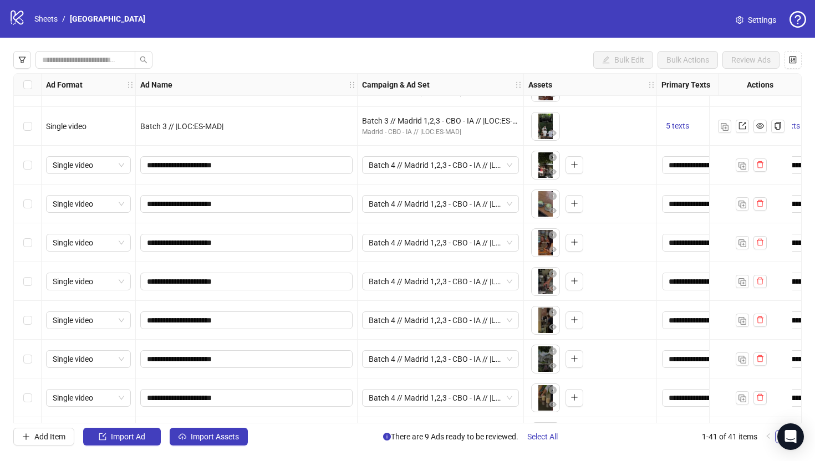
click at [32, 164] on div "Select row 33" at bounding box center [28, 165] width 28 height 39
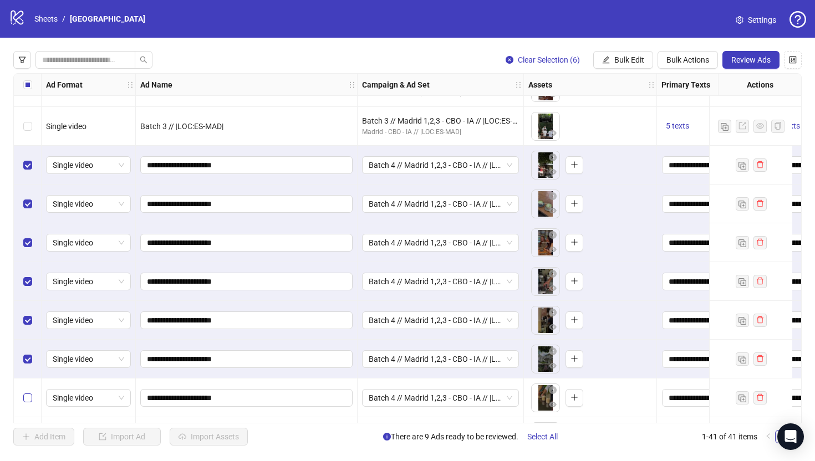
click at [29, 393] on label "Select row 39" at bounding box center [27, 398] width 9 height 12
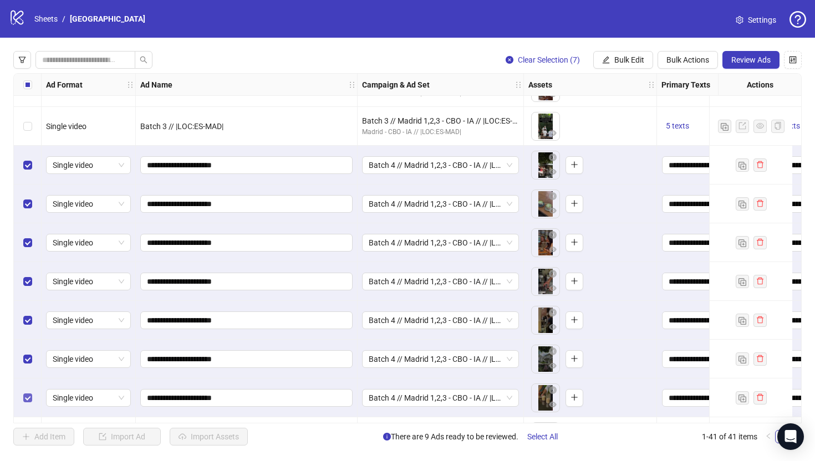
scroll to position [1268, 0]
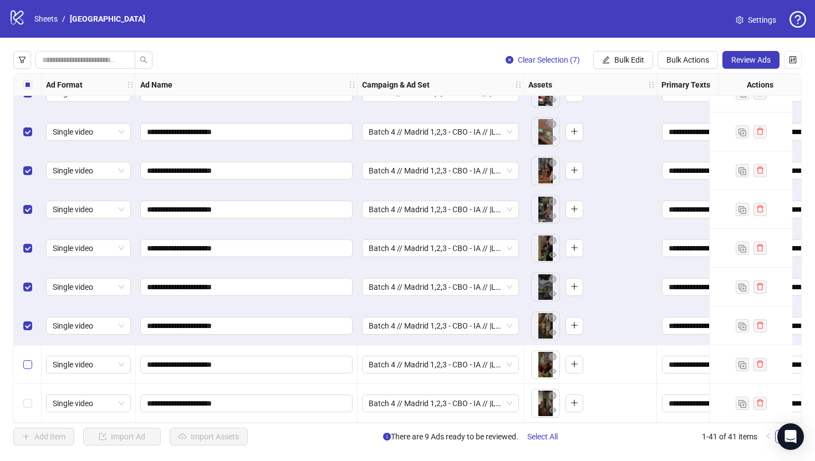
click at [31, 366] on label "Select row 40" at bounding box center [27, 365] width 9 height 12
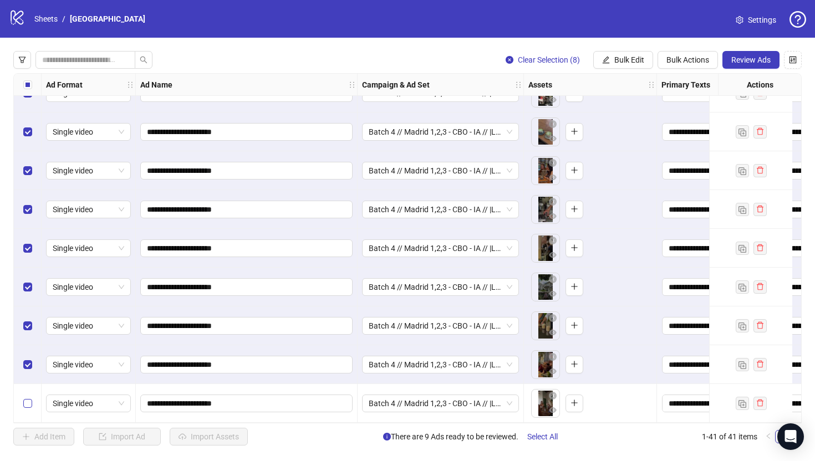
click at [31, 397] on label "Select row 41" at bounding box center [27, 403] width 9 height 12
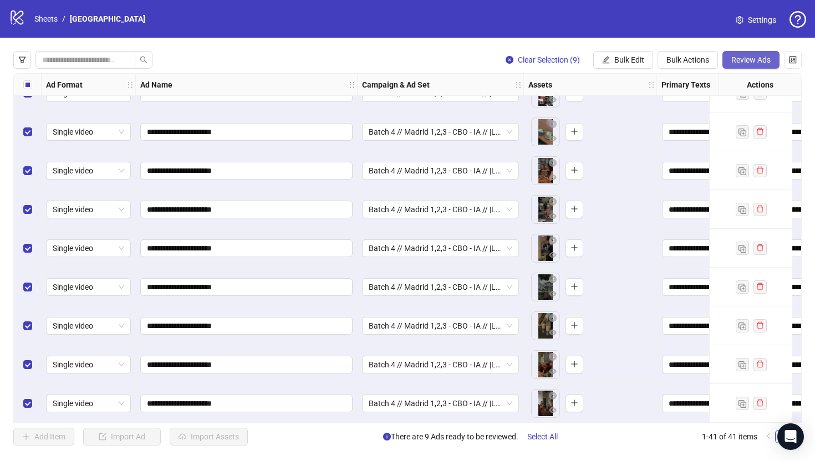
click at [752, 61] on span "Review Ads" at bounding box center [750, 59] width 39 height 9
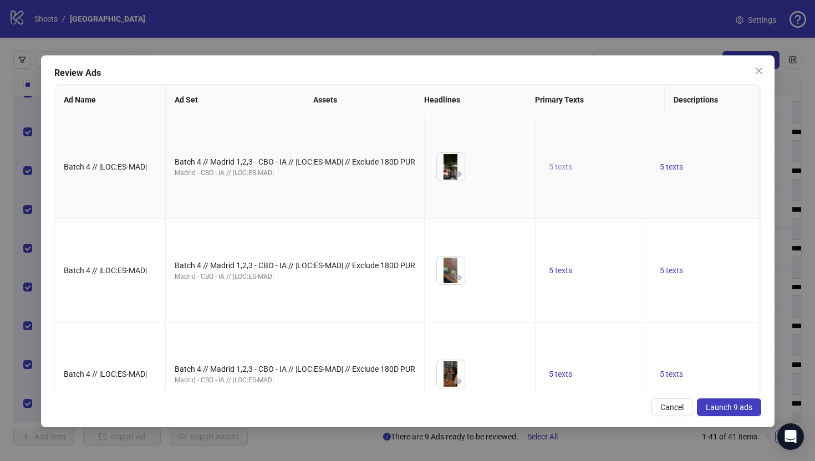
click at [549, 171] on span "5 texts" at bounding box center [560, 166] width 23 height 9
click at [613, 178] on icon "caret-right" at bounding box center [613, 176] width 8 height 8
click at [613, 179] on icon "caret-right" at bounding box center [613, 183] width 8 height 8
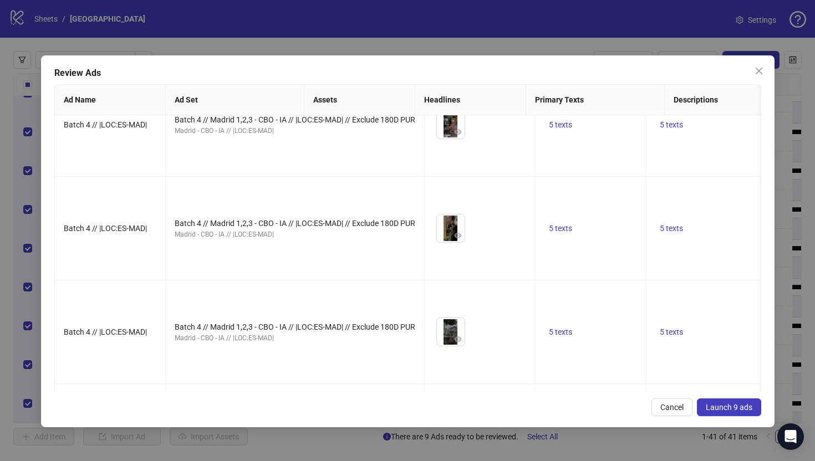
scroll to position [0, 0]
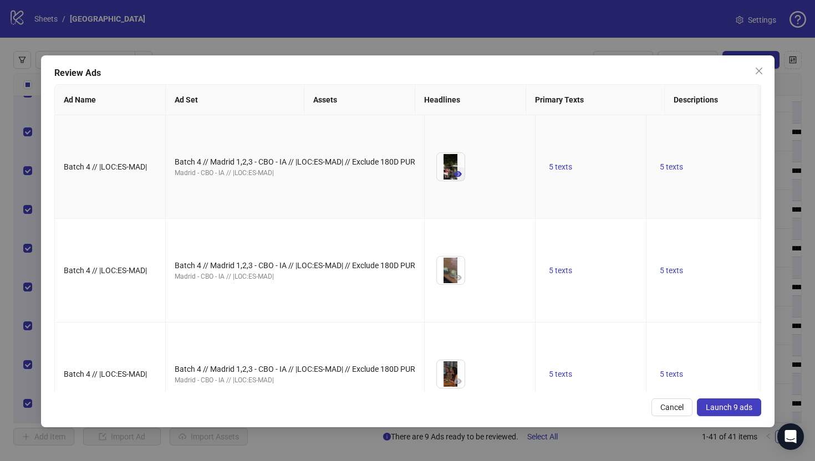
click at [454, 177] on icon "eye" at bounding box center [458, 174] width 8 height 6
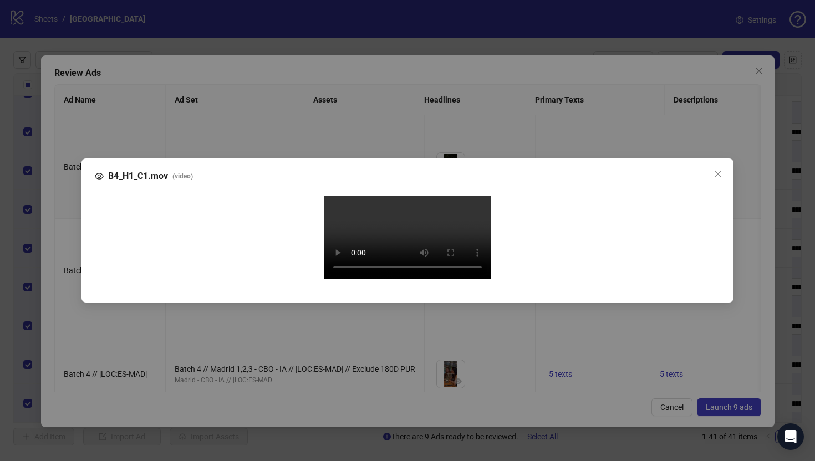
click at [55, 246] on div "B4_H1_C1.mov ( video ) Your browser does not support the video tag." at bounding box center [407, 230] width 815 height 461
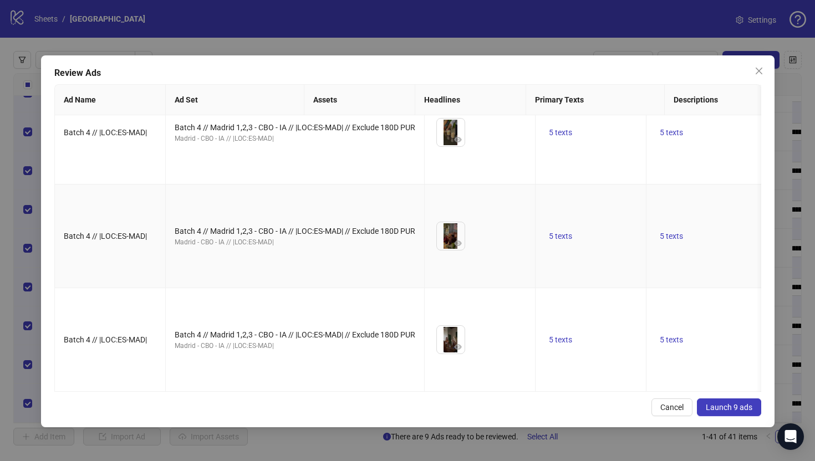
scroll to position [975, 0]
click at [454, 239] on icon "eye" at bounding box center [458, 243] width 8 height 8
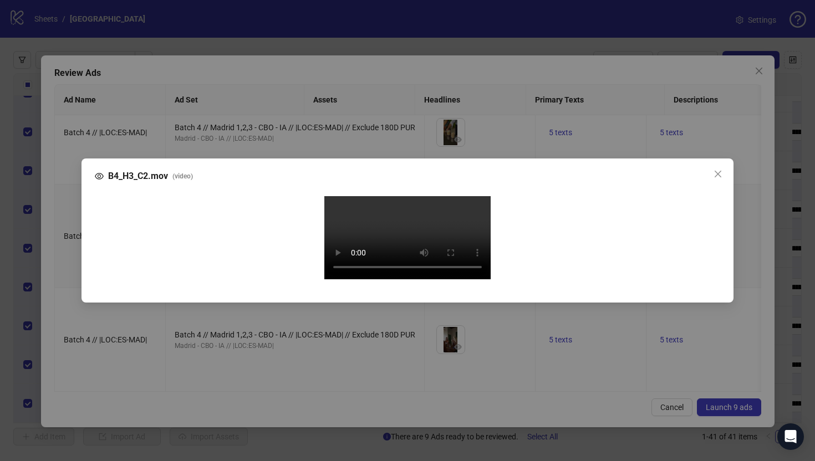
click at [56, 256] on div "B4_H3_C2.mov ( video ) Your browser does not support the video tag." at bounding box center [407, 230] width 815 height 461
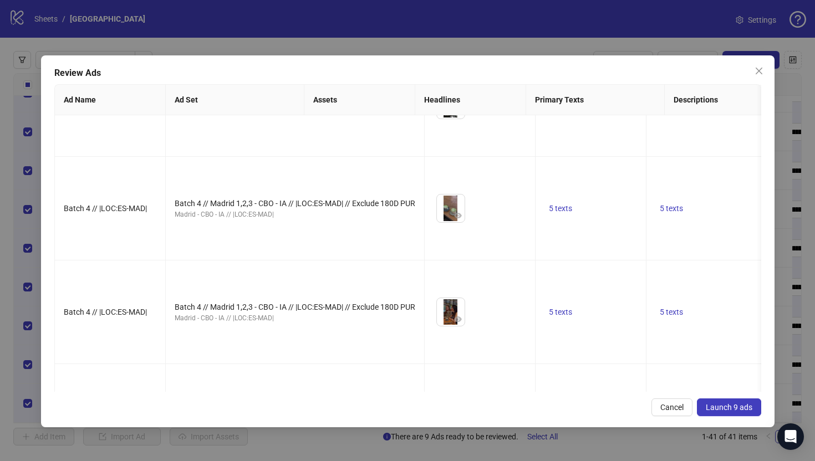
scroll to position [0, 0]
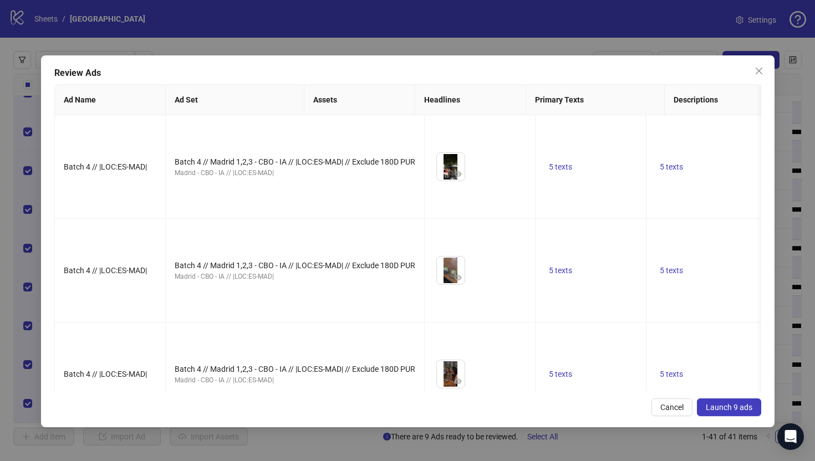
click at [726, 409] on span "Launch 9 ads" at bounding box center [729, 407] width 47 height 9
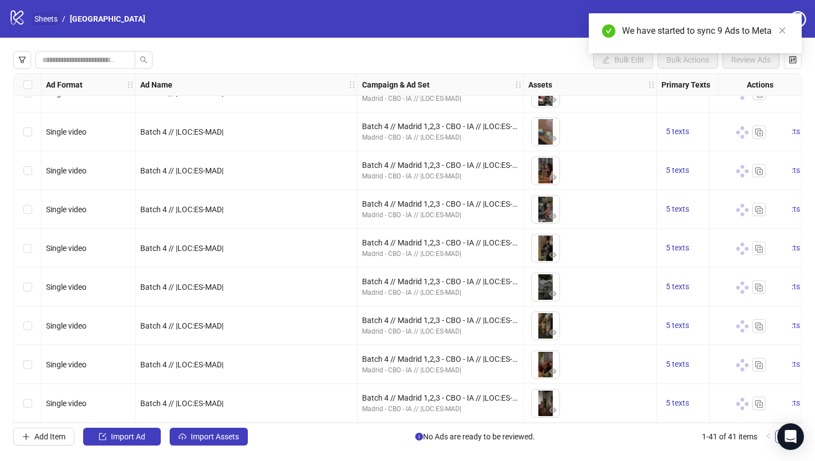
click at [48, 22] on link "Sheets" at bounding box center [46, 19] width 28 height 12
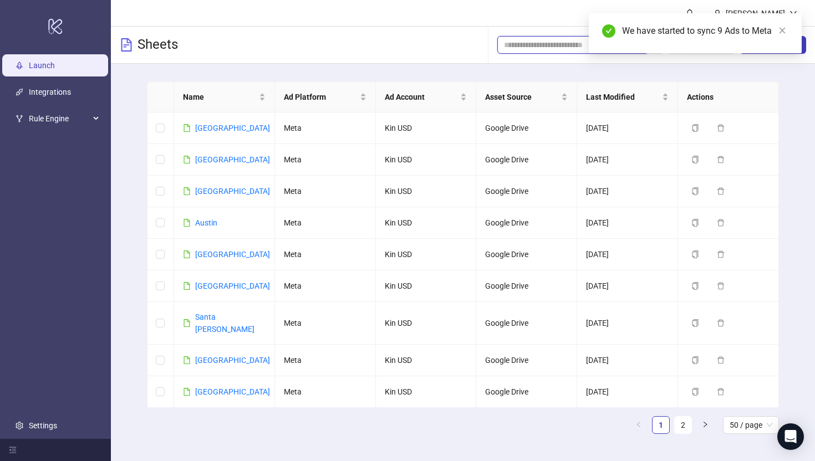
click at [536, 48] on input "search" at bounding box center [567, 45] width 127 height 12
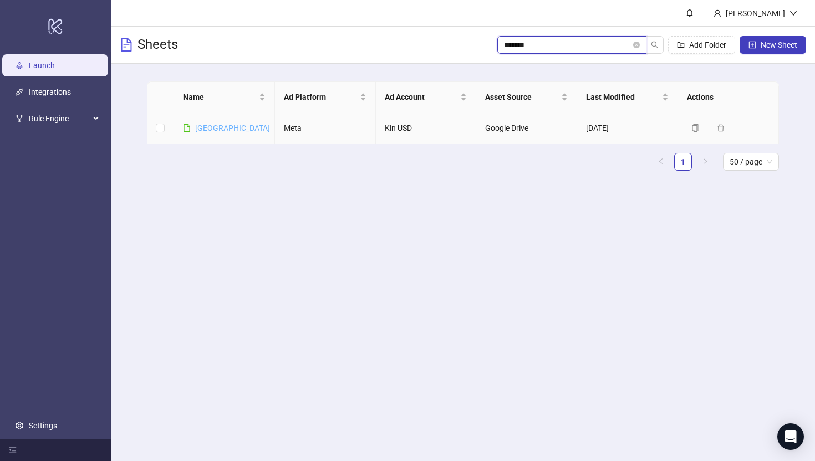
type input "*******"
click at [218, 129] on link "[GEOGRAPHIC_DATA]" at bounding box center [232, 128] width 75 height 9
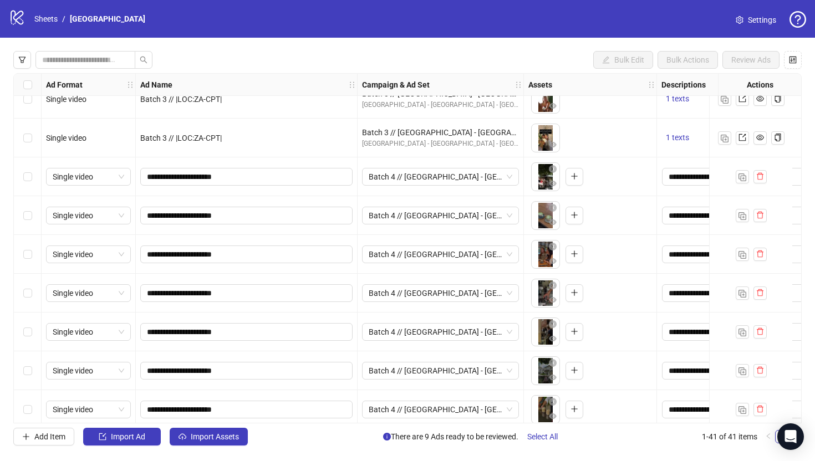
scroll to position [1178, 0]
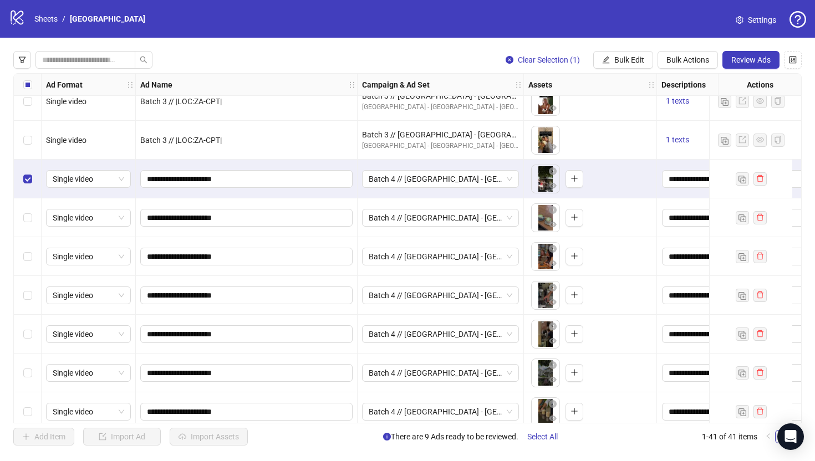
click at [27, 227] on div "Select row 34" at bounding box center [28, 217] width 28 height 39
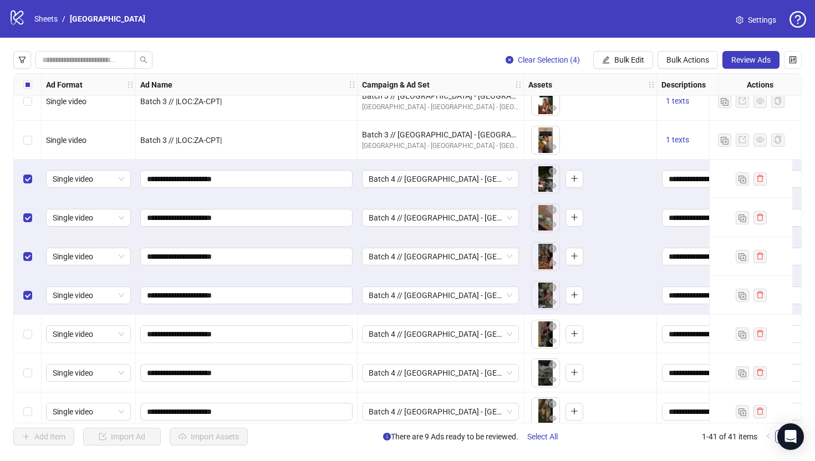
click at [28, 350] on div "Select row 37" at bounding box center [28, 334] width 28 height 39
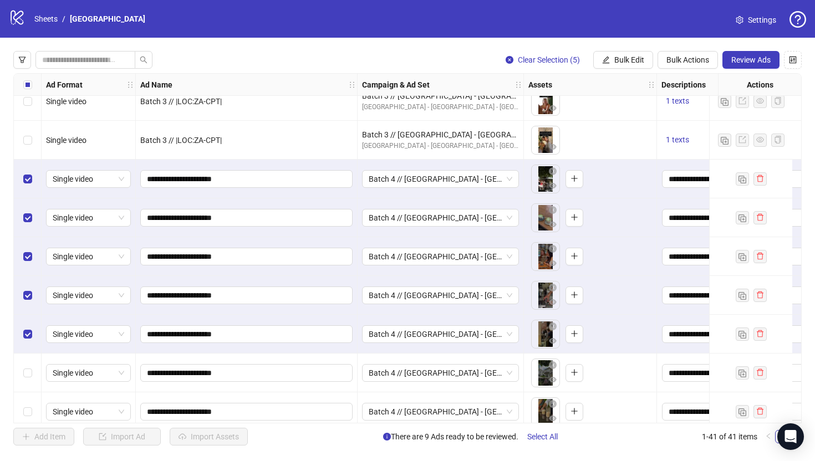
click at [27, 365] on div "Select row 38" at bounding box center [28, 373] width 28 height 39
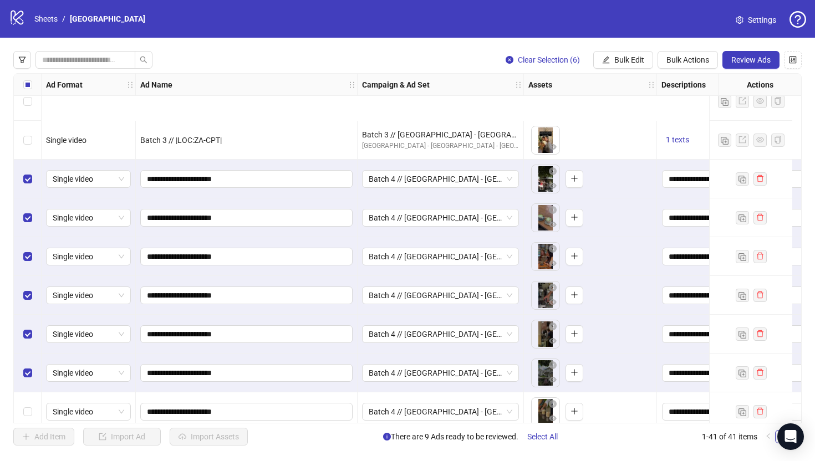
scroll to position [1268, 0]
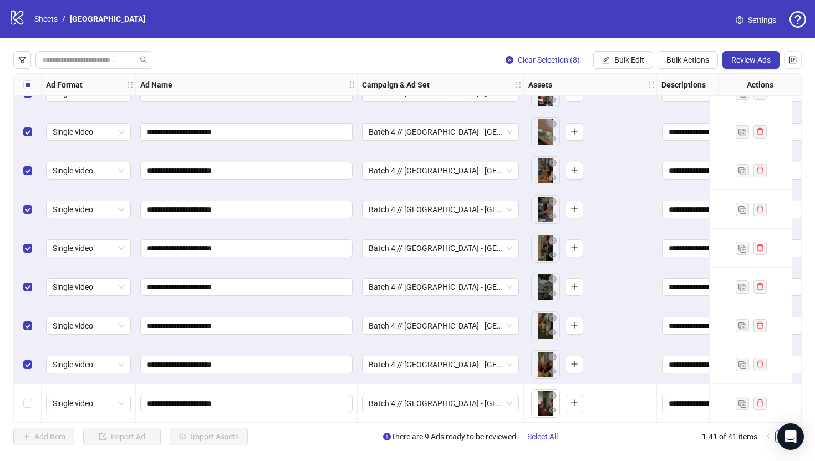
click at [26, 409] on div "Select row 41" at bounding box center [28, 403] width 28 height 39
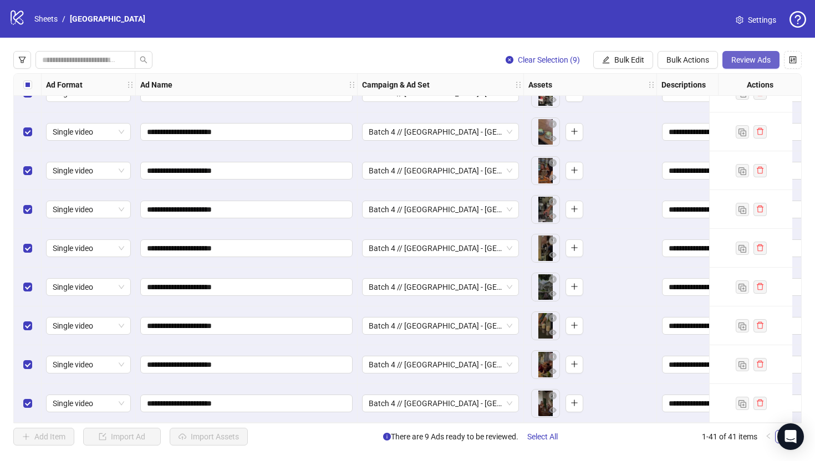
click at [750, 63] on span "Review Ads" at bounding box center [750, 59] width 39 height 9
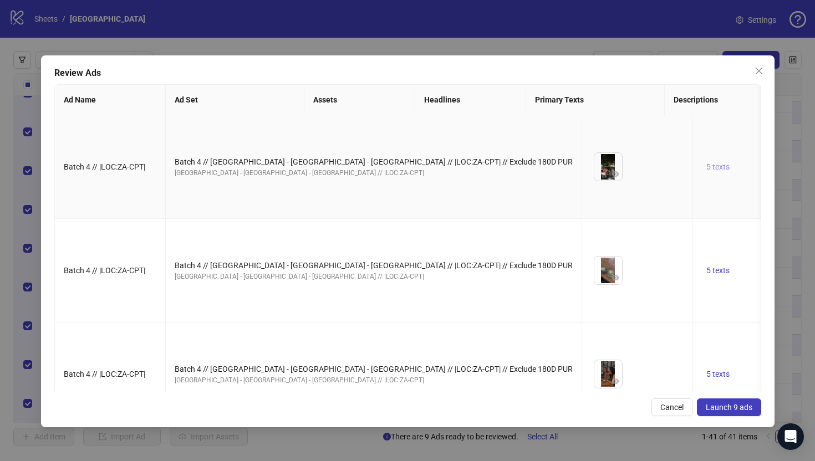
click at [706, 171] on span "5 texts" at bounding box center [717, 166] width 23 height 9
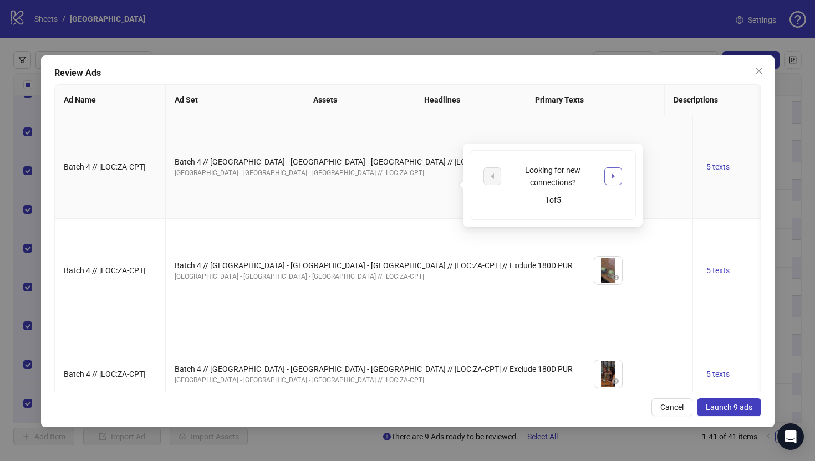
click at [611, 179] on icon "caret-right" at bounding box center [613, 176] width 8 height 8
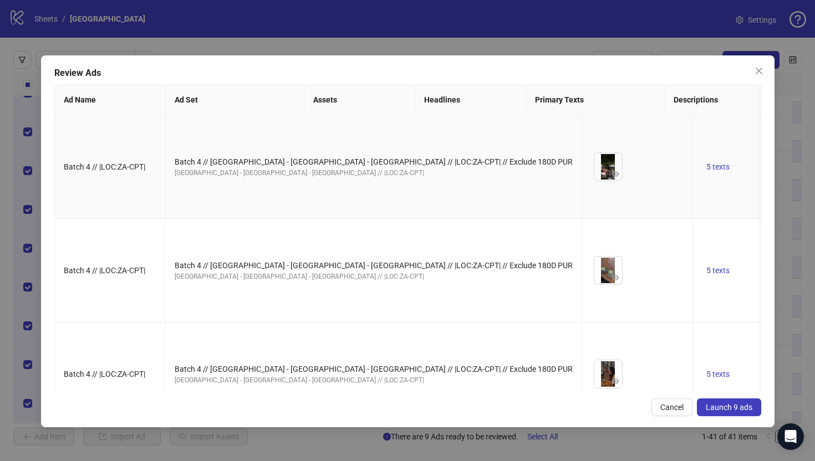
click at [814, 171] on span "5 texts" at bounding box center [828, 166] width 23 height 9
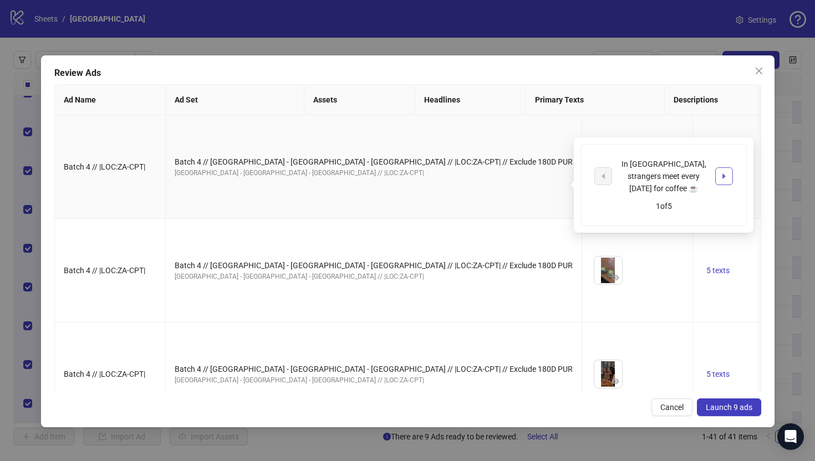
click at [726, 175] on icon "caret-right" at bounding box center [724, 176] width 8 height 8
click at [726, 179] on icon "caret-right" at bounding box center [724, 183] width 8 height 8
click at [693, 219] on td "5 texts" at bounding box center [748, 167] width 111 height 104
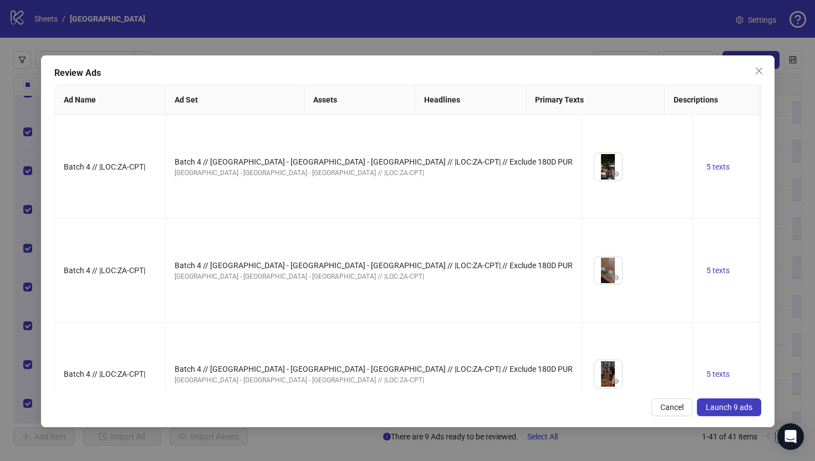
click at [715, 404] on span "Launch 9 ads" at bounding box center [729, 407] width 47 height 9
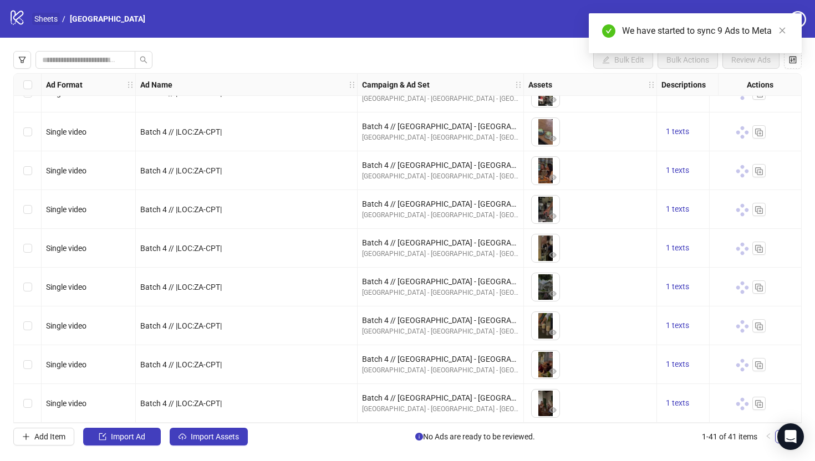
click at [53, 16] on link "Sheets" at bounding box center [46, 19] width 28 height 12
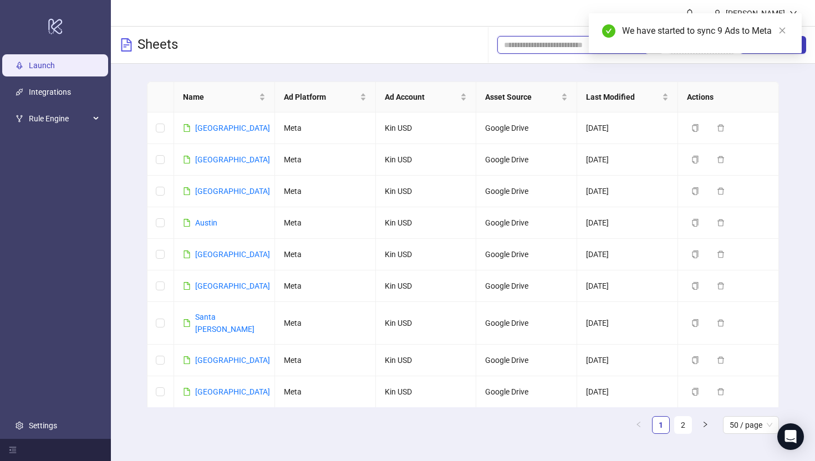
click at [517, 43] on input "search" at bounding box center [567, 45] width 127 height 12
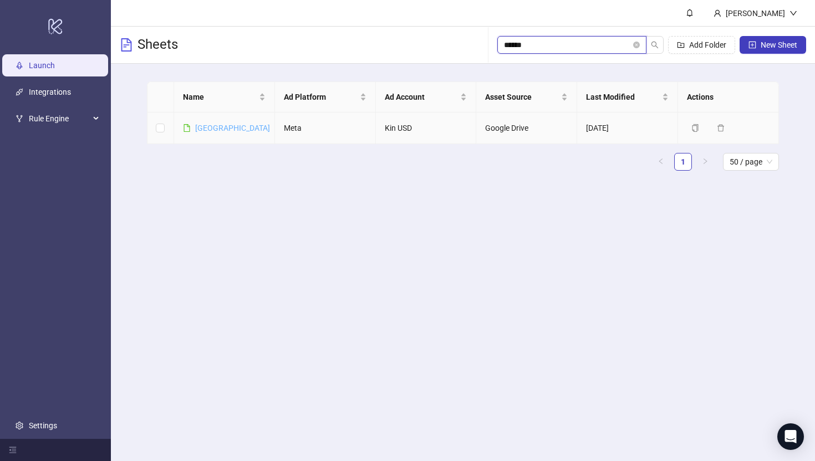
type input "******"
click at [205, 126] on link "[GEOGRAPHIC_DATA]" at bounding box center [232, 128] width 75 height 9
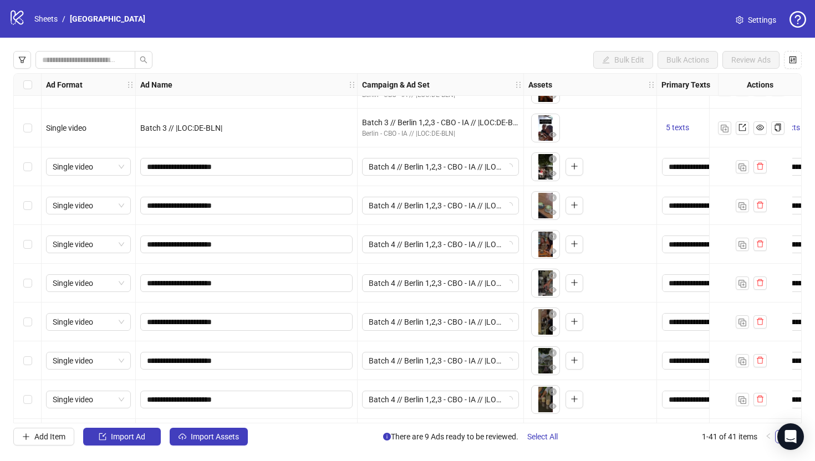
scroll to position [1177, 0]
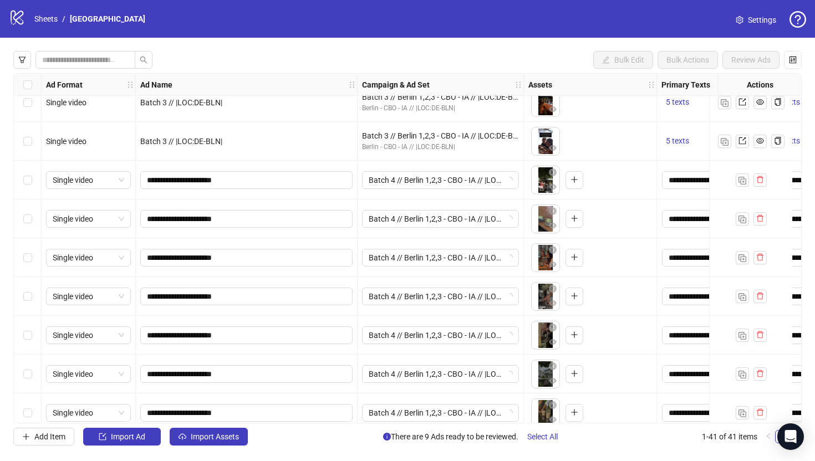
click at [22, 176] on div "Select row 33" at bounding box center [28, 180] width 28 height 39
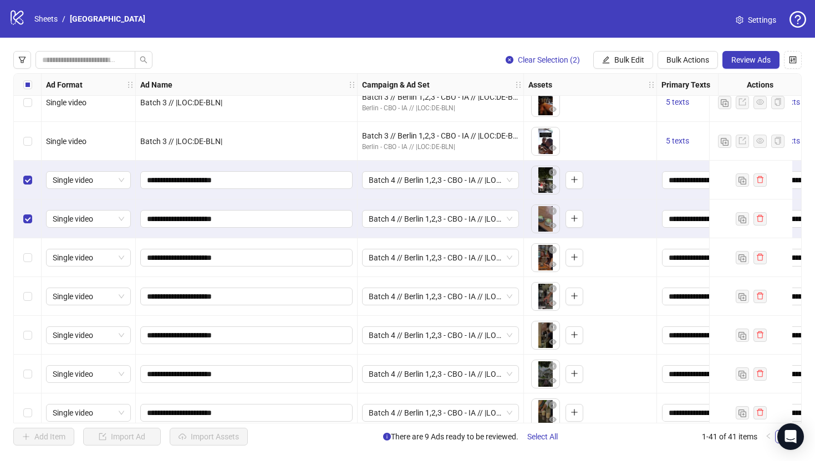
click at [27, 264] on div "Select row 35" at bounding box center [28, 257] width 28 height 39
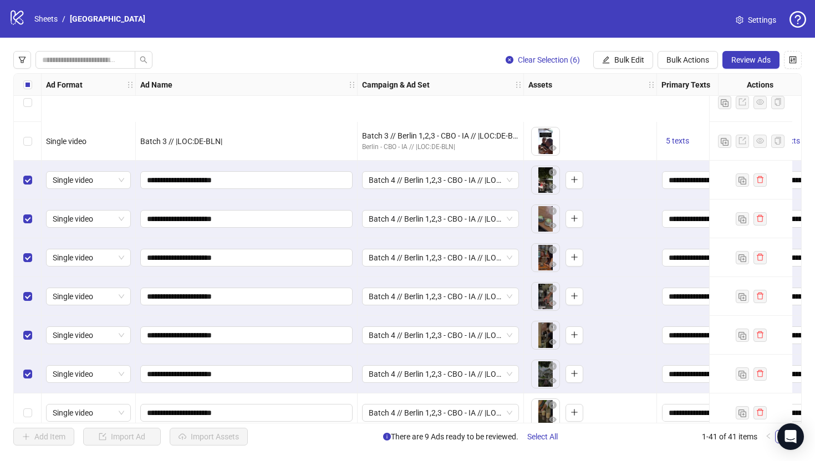
scroll to position [1268, 0]
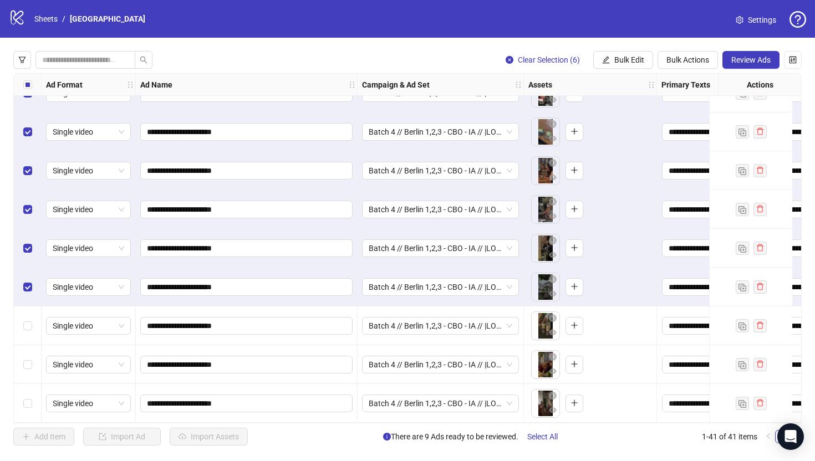
click at [33, 326] on div "Select row 39" at bounding box center [28, 326] width 28 height 39
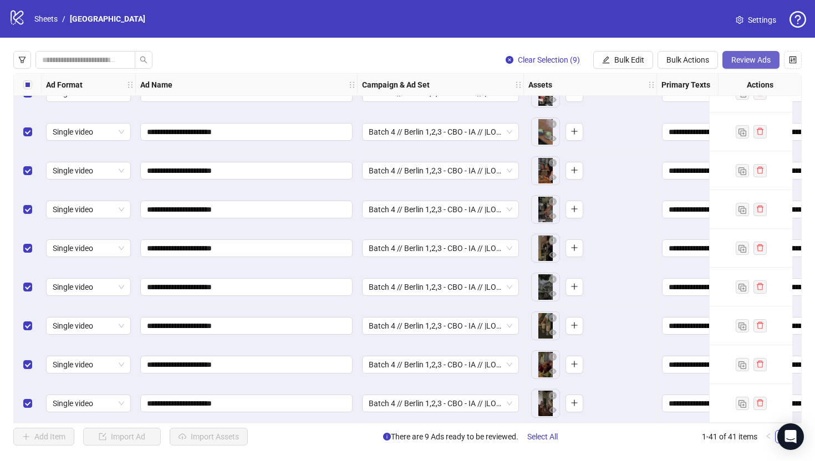
click at [730, 62] on button "Review Ads" at bounding box center [750, 60] width 57 height 18
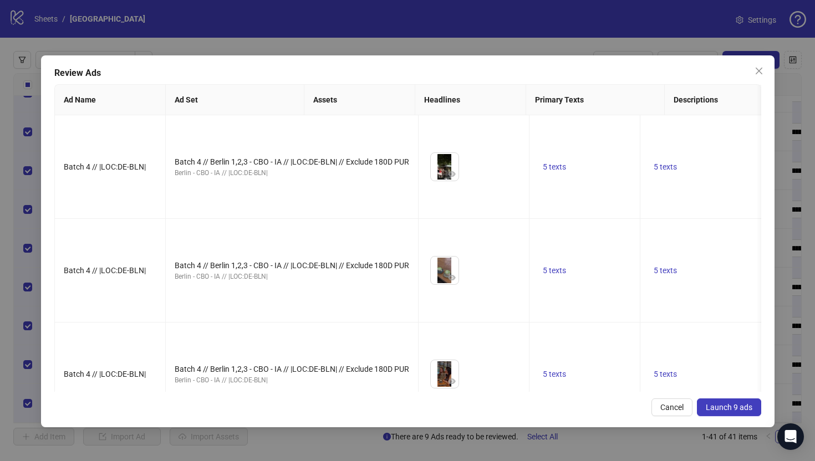
click at [739, 409] on span "Launch 9 ads" at bounding box center [729, 407] width 47 height 9
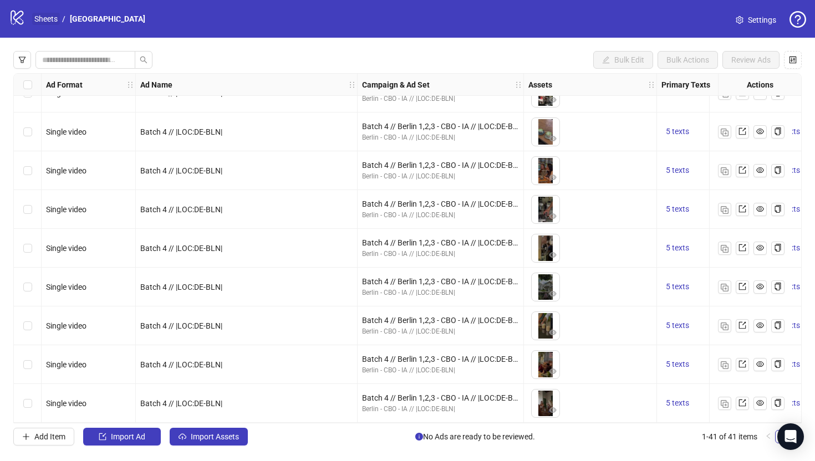
click at [50, 18] on link "Sheets" at bounding box center [46, 19] width 28 height 12
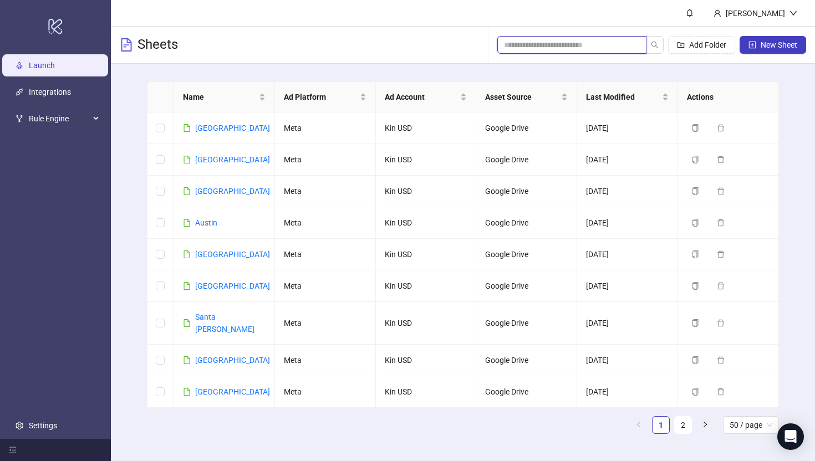
click at [522, 42] on input "search" at bounding box center [567, 45] width 127 height 12
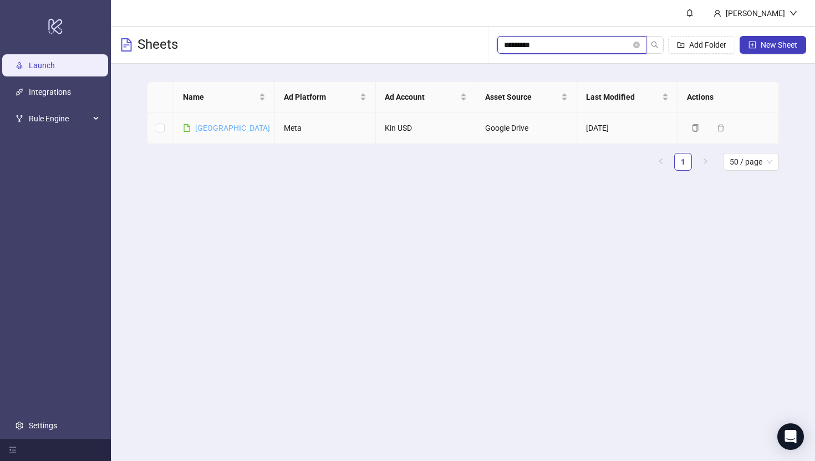
type input "*********"
click at [218, 128] on link "[GEOGRAPHIC_DATA]" at bounding box center [232, 128] width 75 height 9
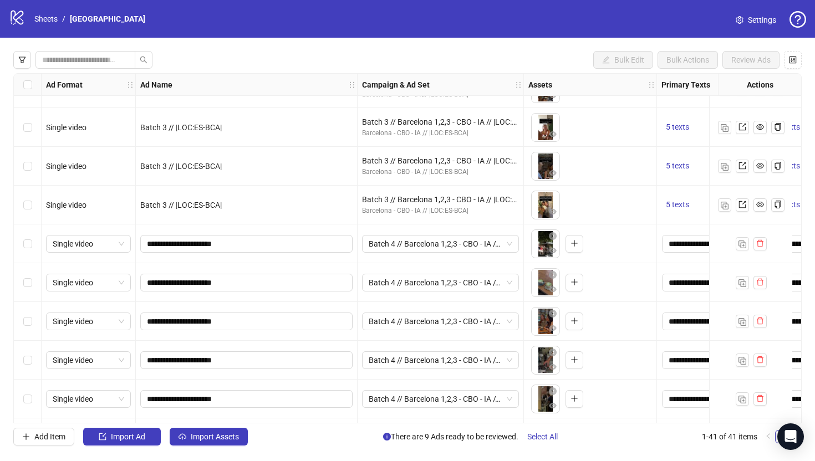
scroll to position [1150, 0]
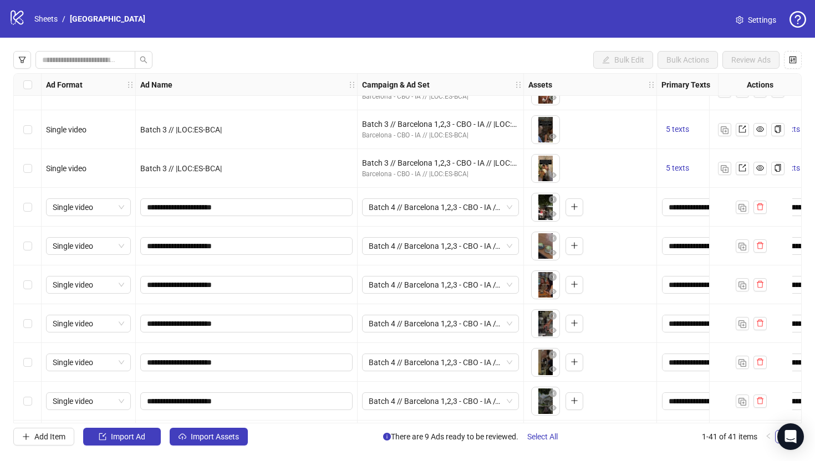
click at [26, 214] on div "Select row 33" at bounding box center [28, 207] width 28 height 39
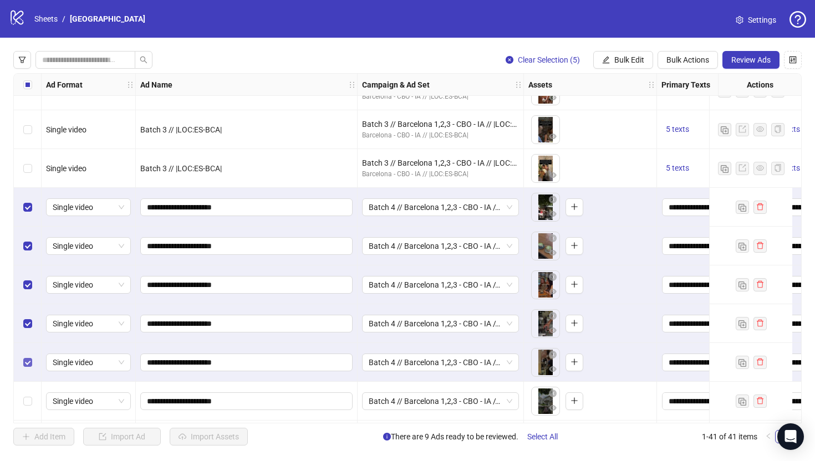
scroll to position [1268, 0]
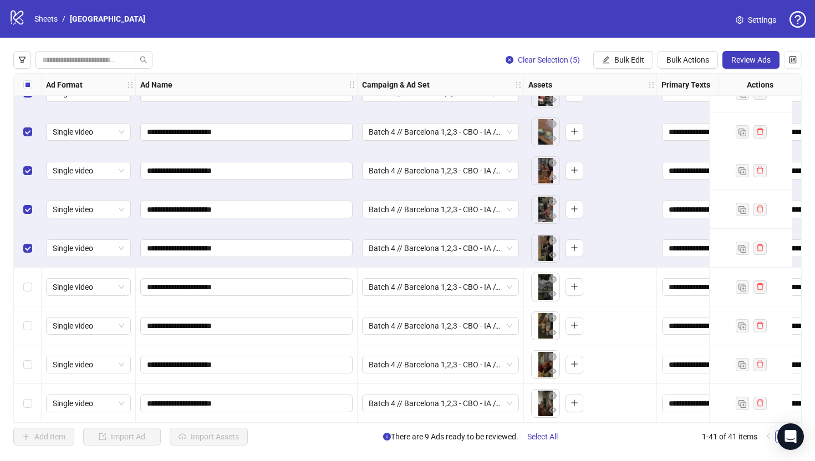
click at [32, 282] on div "Select row 38" at bounding box center [28, 287] width 28 height 39
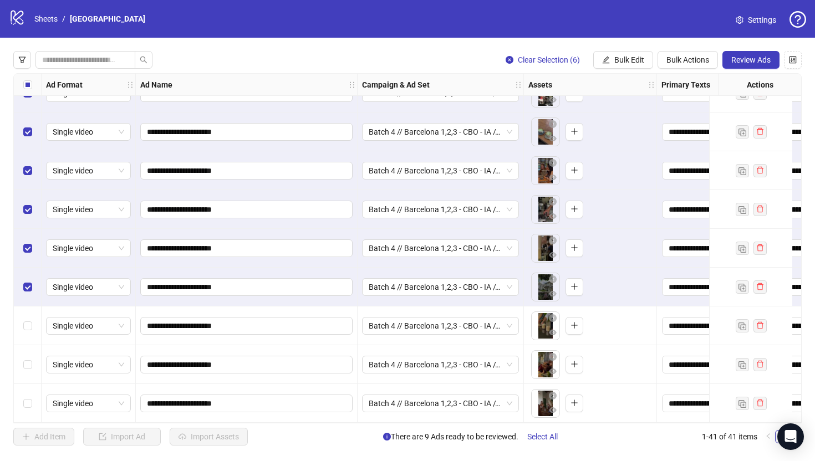
click at [32, 323] on div "Select row 39" at bounding box center [28, 326] width 28 height 39
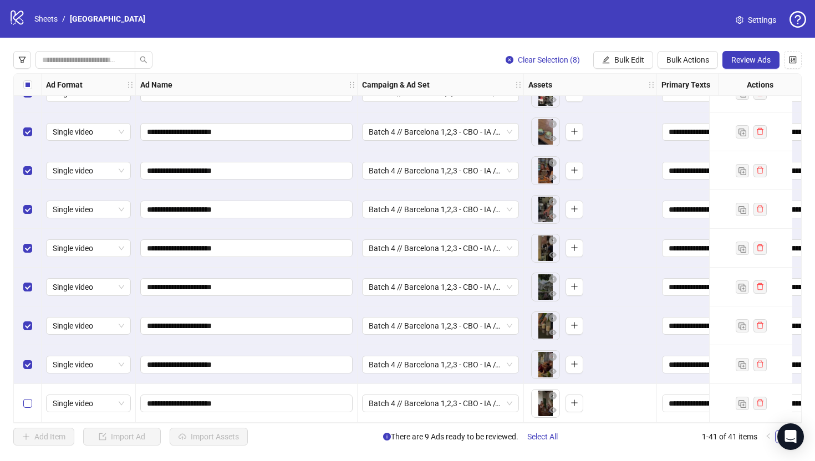
click at [28, 397] on label "Select row 41" at bounding box center [27, 403] width 9 height 12
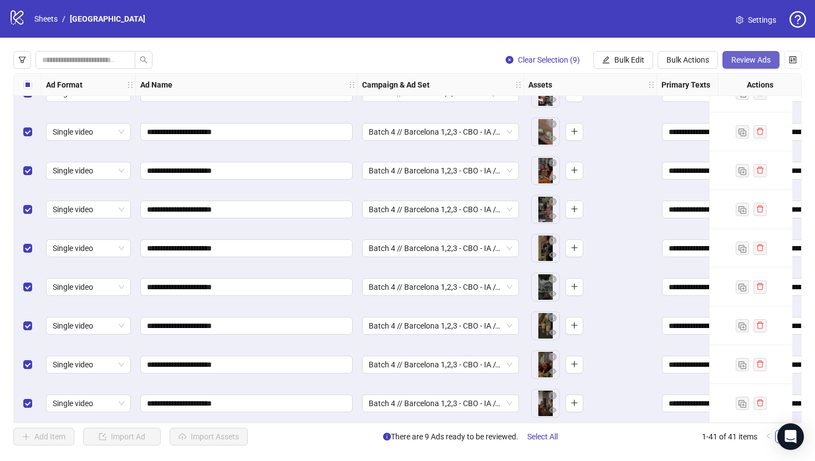
click at [751, 63] on span "Review Ads" at bounding box center [750, 59] width 39 height 9
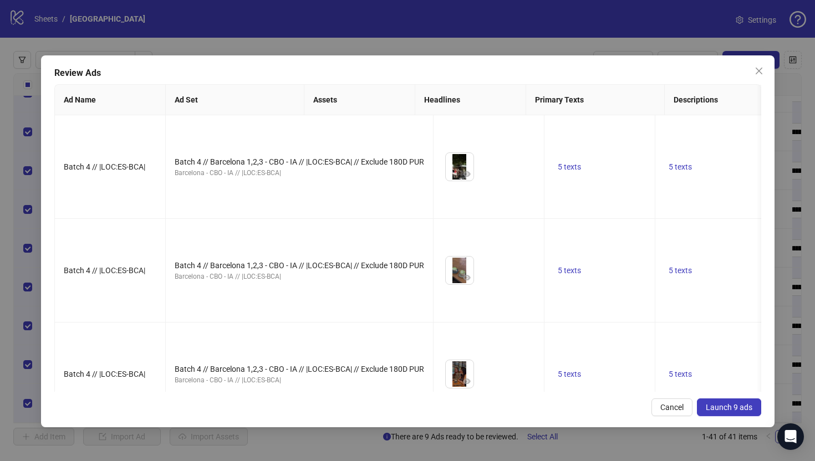
click at [722, 406] on span "Launch 9 ads" at bounding box center [729, 407] width 47 height 9
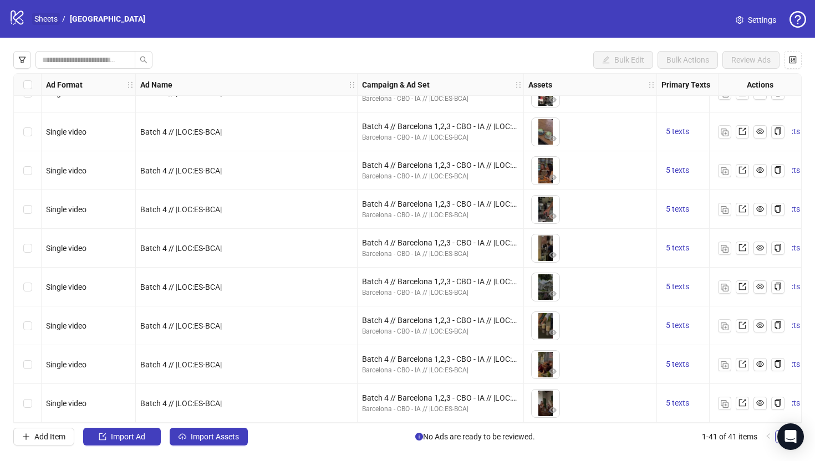
click at [41, 17] on link "Sheets" at bounding box center [46, 19] width 28 height 12
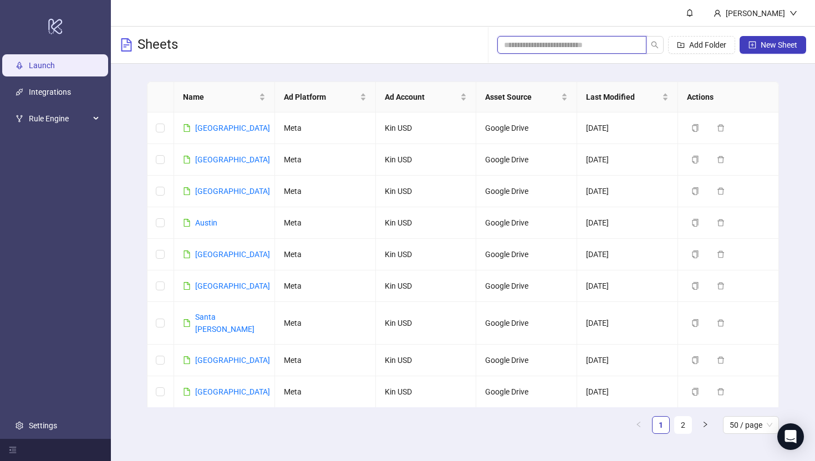
click at [571, 45] on input "search" at bounding box center [567, 45] width 127 height 12
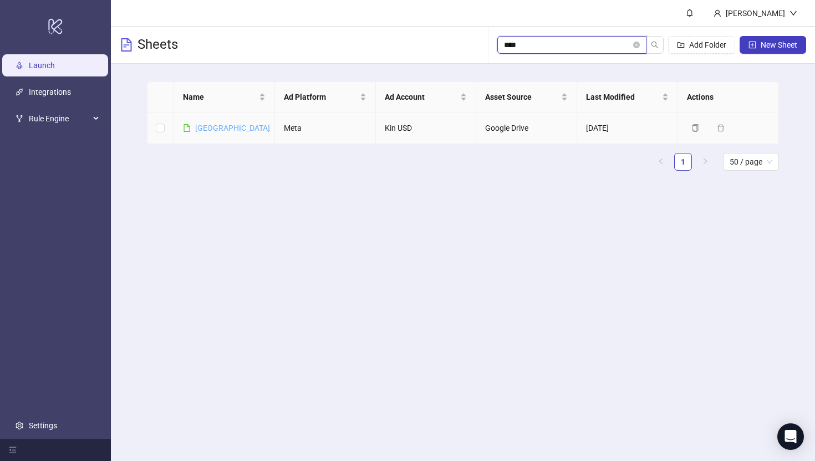
type input "****"
click at [205, 130] on link "[GEOGRAPHIC_DATA]" at bounding box center [232, 128] width 75 height 9
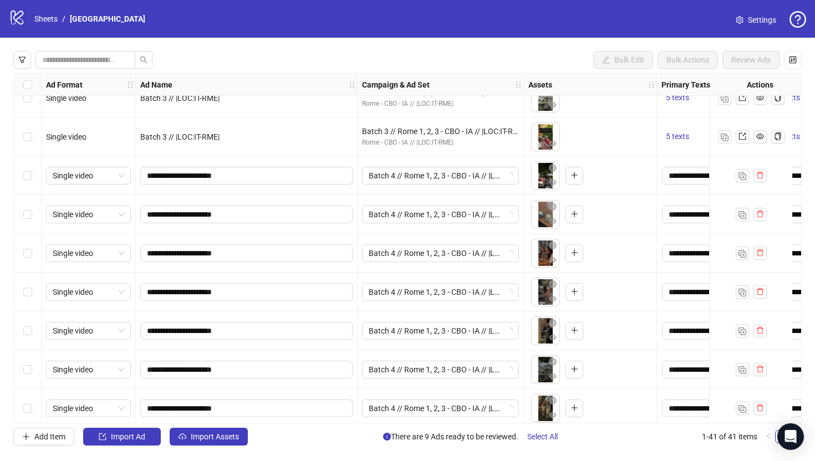
scroll to position [1182, 0]
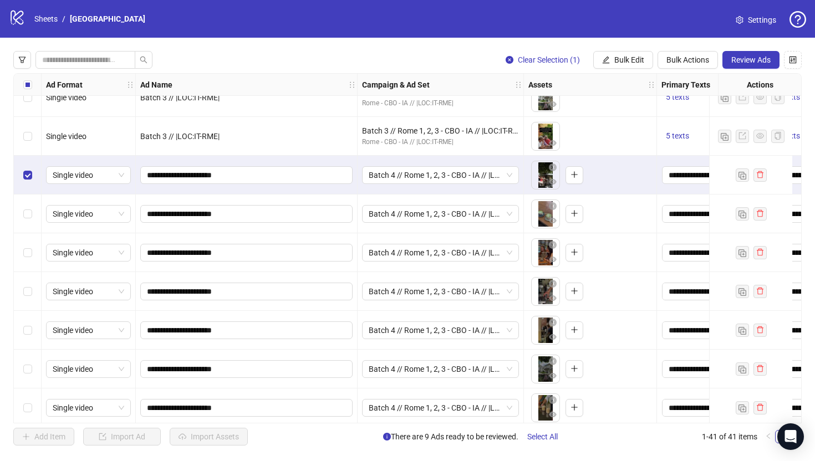
click at [33, 223] on div "Select row 34" at bounding box center [28, 214] width 28 height 39
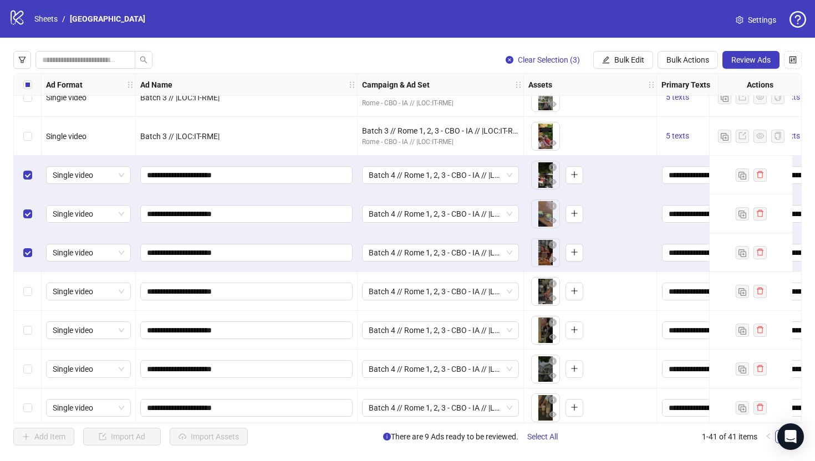
click at [26, 303] on div "Select row 36" at bounding box center [28, 291] width 28 height 39
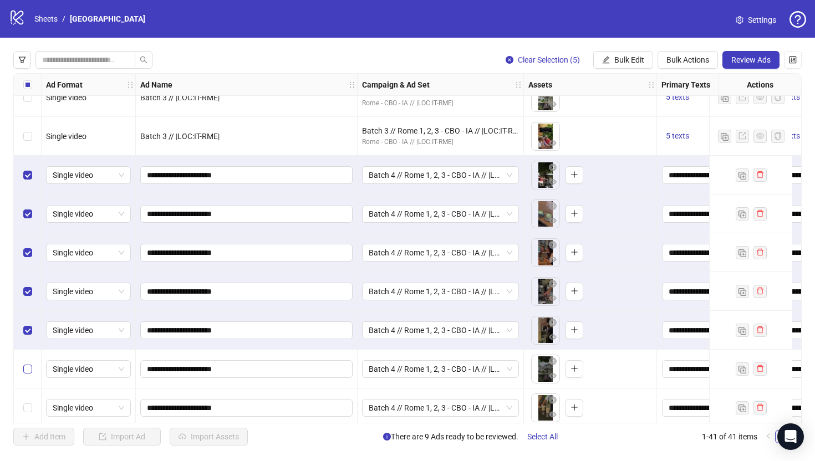
click at [28, 374] on label "Select row 38" at bounding box center [27, 369] width 9 height 12
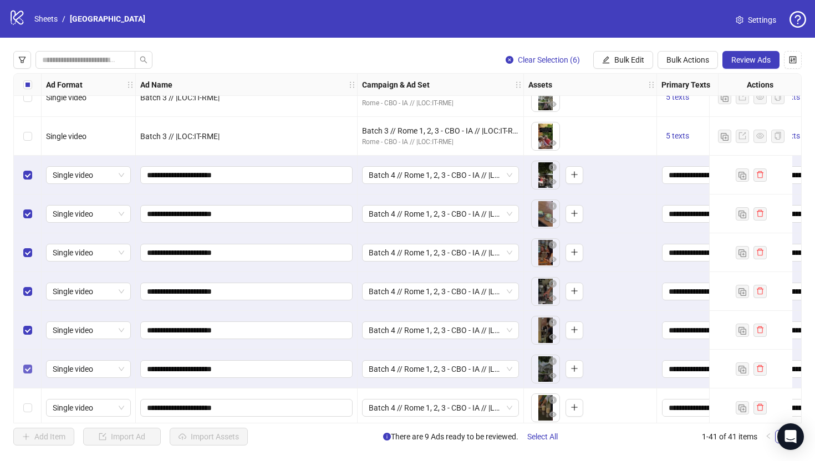
scroll to position [1268, 0]
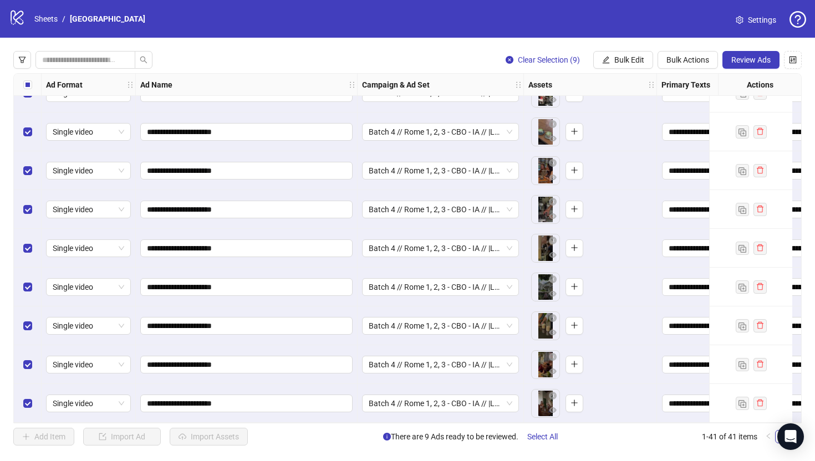
click at [746, 73] on div "**********" at bounding box center [407, 248] width 815 height 421
click at [752, 64] on span "Review Ads" at bounding box center [750, 59] width 39 height 9
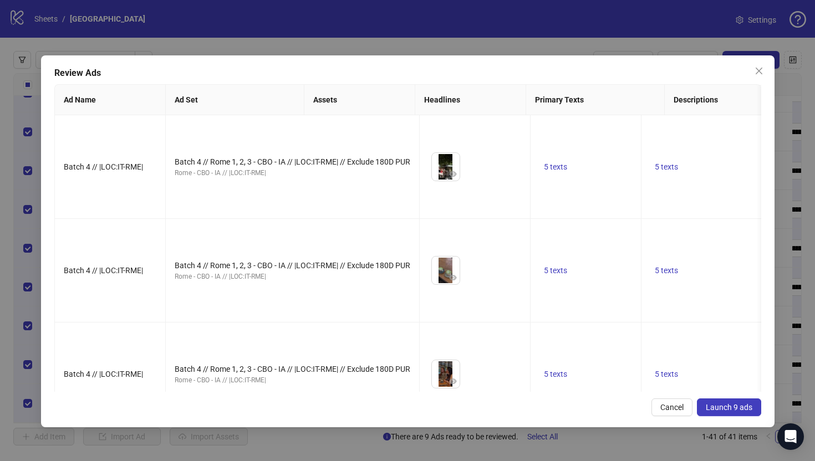
click at [720, 403] on span "Launch 9 ads" at bounding box center [729, 407] width 47 height 9
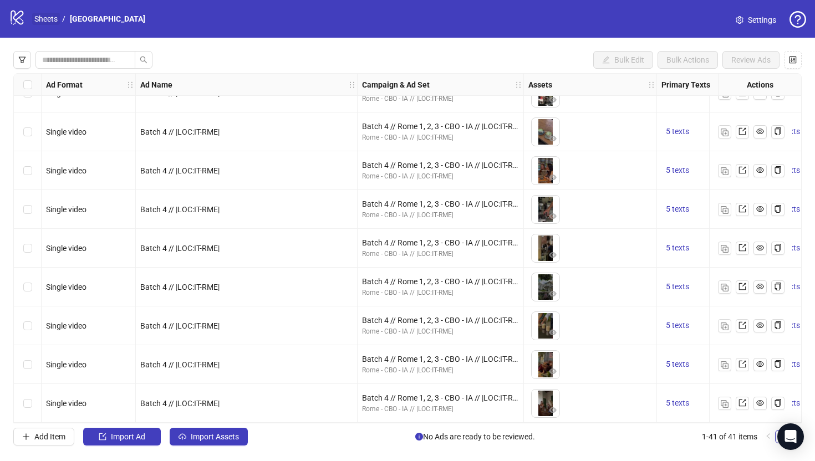
click at [48, 14] on link "Sheets" at bounding box center [46, 19] width 28 height 12
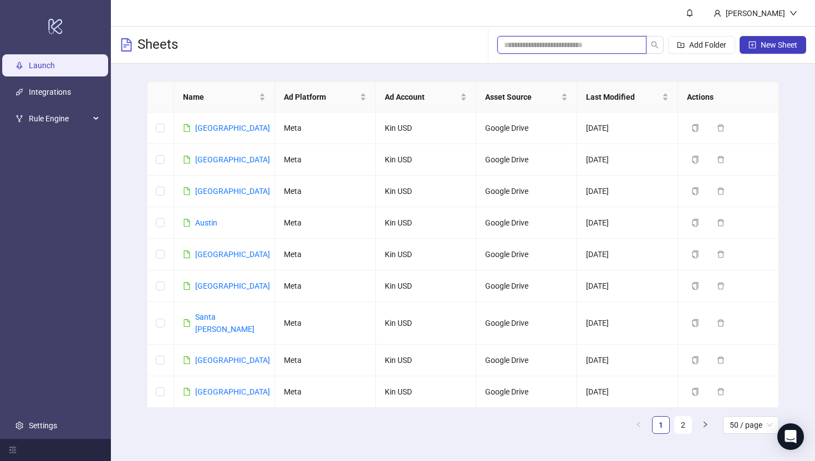
click at [588, 48] on input "search" at bounding box center [567, 45] width 127 height 12
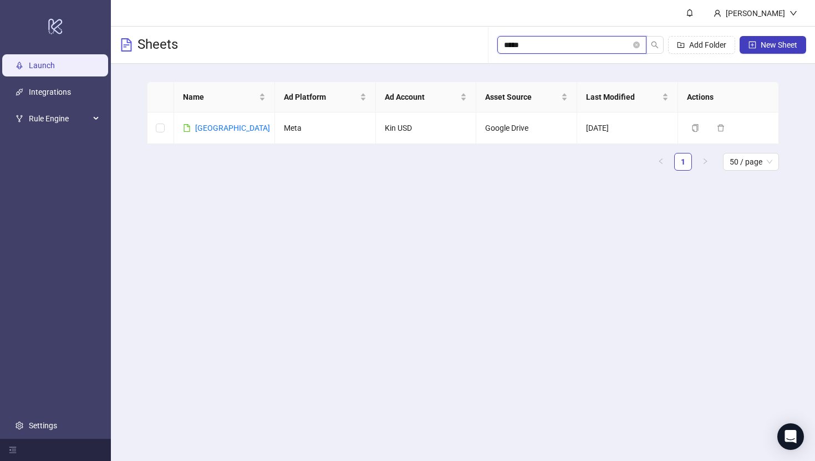
type input "******"
click at [198, 125] on link "[GEOGRAPHIC_DATA]" at bounding box center [232, 128] width 75 height 9
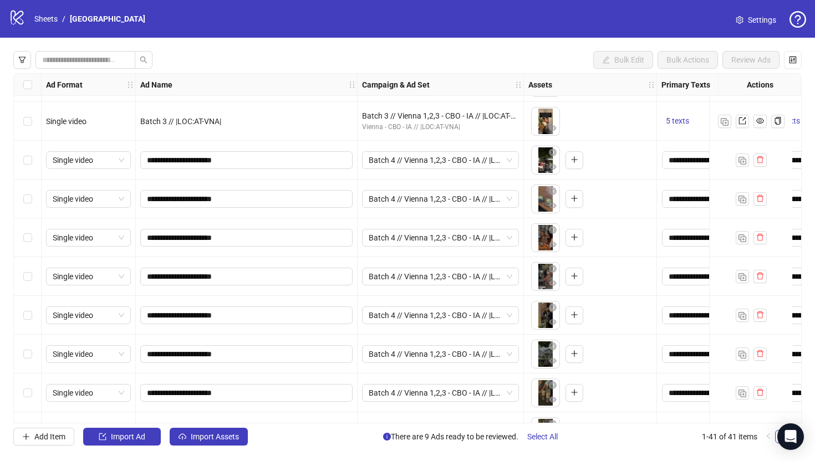
scroll to position [1189, 0]
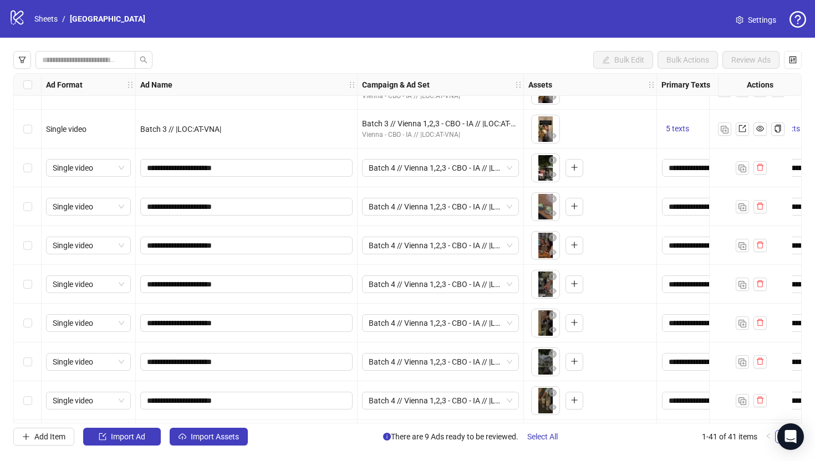
click at [34, 169] on div "Select row 33" at bounding box center [28, 168] width 28 height 39
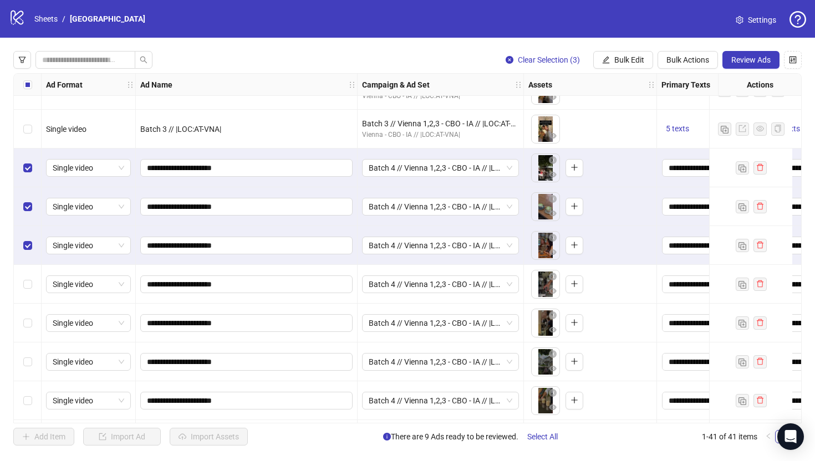
click at [34, 290] on div "Select row 36" at bounding box center [28, 284] width 28 height 39
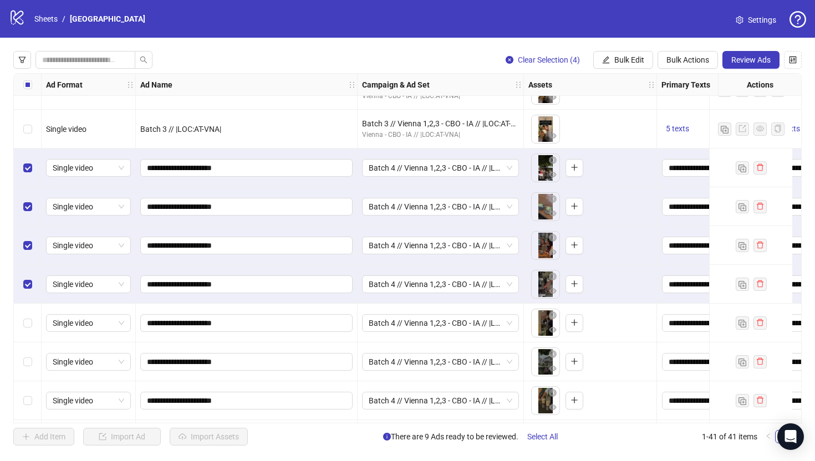
click at [31, 316] on div "Select row 37" at bounding box center [28, 323] width 28 height 39
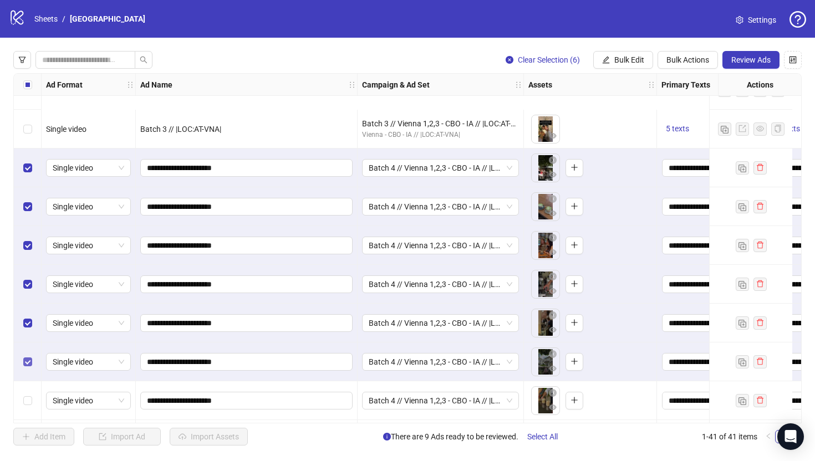
scroll to position [1268, 0]
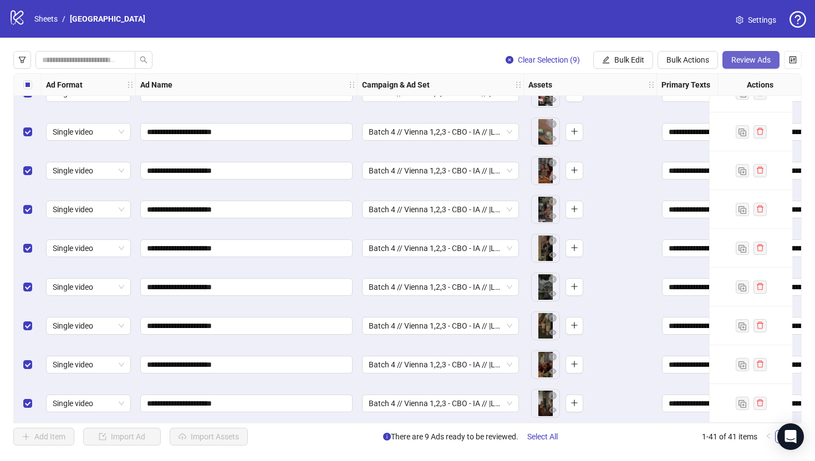
click at [755, 62] on span "Review Ads" at bounding box center [750, 59] width 39 height 9
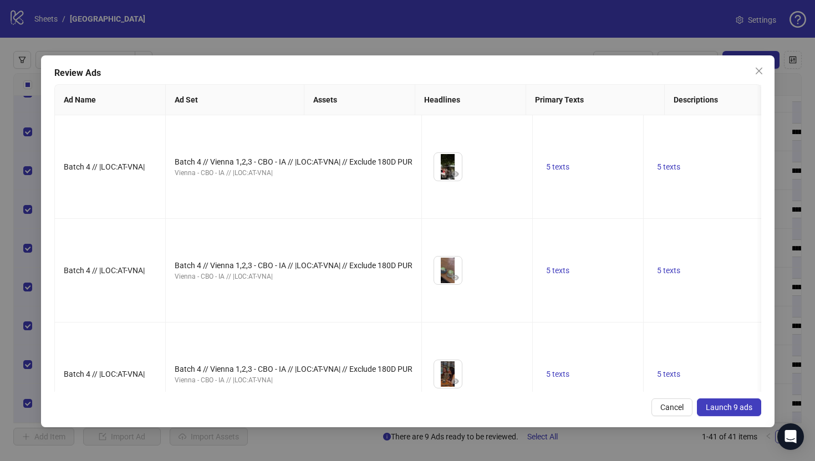
click at [722, 405] on span "Launch 9 ads" at bounding box center [729, 407] width 47 height 9
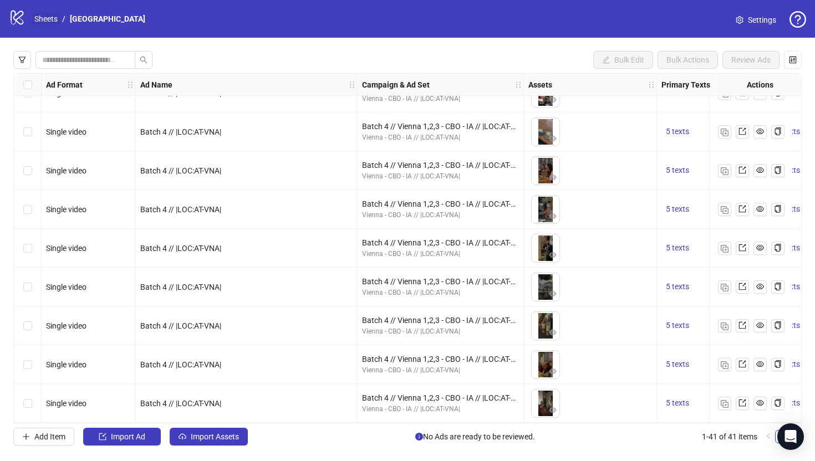
click at [52, 19] on link "Sheets" at bounding box center [46, 19] width 28 height 12
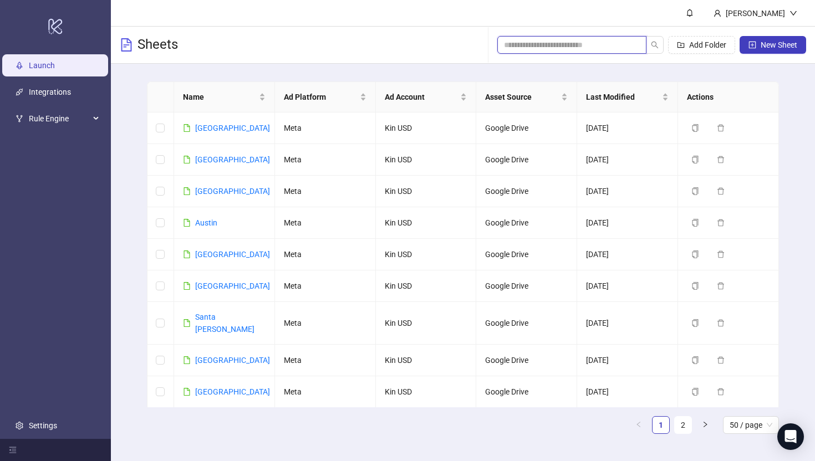
click at [527, 42] on input "search" at bounding box center [567, 45] width 127 height 12
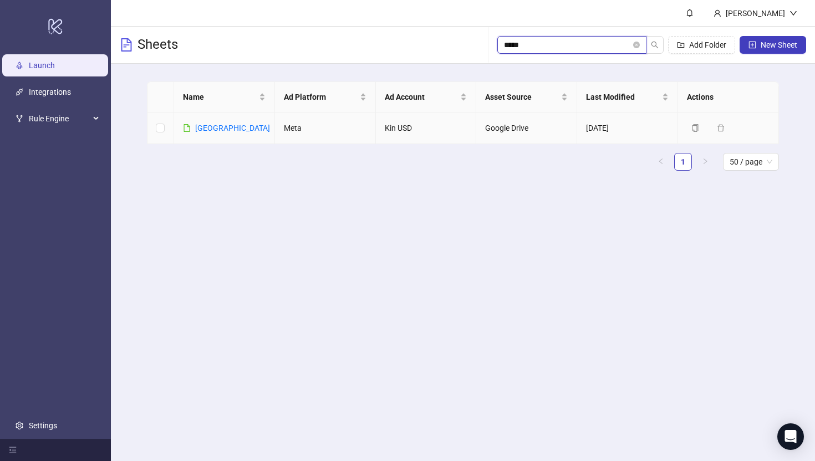
type input "*****"
click at [202, 134] on td "[GEOGRAPHIC_DATA]" at bounding box center [224, 129] width 101 height 32
click at [208, 129] on link "[GEOGRAPHIC_DATA]" at bounding box center [232, 128] width 75 height 9
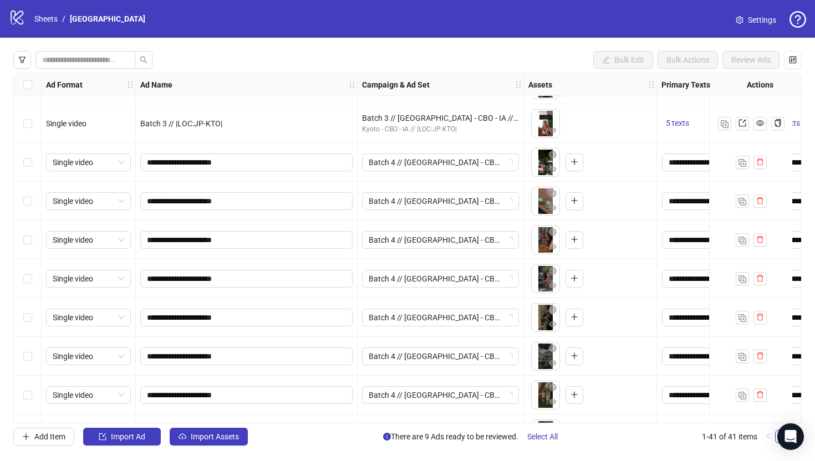
scroll to position [1204, 0]
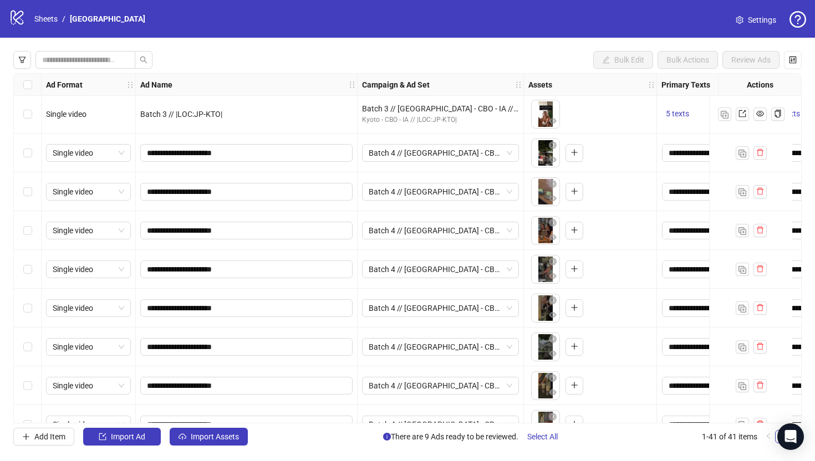
click at [23, 148] on div "Select row 33" at bounding box center [28, 153] width 28 height 39
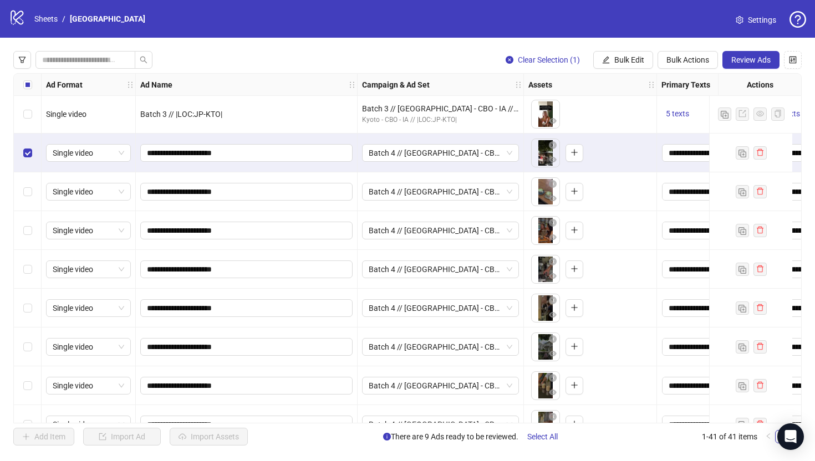
click at [37, 197] on div "Select row 34" at bounding box center [28, 191] width 28 height 39
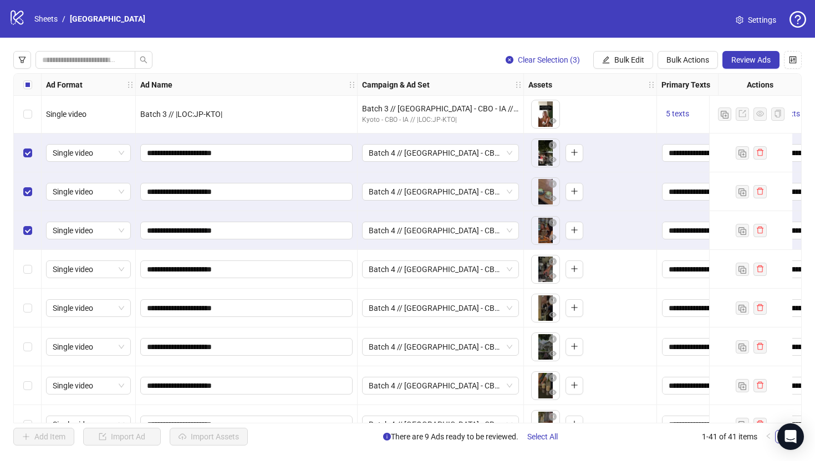
click at [26, 279] on div "Select row 36" at bounding box center [28, 269] width 28 height 39
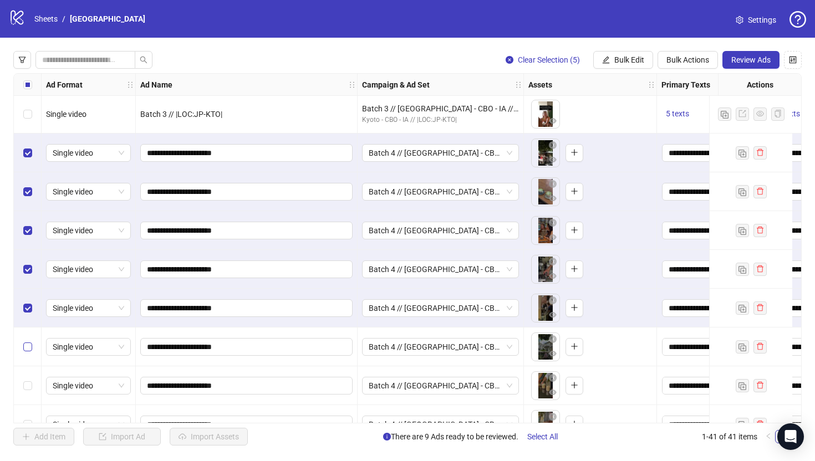
click at [26, 352] on label "Select row 38" at bounding box center [27, 347] width 9 height 12
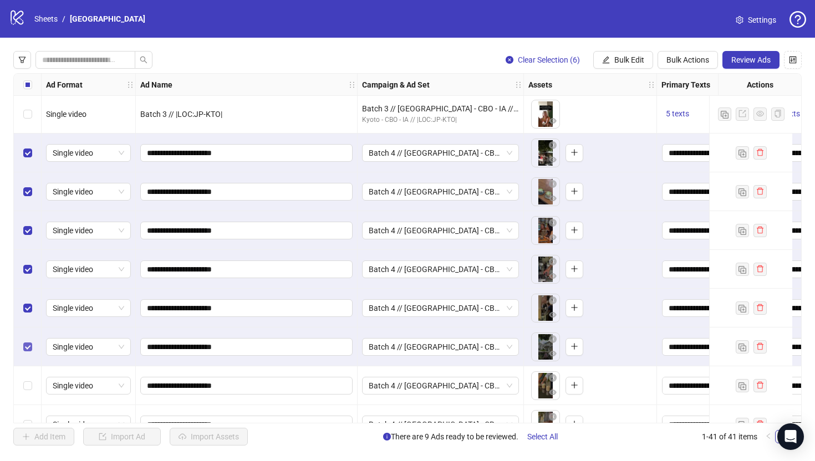
scroll to position [1268, 0]
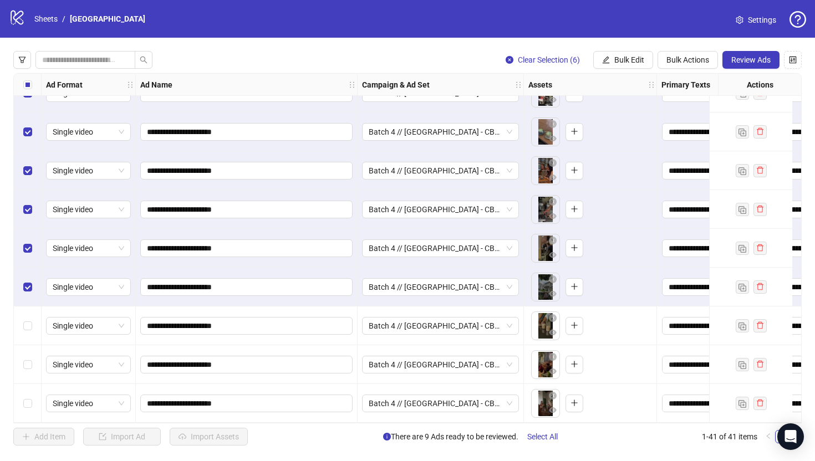
click at [26, 328] on div "Select row 39" at bounding box center [28, 326] width 28 height 39
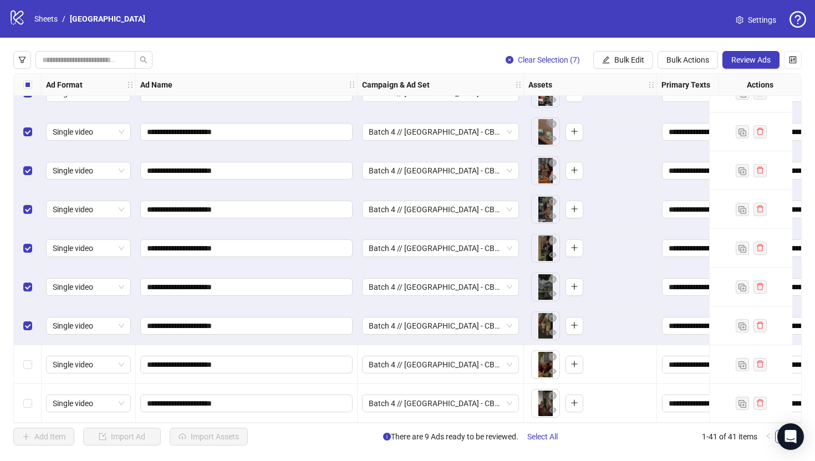
click at [26, 367] on div "Select row 40" at bounding box center [28, 364] width 28 height 39
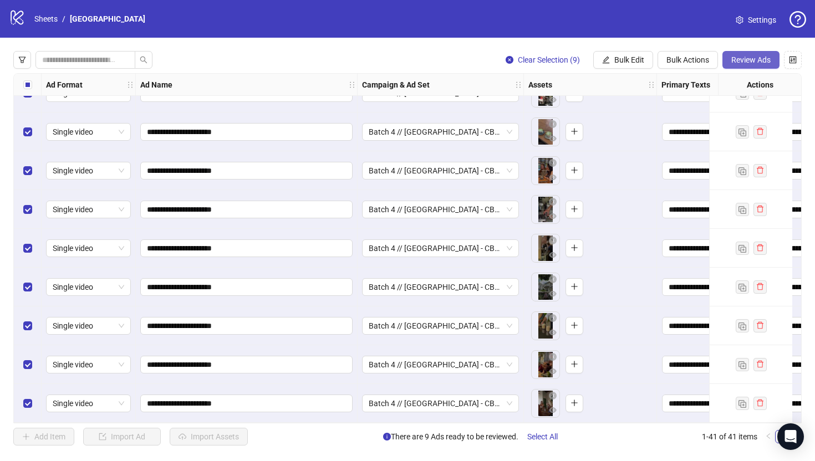
click at [729, 58] on button "Review Ads" at bounding box center [750, 60] width 57 height 18
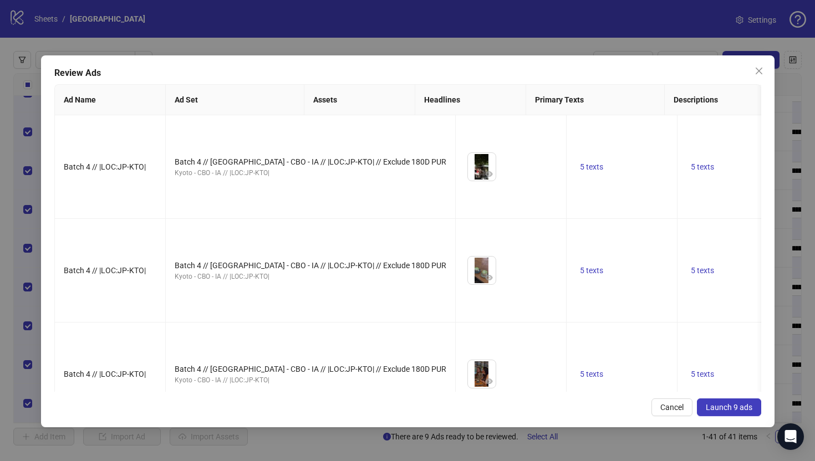
click at [740, 403] on span "Launch 9 ads" at bounding box center [729, 407] width 47 height 9
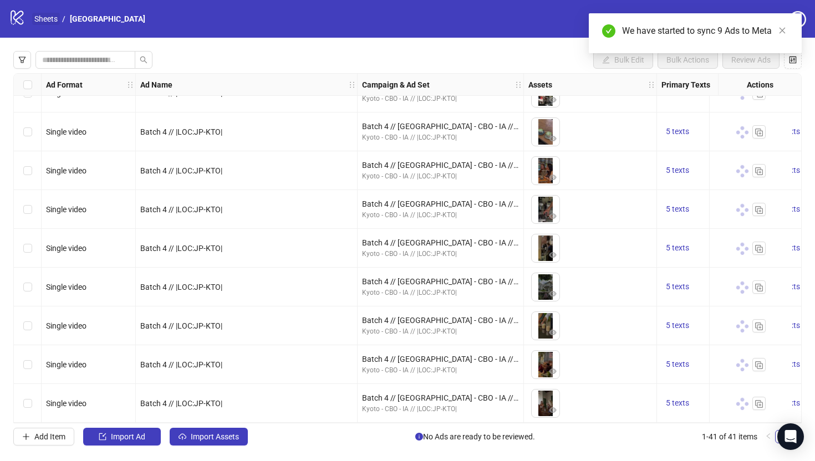
click at [50, 22] on link "Sheets" at bounding box center [46, 19] width 28 height 12
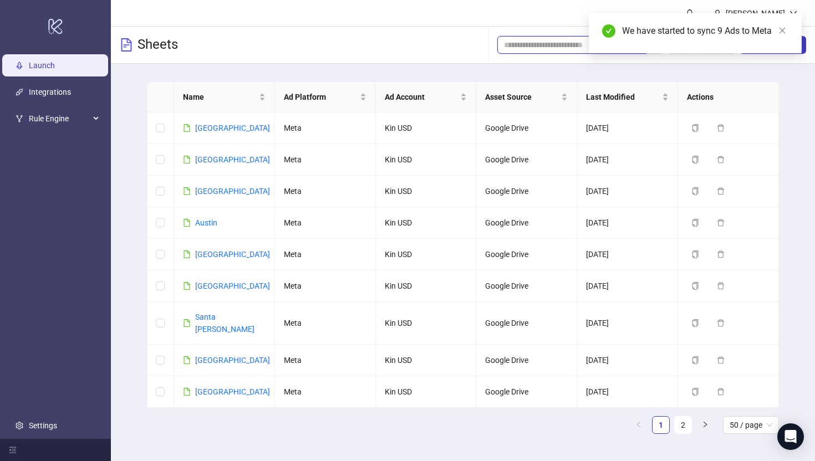
click at [535, 40] on input "search" at bounding box center [567, 45] width 127 height 12
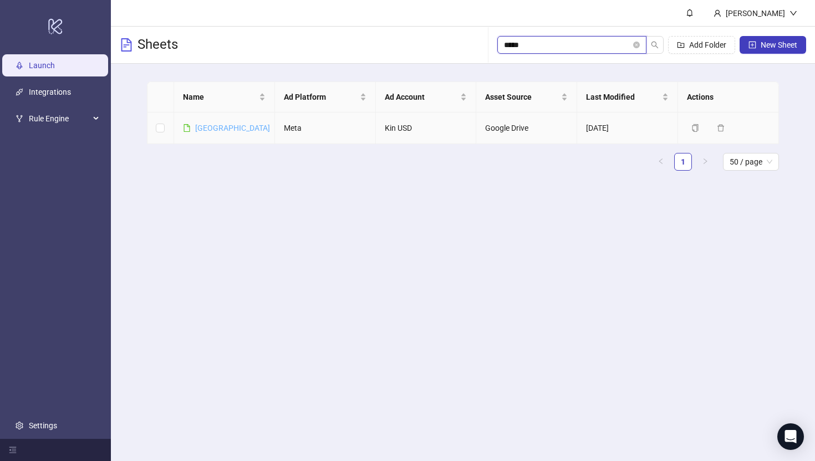
type input "*****"
click at [210, 129] on link "[GEOGRAPHIC_DATA]" at bounding box center [232, 128] width 75 height 9
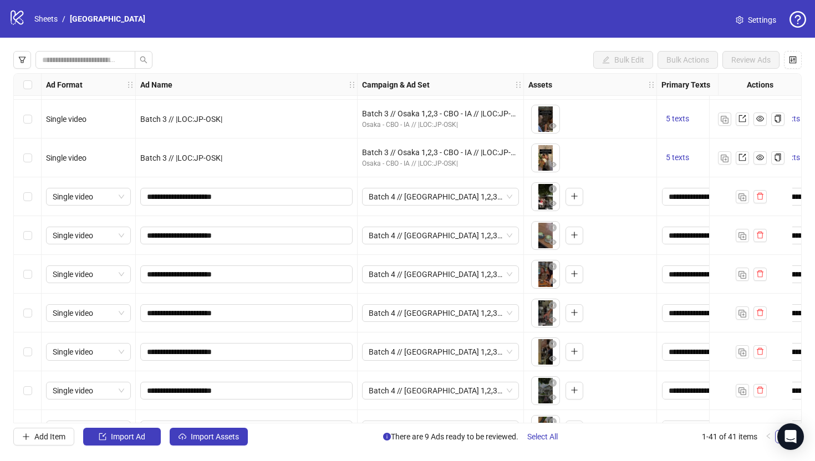
scroll to position [1209, 0]
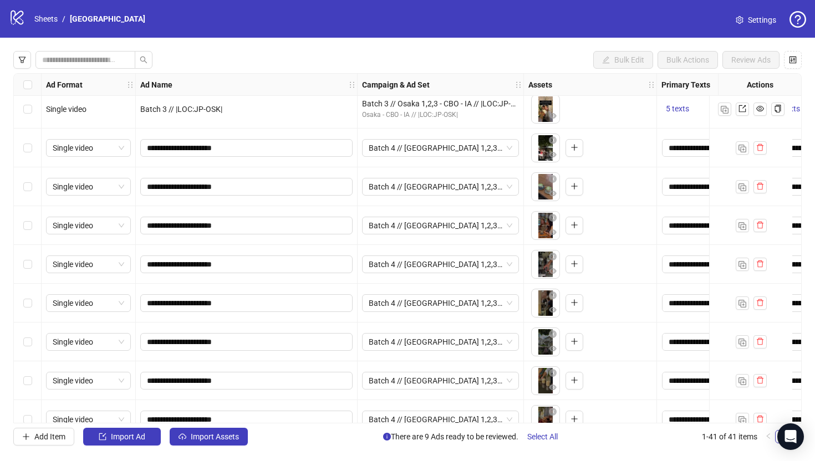
click at [33, 149] on div "Select row 33" at bounding box center [28, 148] width 28 height 39
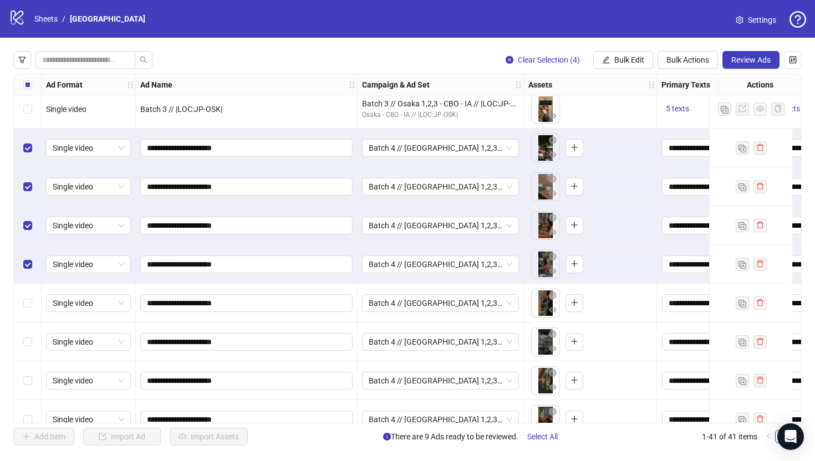
click at [33, 315] on div "Select row 37" at bounding box center [28, 303] width 28 height 39
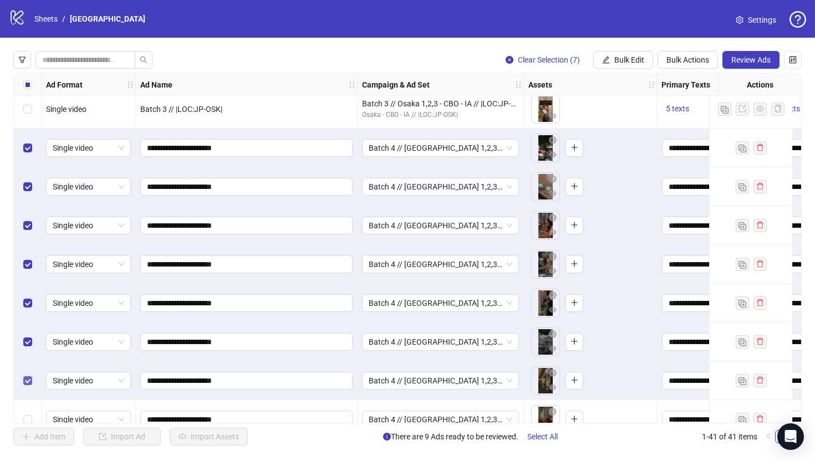
scroll to position [1268, 0]
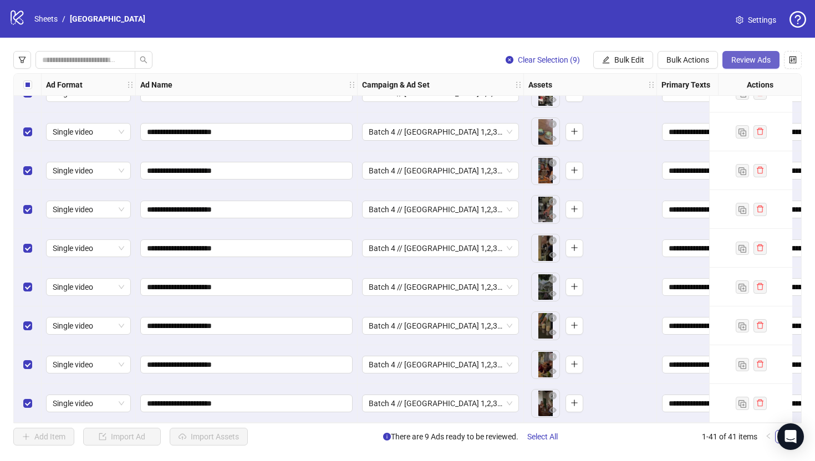
click at [751, 59] on span "Review Ads" at bounding box center [750, 59] width 39 height 9
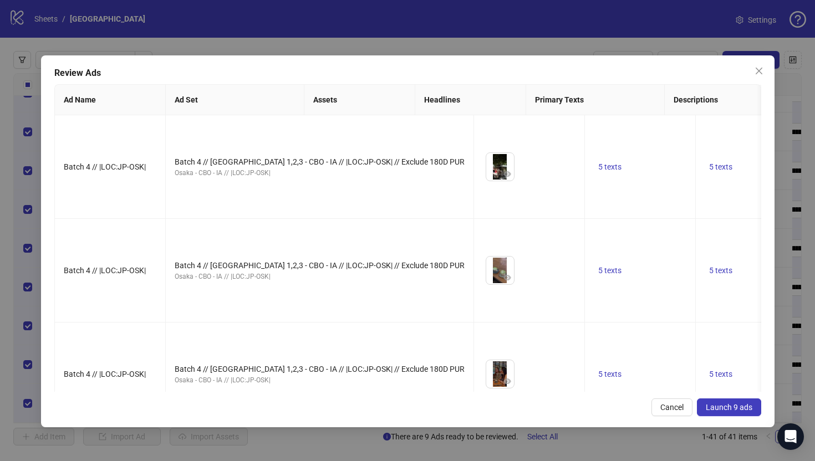
click at [720, 406] on span "Launch 9 ads" at bounding box center [729, 407] width 47 height 9
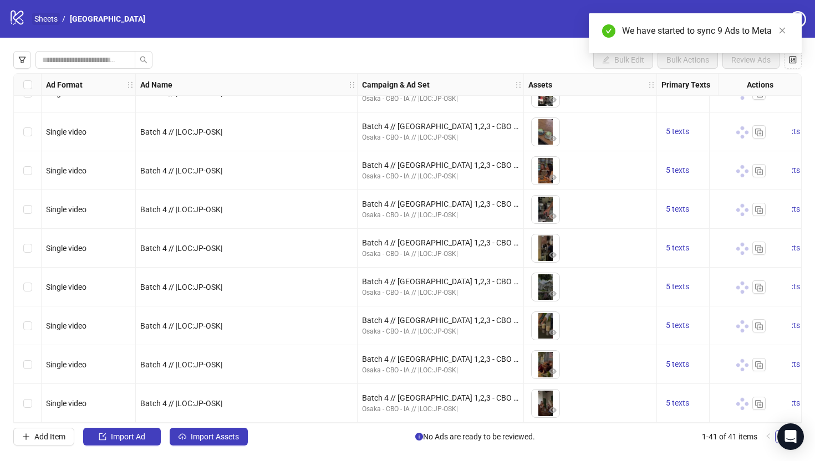
click at [49, 14] on link "Sheets" at bounding box center [46, 19] width 28 height 12
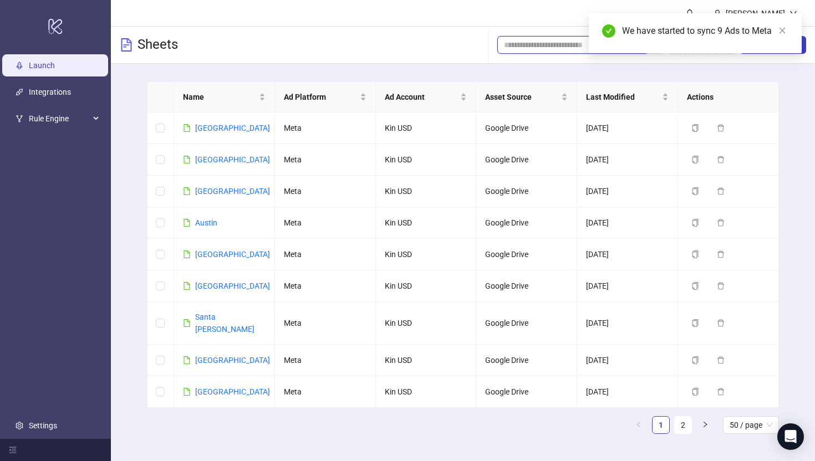
click at [525, 40] on input "search" at bounding box center [567, 45] width 127 height 12
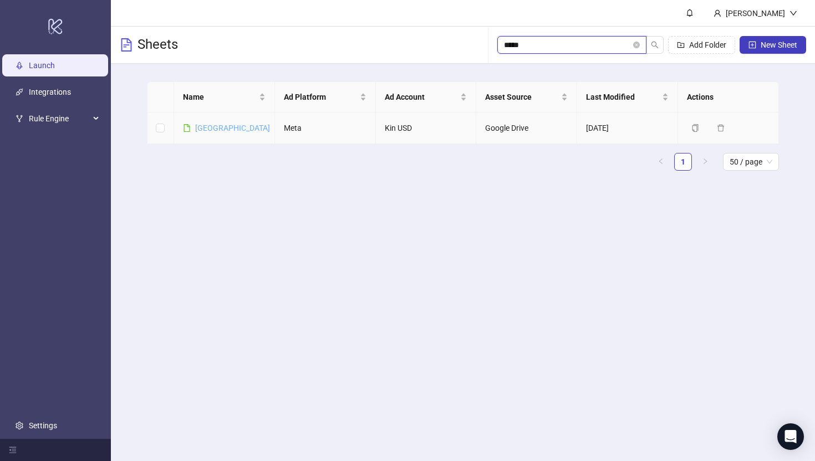
type input "*****"
click at [207, 131] on link "[GEOGRAPHIC_DATA]" at bounding box center [232, 128] width 75 height 9
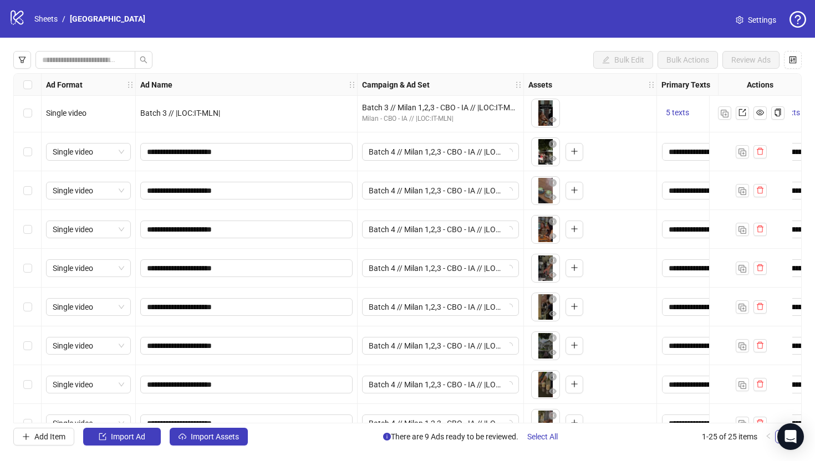
scroll to position [585, 0]
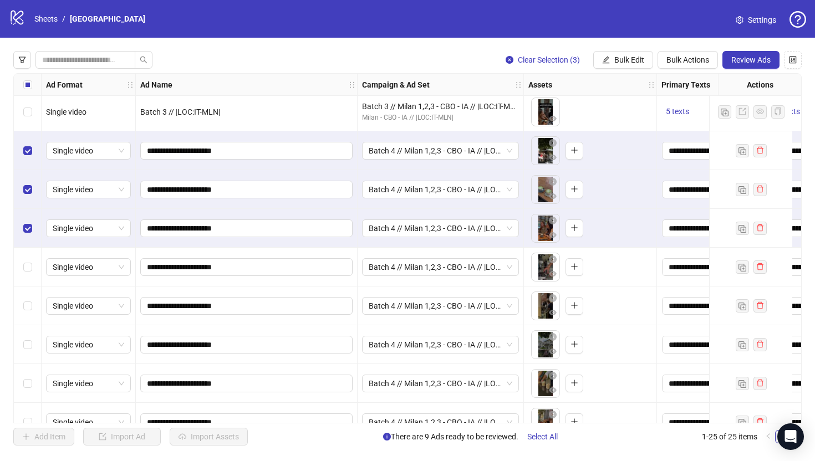
click at [32, 278] on div "Select row 20" at bounding box center [28, 267] width 28 height 39
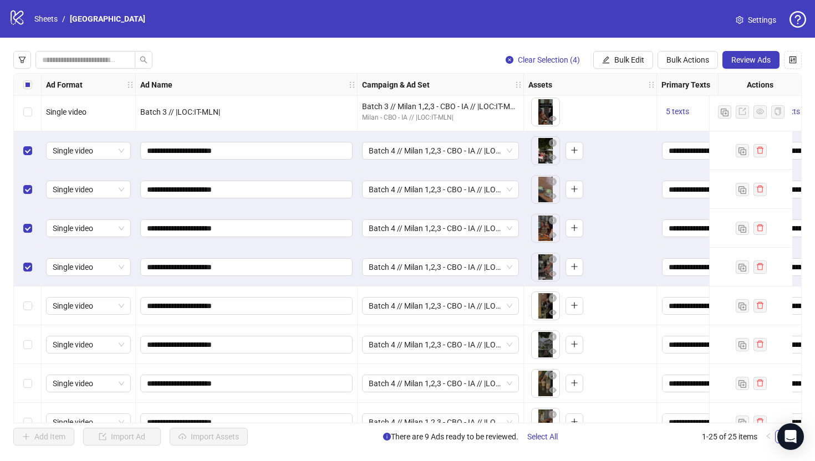
click at [21, 319] on div "Select row 21" at bounding box center [28, 306] width 28 height 39
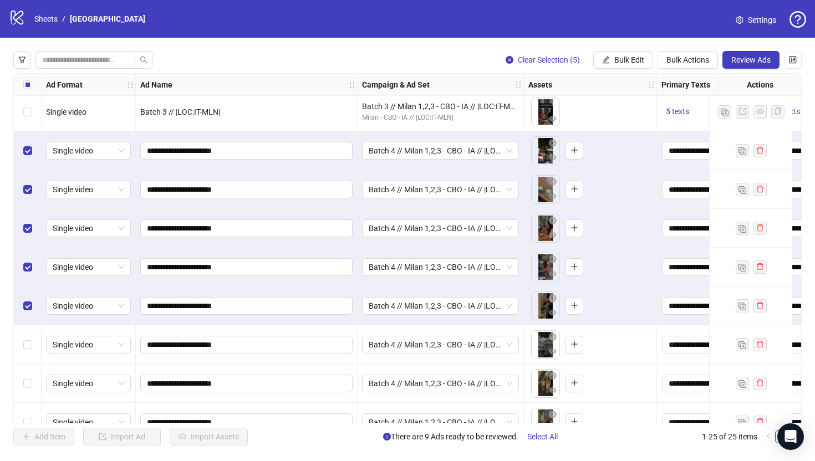
click at [29, 352] on div "Select row 22" at bounding box center [28, 344] width 28 height 39
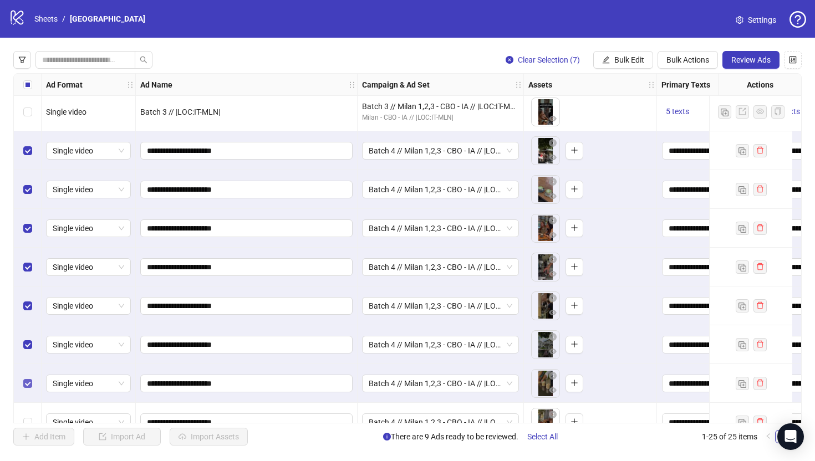
scroll to position [648, 0]
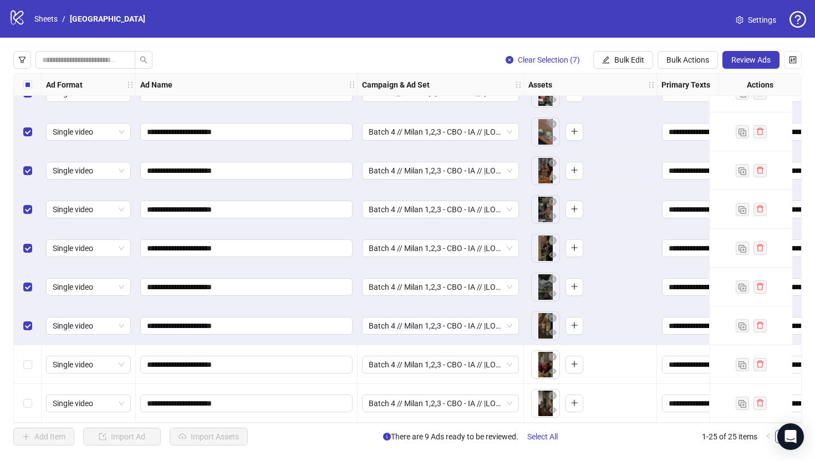
click at [30, 353] on div "Select row 24" at bounding box center [28, 364] width 28 height 39
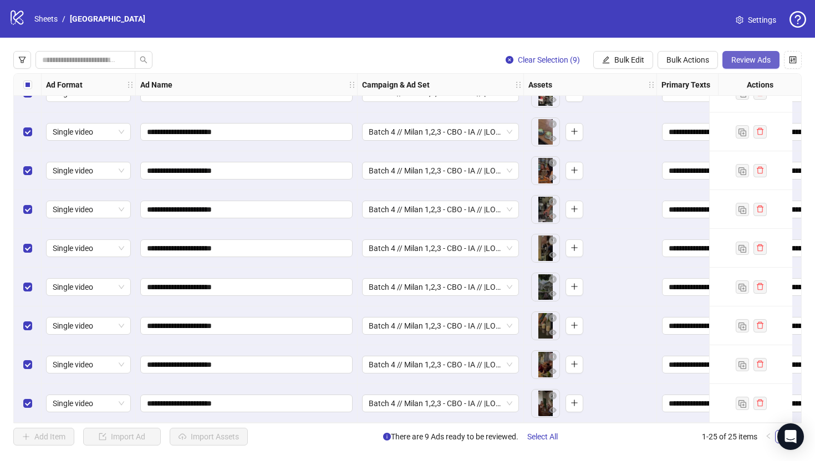
click at [764, 57] on span "Review Ads" at bounding box center [750, 59] width 39 height 9
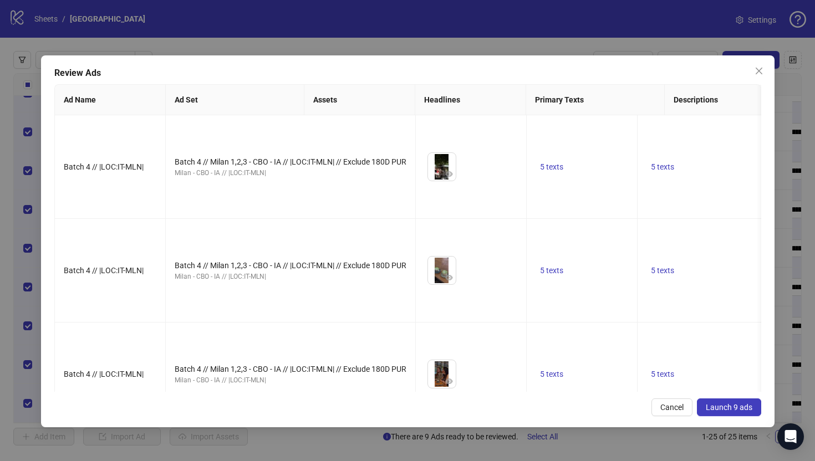
click at [714, 407] on span "Launch 9 ads" at bounding box center [729, 407] width 47 height 9
